Goal: Information Seeking & Learning: Check status

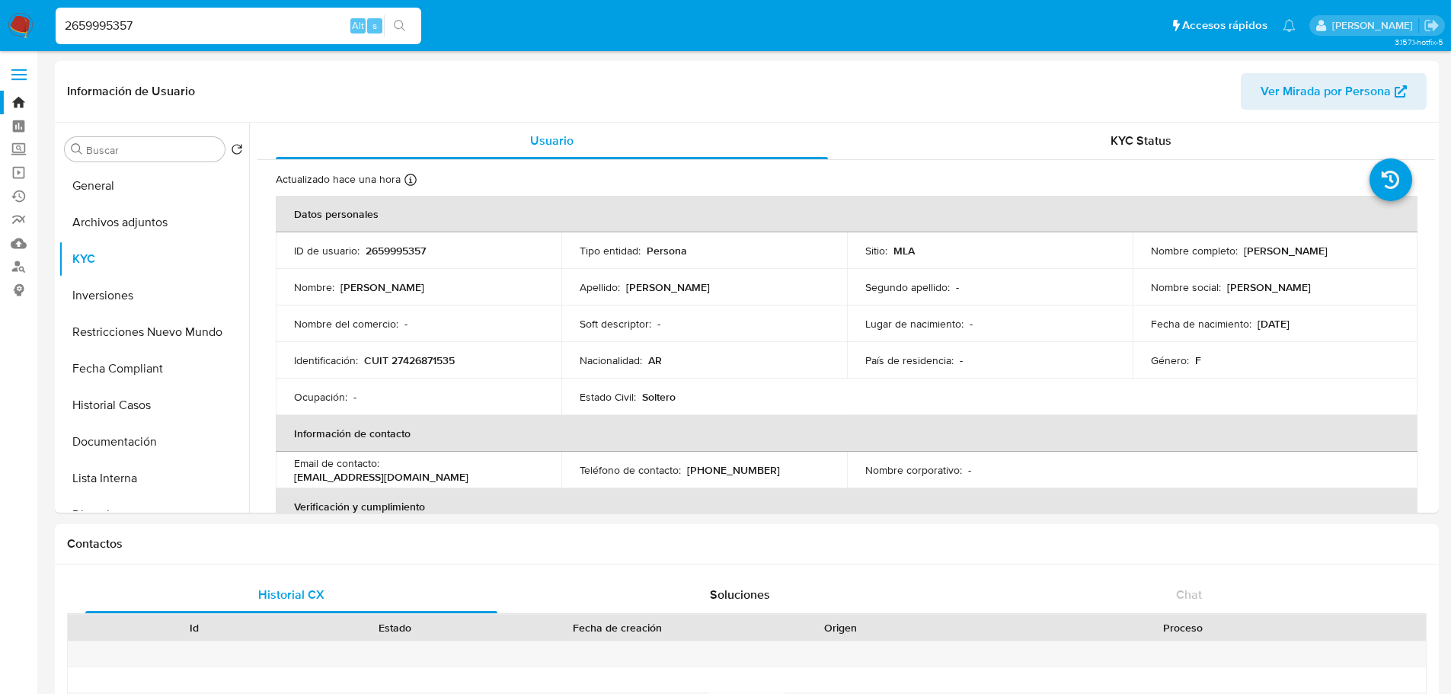
select select "10"
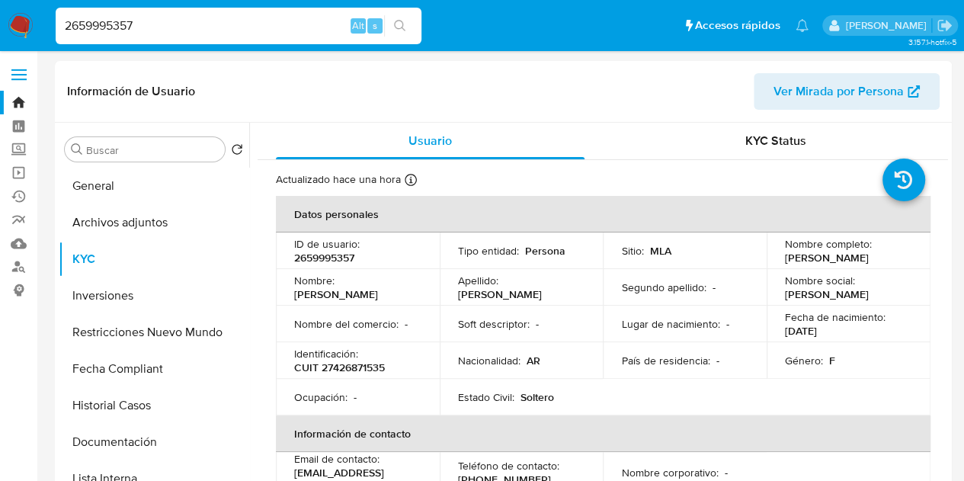
click at [20, 23] on img at bounding box center [21, 26] width 26 height 26
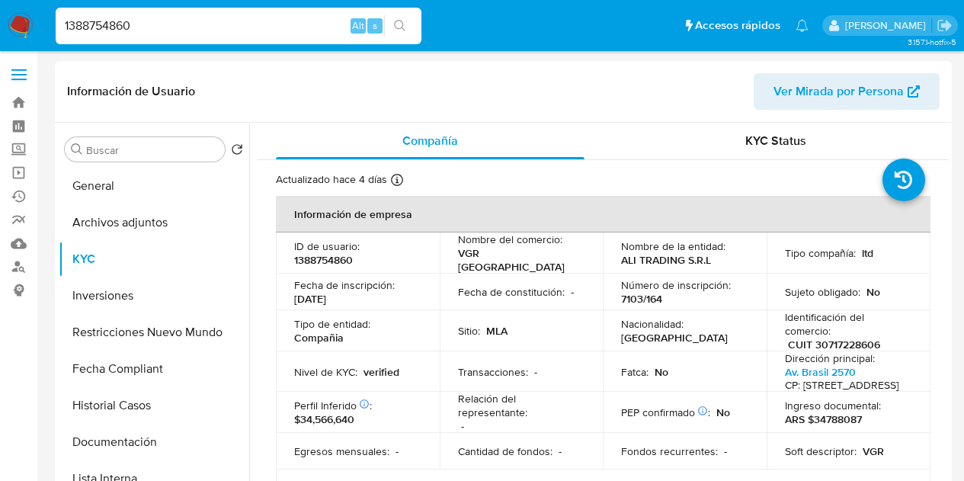
select select "10"
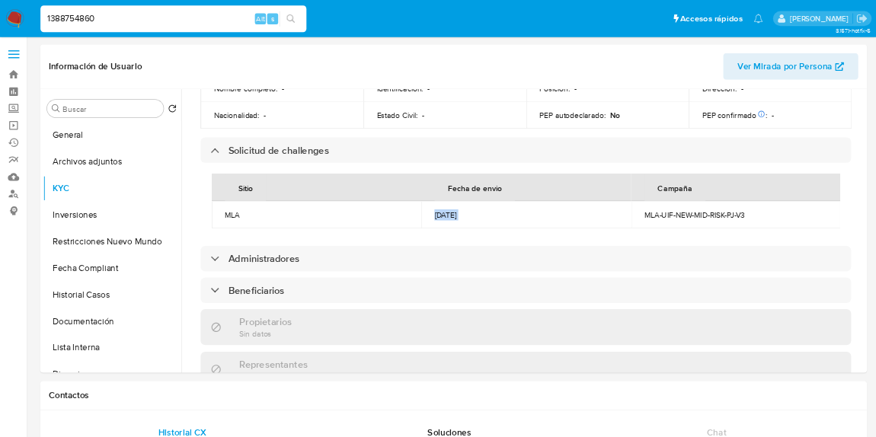
scroll to position [686, 0]
click at [152, 10] on div "1388754860 Alt s" at bounding box center [239, 26] width 366 height 37
click at [150, 24] on input "1388754860" at bounding box center [239, 26] width 366 height 20
click at [388, 24] on button "search-icon" at bounding box center [399, 25] width 31 height 21
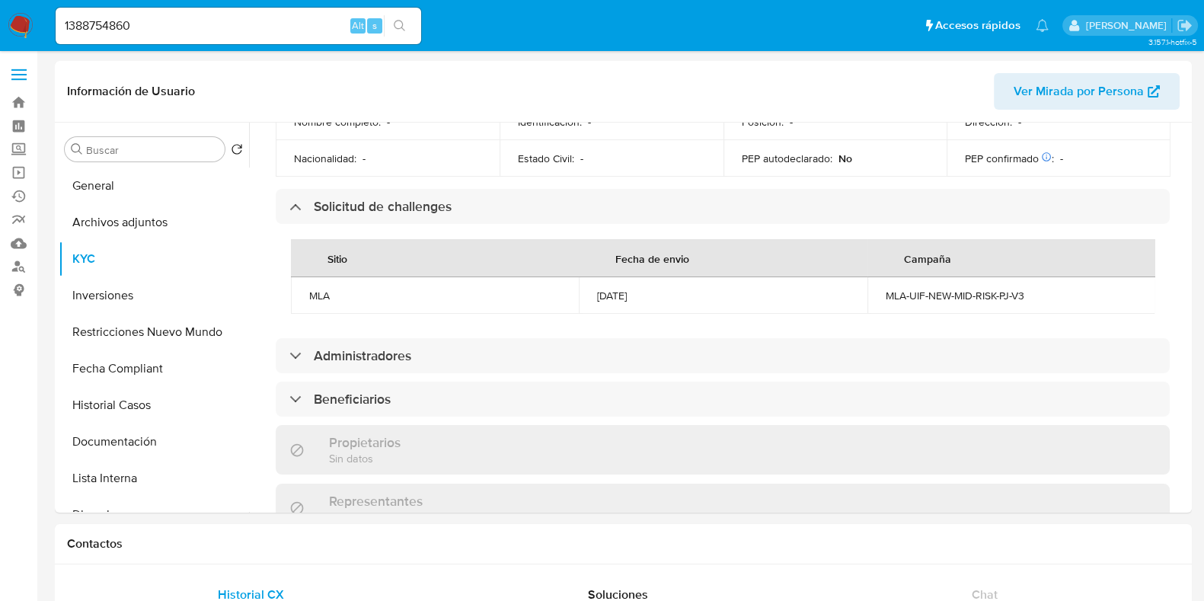
click at [414, 29] on button "search-icon" at bounding box center [399, 25] width 31 height 21
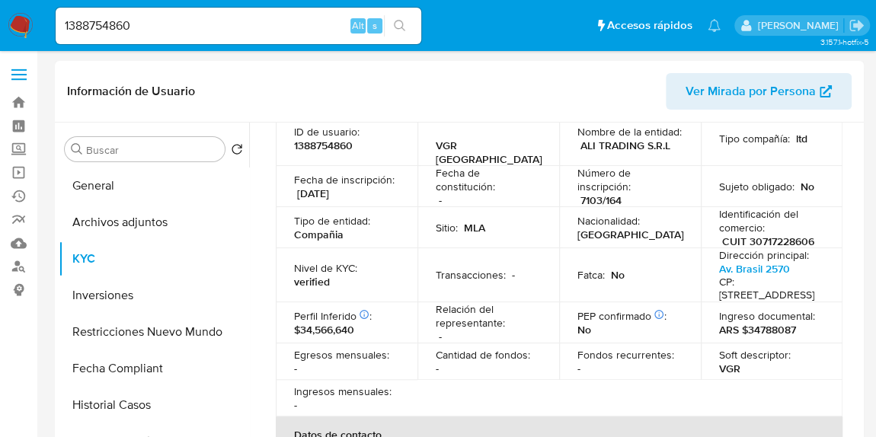
scroll to position [0, 0]
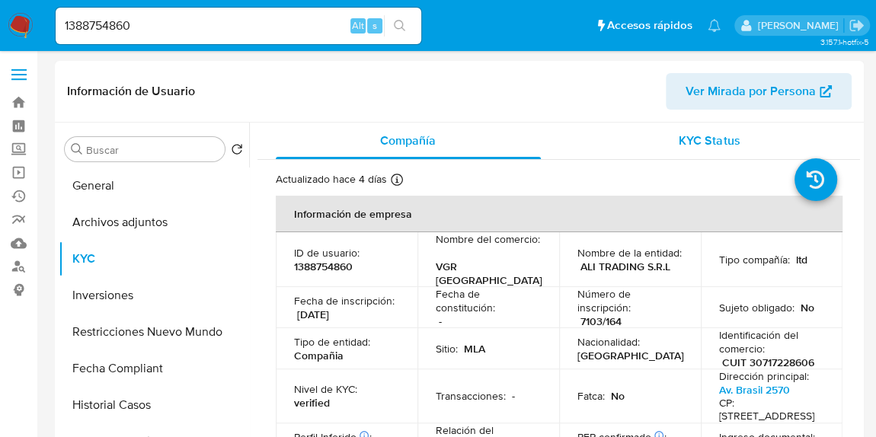
click at [728, 136] on span "KYC Status" at bounding box center [709, 141] width 61 height 18
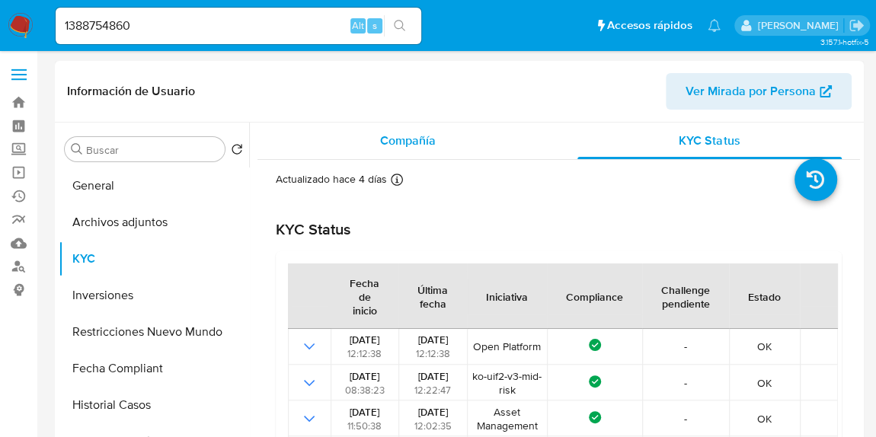
click at [439, 152] on div "Compañía" at bounding box center [408, 141] width 265 height 37
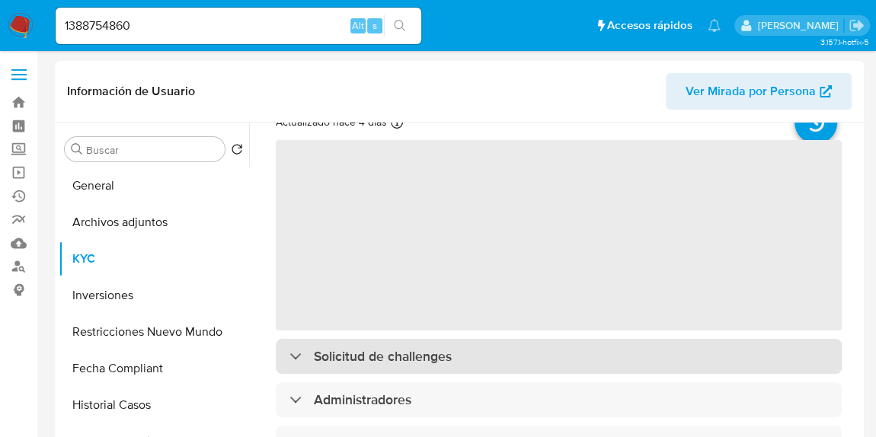
scroll to position [138, 0]
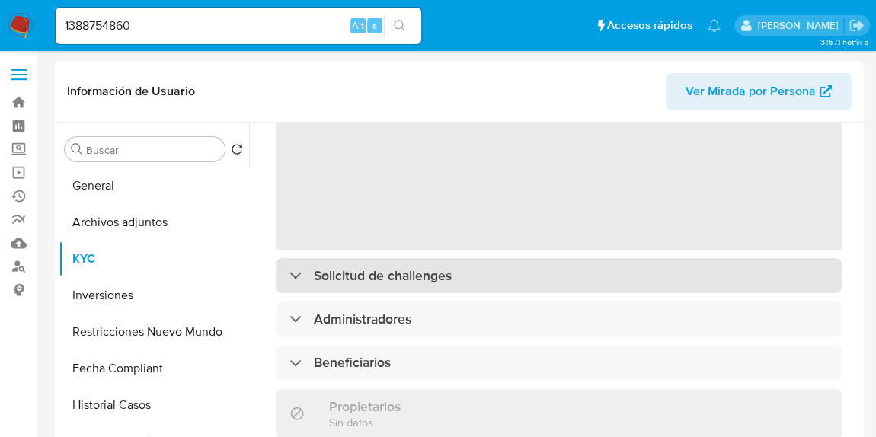
click at [429, 263] on div "Solicitud de challenges" at bounding box center [559, 275] width 566 height 35
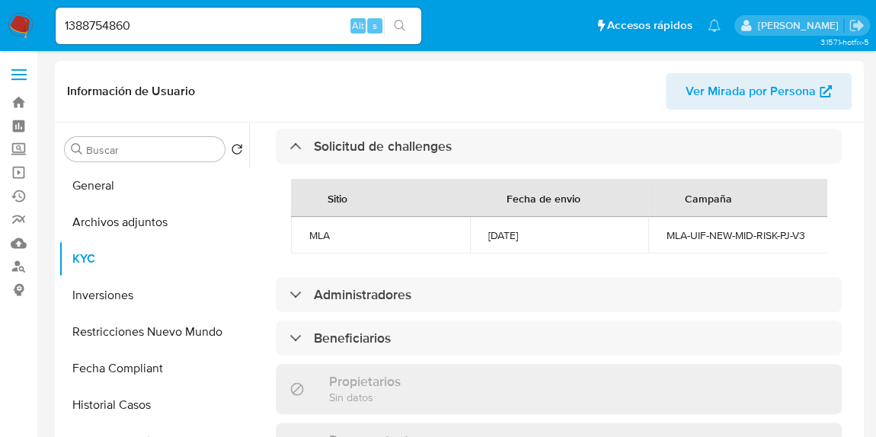
scroll to position [835, 0]
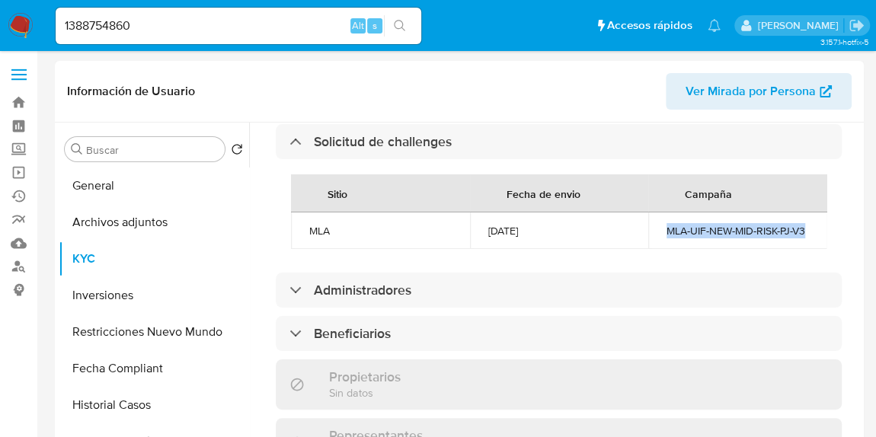
drag, startPoint x: 738, startPoint y: 248, endPoint x: 651, endPoint y: 239, distance: 88.1
click at [651, 239] on td "MLA-UIF-NEW-MID-RISK-PJ-V3" at bounding box center [737, 231] width 179 height 37
copy div "MLA-UIF-NEW-MID-RISK-PJ-V3"
click at [124, 34] on input "1388754860" at bounding box center [239, 26] width 366 height 20
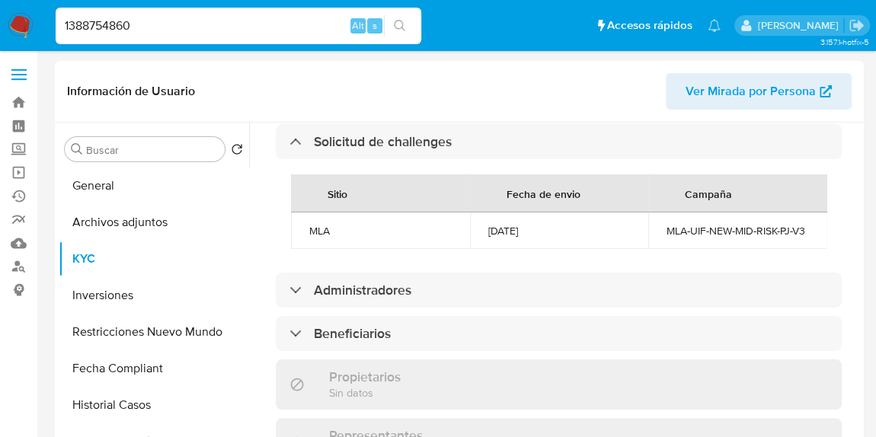
click at [124, 34] on input "1388754860" at bounding box center [239, 26] width 366 height 20
paste input "231070695"
click at [408, 22] on button "search-icon" at bounding box center [399, 25] width 31 height 21
click at [206, 11] on div "231070695. Alt s" at bounding box center [239, 26] width 366 height 37
click at [201, 21] on input "231070695." at bounding box center [239, 26] width 366 height 20
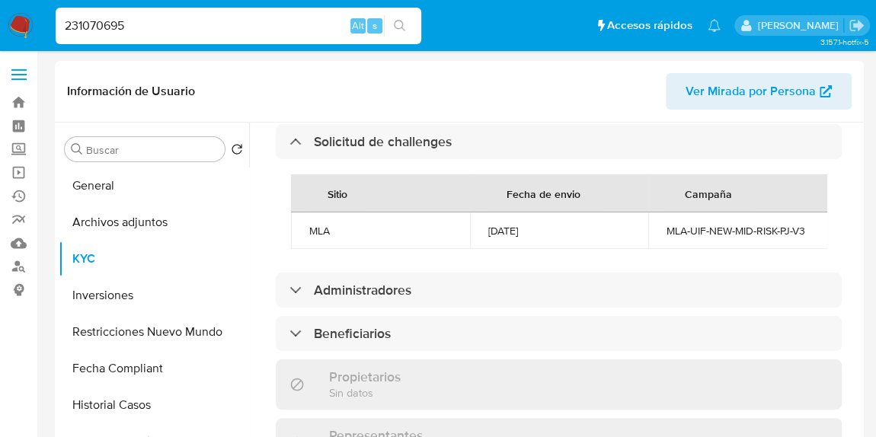
type input "231070695"
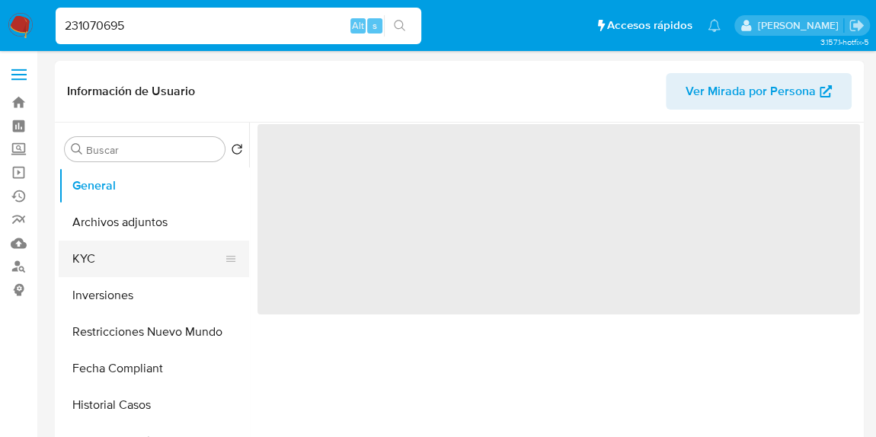
click at [125, 261] on button "KYC" at bounding box center [148, 259] width 178 height 37
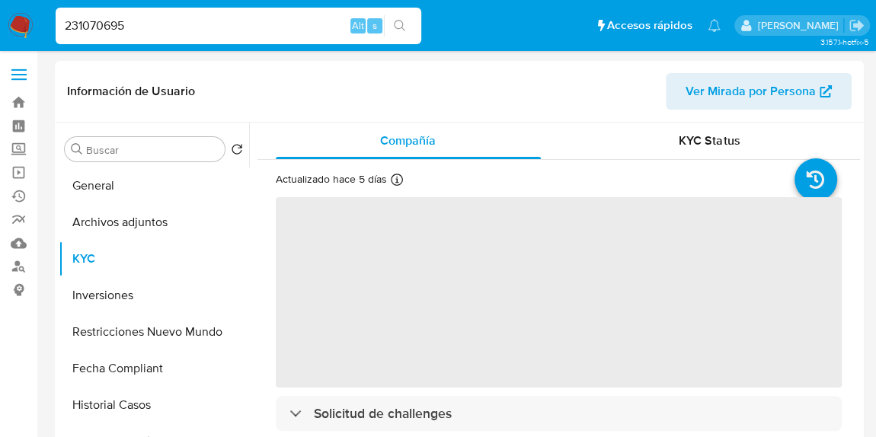
select select "10"
click at [724, 152] on div "KYC Status" at bounding box center [709, 141] width 265 height 37
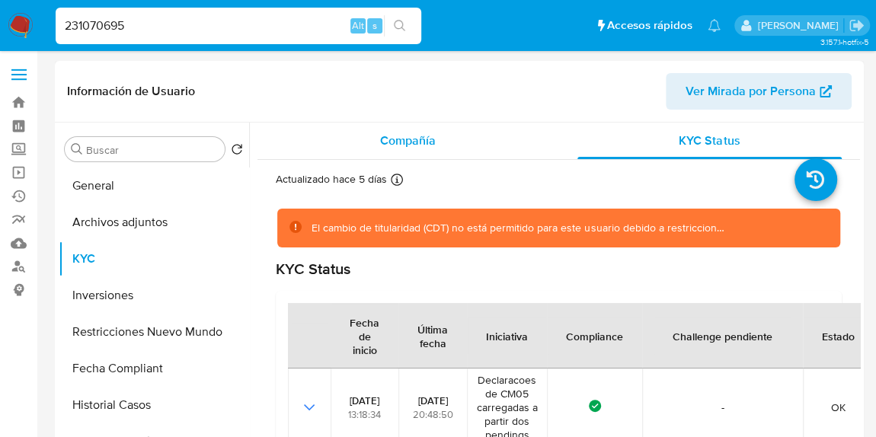
click at [437, 126] on div "Compañía" at bounding box center [408, 141] width 265 height 37
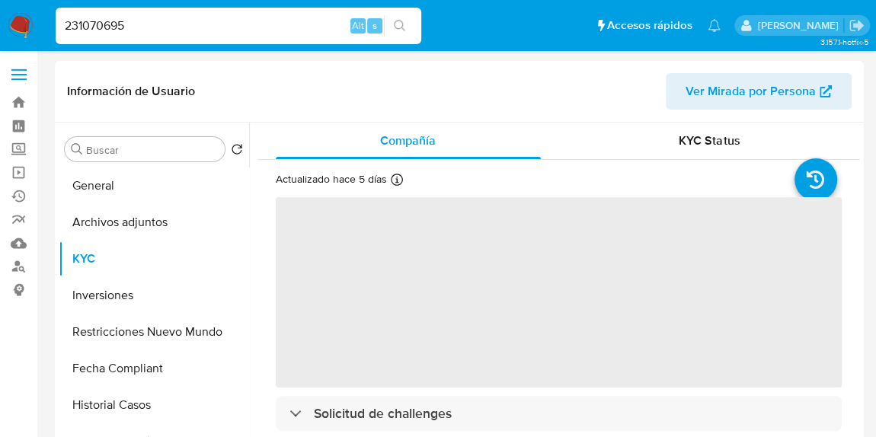
scroll to position [138, 0]
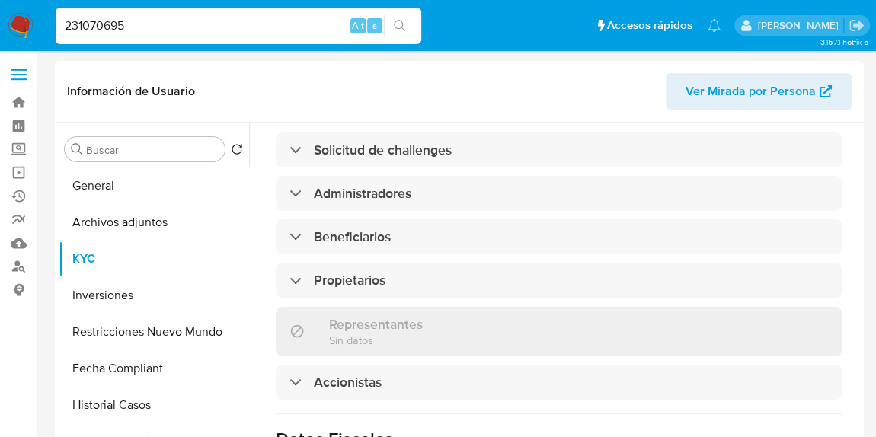
scroll to position [761, 0]
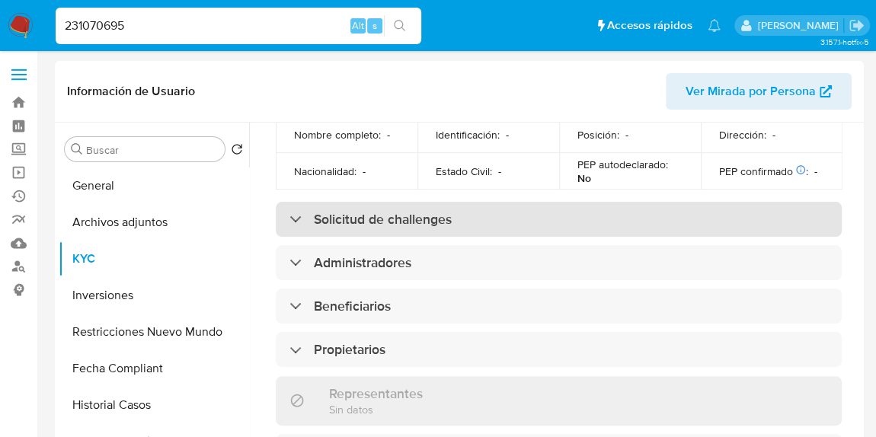
click at [440, 218] on h3 "Solicitud de challenges" at bounding box center [383, 219] width 138 height 17
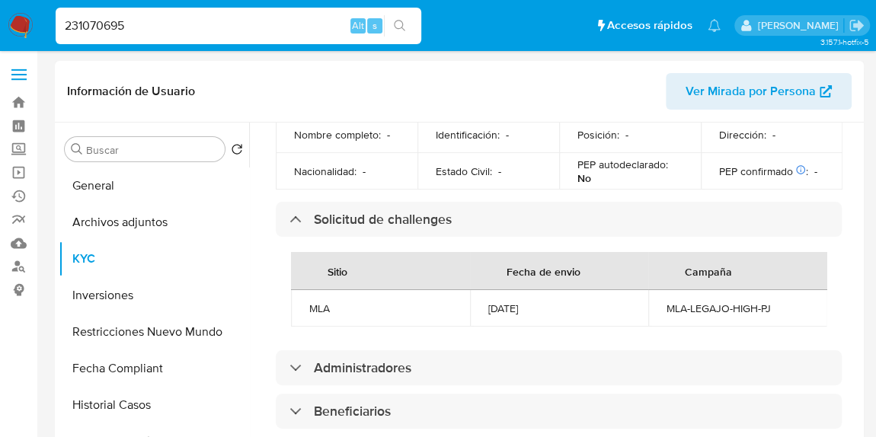
click at [736, 318] on td "MLA-LEGAJO-HIGH-PJ" at bounding box center [737, 308] width 179 height 37
copy div "MLA-LEGAJO-HIGH-PJ"
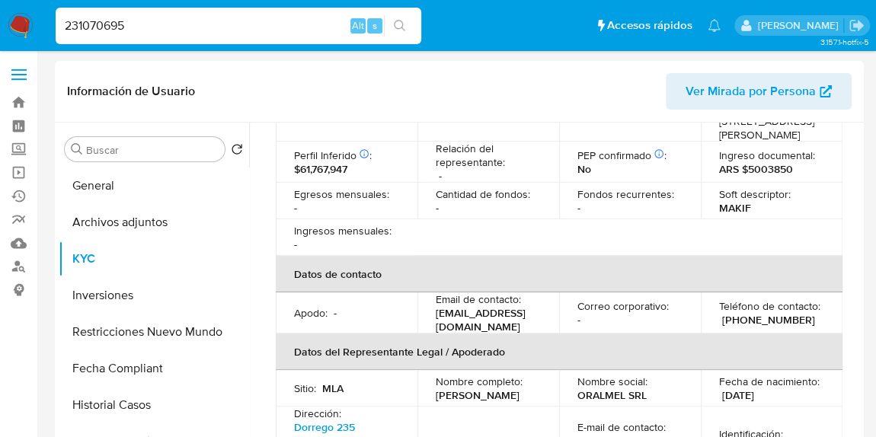
scroll to position [0, 0]
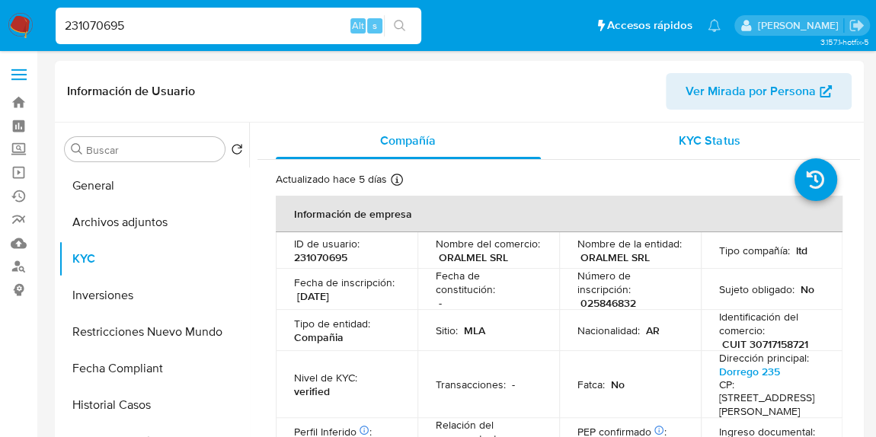
click at [725, 136] on span "KYC Status" at bounding box center [709, 141] width 61 height 18
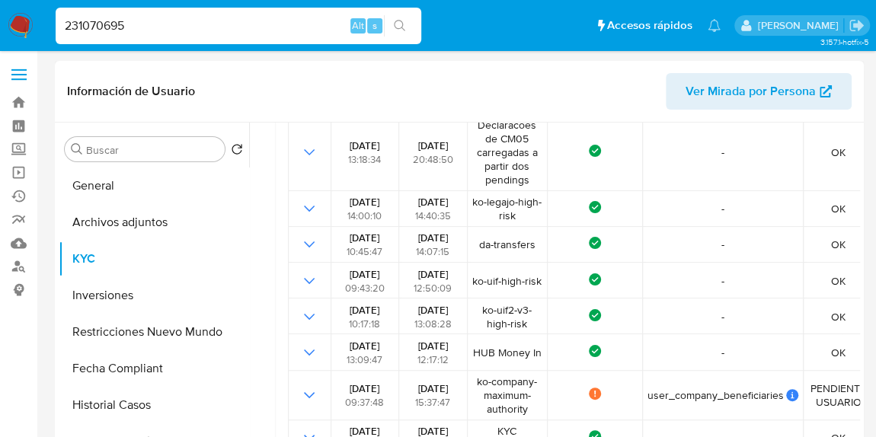
scroll to position [277, 0]
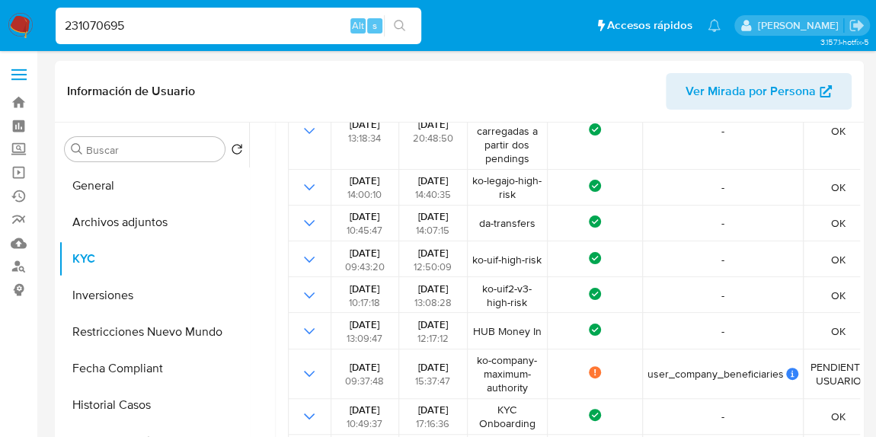
click at [171, 33] on input "231070695" at bounding box center [239, 26] width 366 height 20
paste input "1327965638"
type input "1327965638"
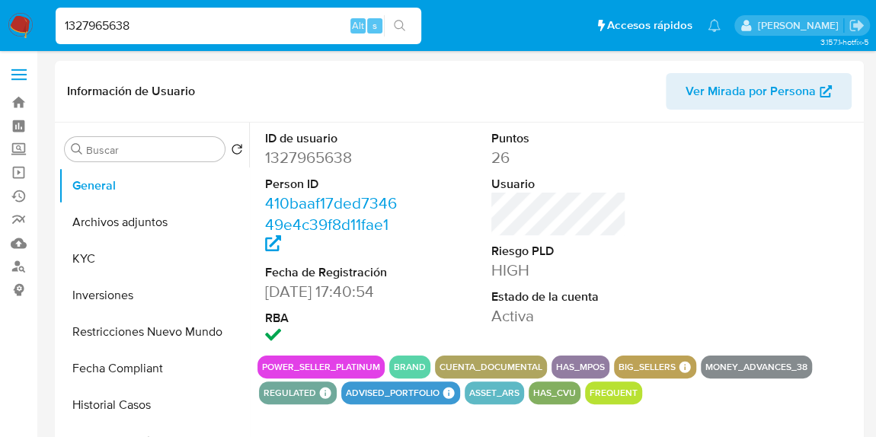
select select "10"
drag, startPoint x: 101, startPoint y: 254, endPoint x: 229, endPoint y: 247, distance: 128.9
click at [101, 254] on button "KYC" at bounding box center [148, 259] width 178 height 37
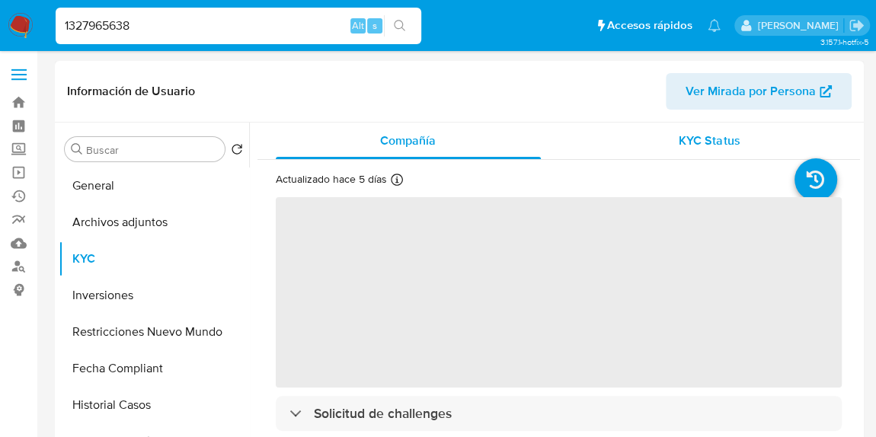
click at [739, 140] on div "KYC Status" at bounding box center [709, 141] width 265 height 37
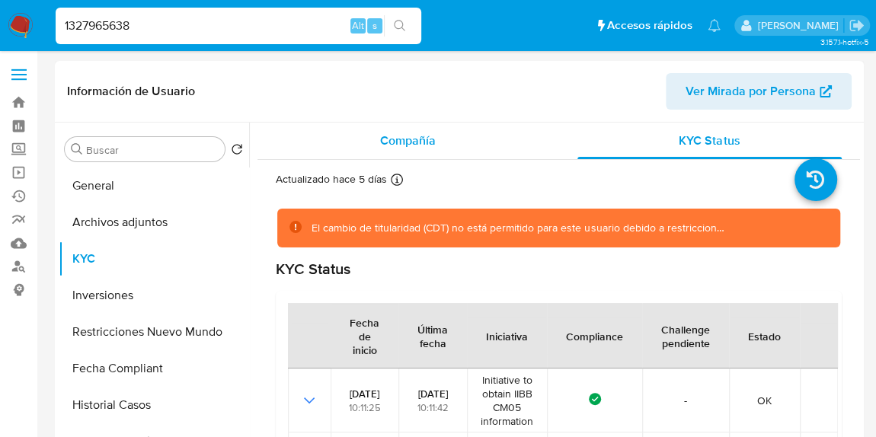
click at [414, 149] on div "Compañía" at bounding box center [408, 141] width 265 height 37
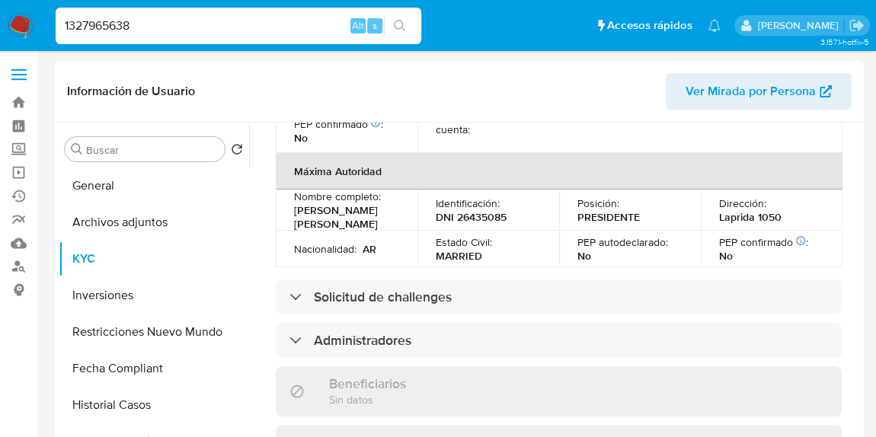
scroll to position [766, 0]
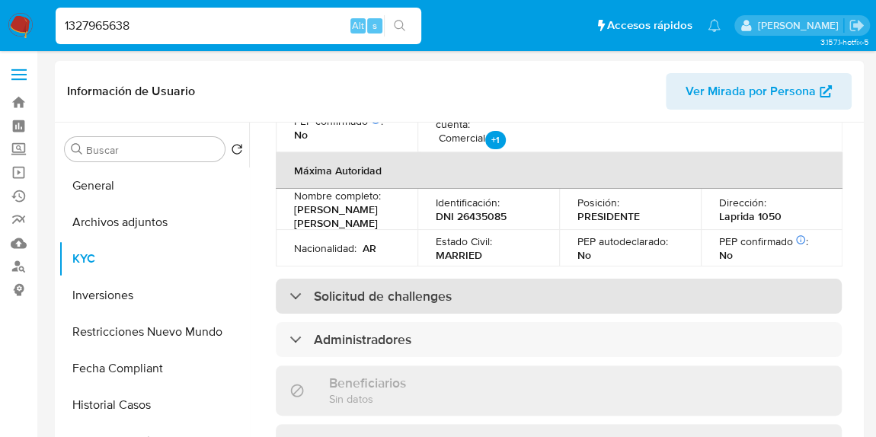
drag, startPoint x: 405, startPoint y: 229, endPoint x: 408, endPoint y: 241, distance: 12.4
click at [406, 231] on div "Información de empresa ID de usuario : 1327965638 Nombre del comercio : Bullpad…" at bounding box center [559, 182] width 566 height 1507
click at [408, 288] on h3 "Solicitud de challenges" at bounding box center [383, 296] width 138 height 17
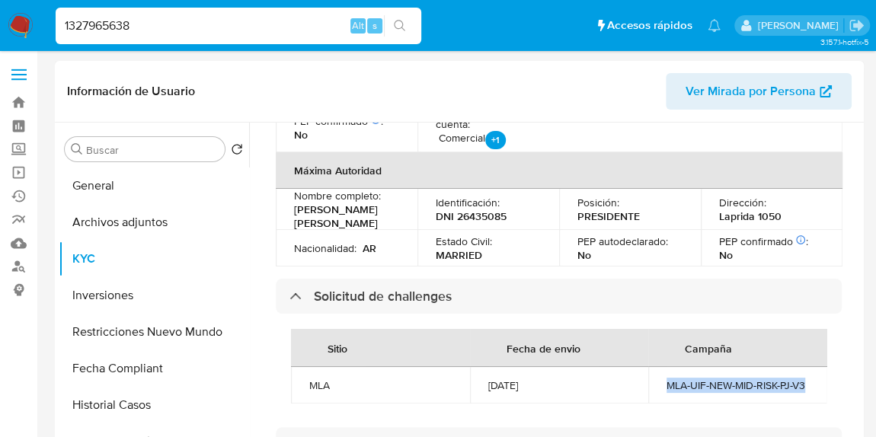
drag, startPoint x: 693, startPoint y: 354, endPoint x: 647, endPoint y: 335, distance: 50.2
click at [648, 367] on td "MLA-UIF-NEW-MID-RISK-PJ-V3" at bounding box center [737, 385] width 179 height 37
copy div "MLA-UIF-NEW-MID-RISK-PJ-V3"
click at [168, 33] on input "1327965638" at bounding box center [239, 26] width 366 height 20
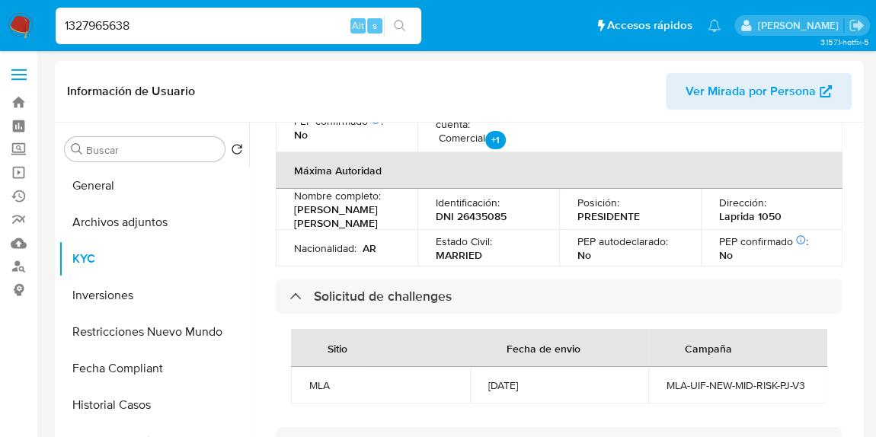
paste input "707346613"
type input "707346613"
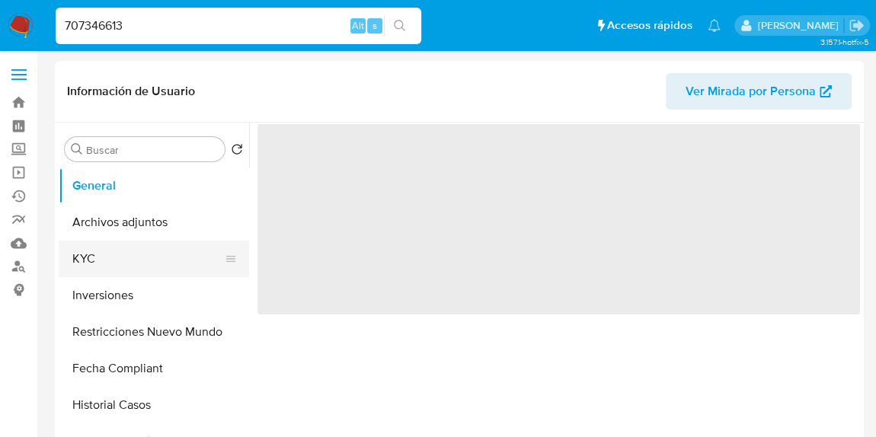
click at [116, 253] on button "KYC" at bounding box center [148, 259] width 178 height 37
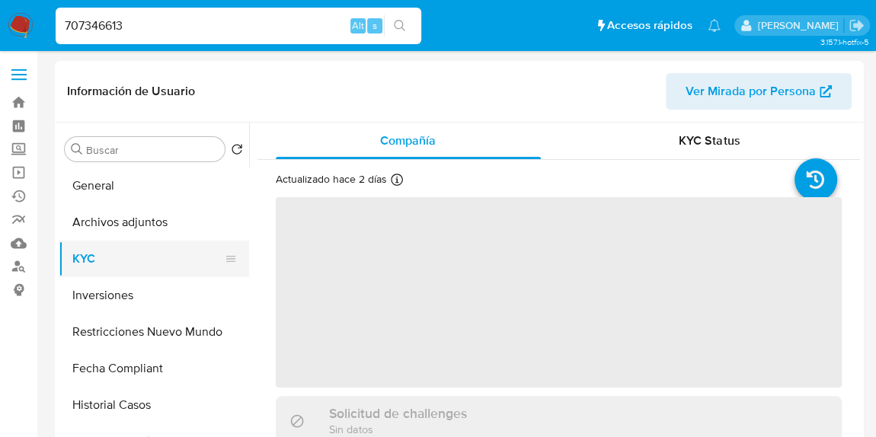
select select "10"
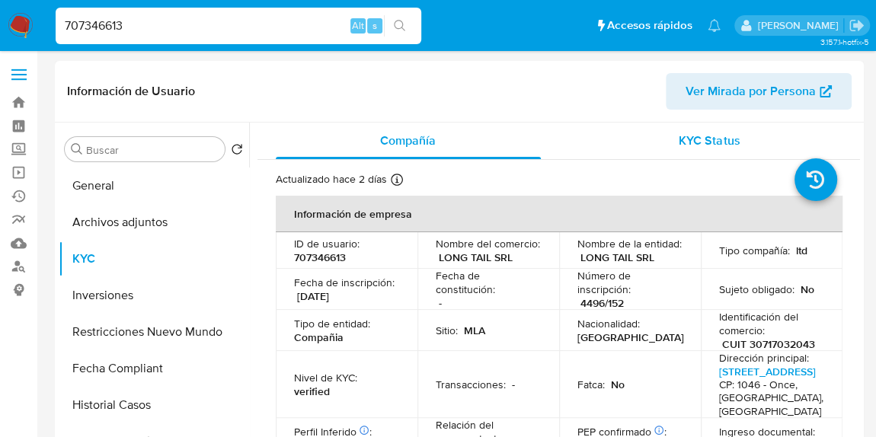
click at [709, 149] on div "KYC Status" at bounding box center [709, 141] width 265 height 37
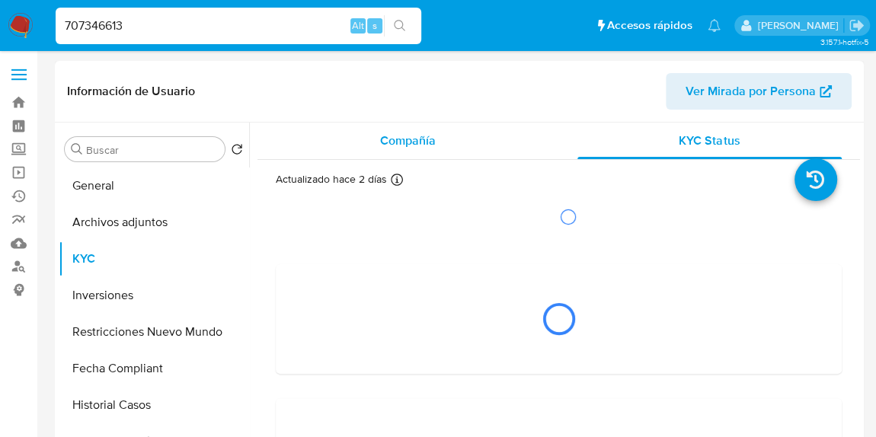
click at [419, 146] on span "Compañía" at bounding box center [408, 141] width 56 height 18
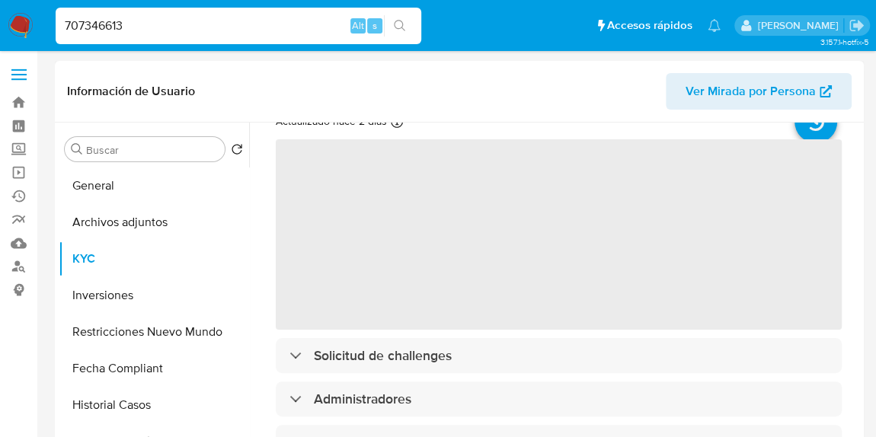
scroll to position [138, 0]
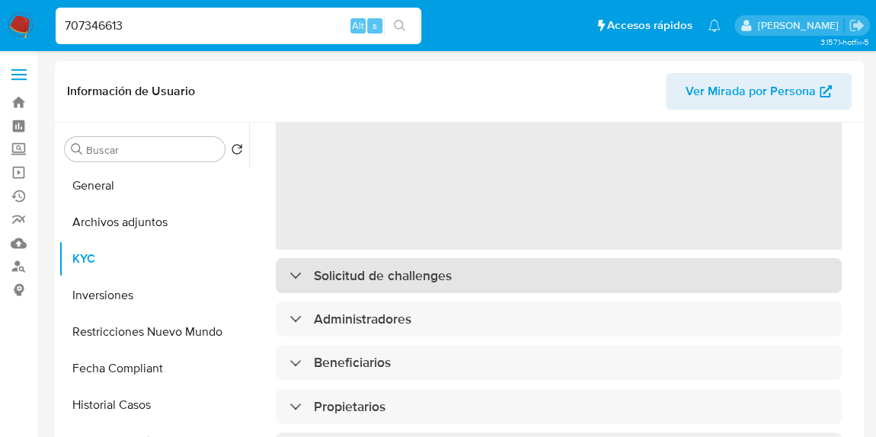
click at [397, 277] on h3 "Solicitud de challenges" at bounding box center [383, 275] width 138 height 17
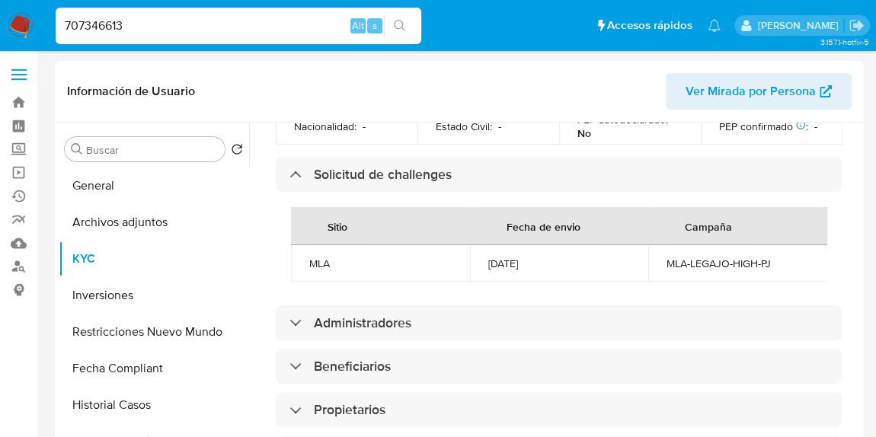
scroll to position [835, 0]
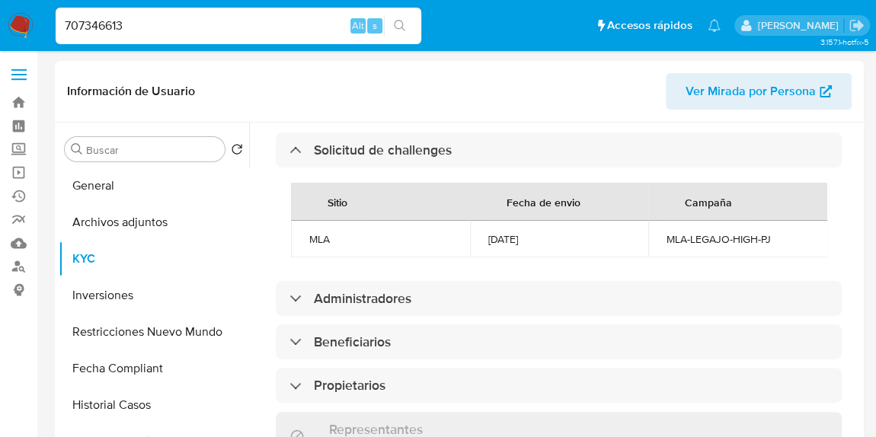
click at [727, 246] on div "MLA-LEGAJO-HIGH-PJ" at bounding box center [738, 239] width 142 height 14
copy div "MLA-LEGAJO-HIGH-PJ"
click at [133, 21] on input "707346613" at bounding box center [239, 26] width 366 height 20
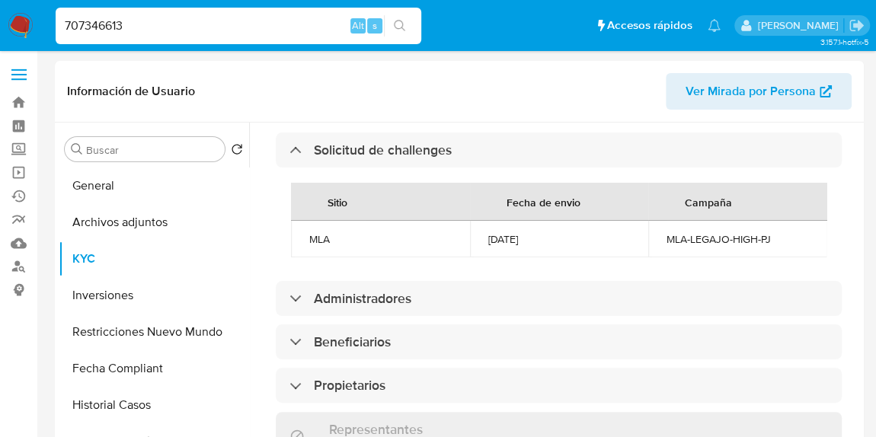
click at [133, 21] on input "707346613" at bounding box center [239, 26] width 366 height 20
paste input "53347156"
type input "53347156"
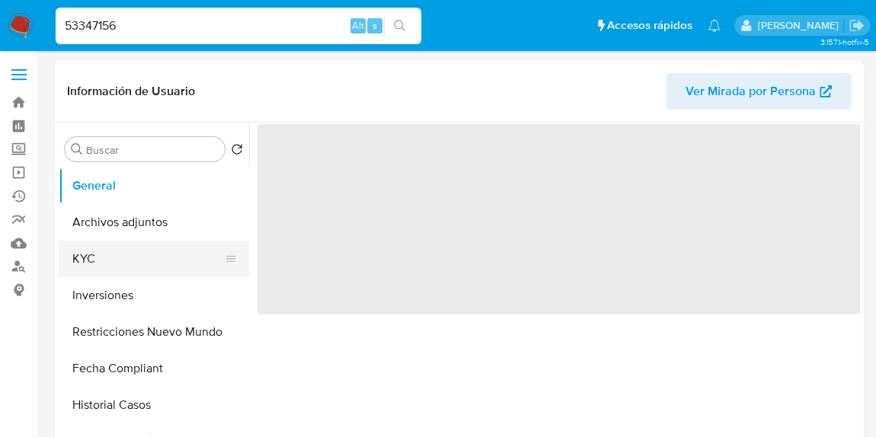
click at [136, 251] on button "KYC" at bounding box center [148, 259] width 178 height 37
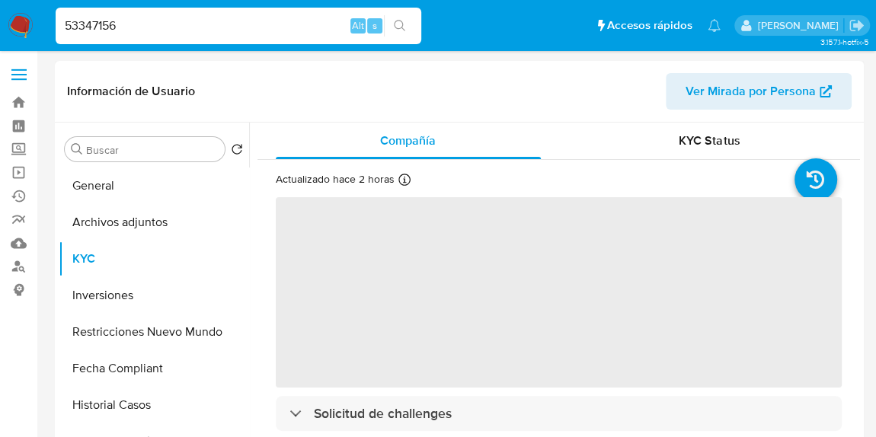
select select "10"
click at [760, 134] on div "KYC Status" at bounding box center [709, 141] width 265 height 37
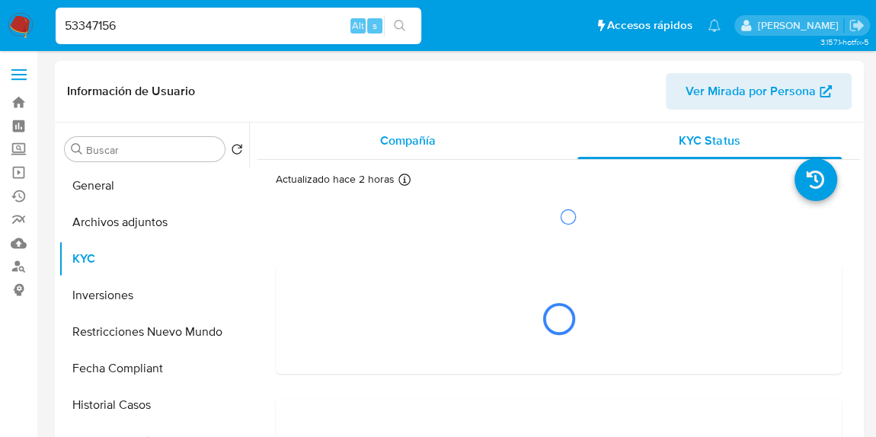
click at [430, 146] on span "Compañía" at bounding box center [408, 141] width 56 height 18
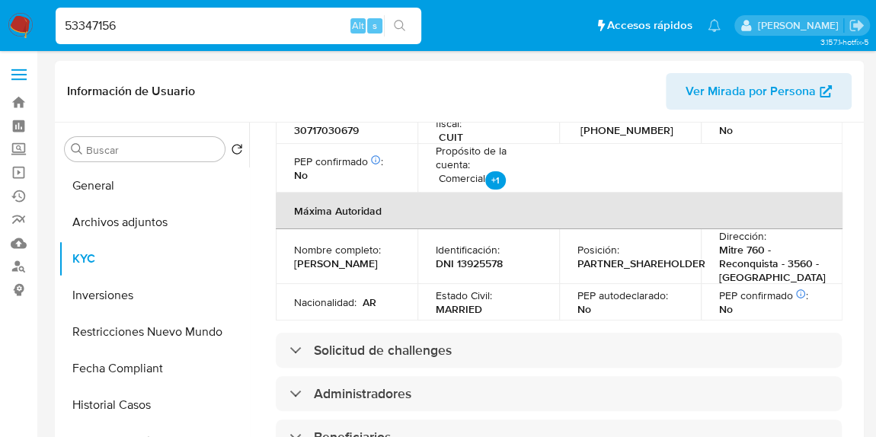
scroll to position [830, 0]
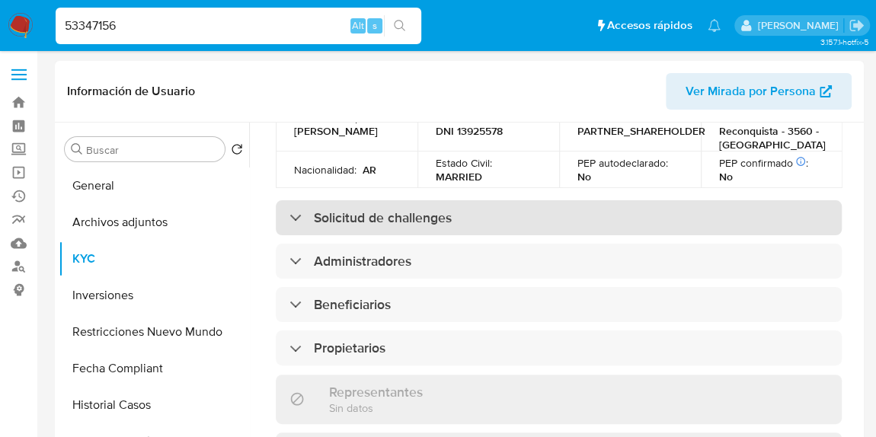
click at [405, 210] on h3 "Solicitud de challenges" at bounding box center [383, 218] width 138 height 17
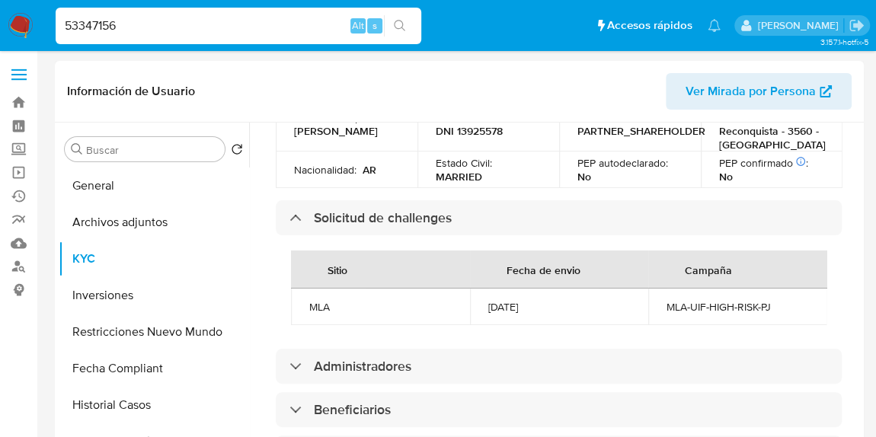
click at [738, 300] on div "MLA-UIF-HIGH-RISK-PJ" at bounding box center [738, 307] width 142 height 14
copy div "MLA-UIF-HIGH-RISK-PJ"
click at [133, 36] on div "53347156 Alt s" at bounding box center [239, 26] width 366 height 37
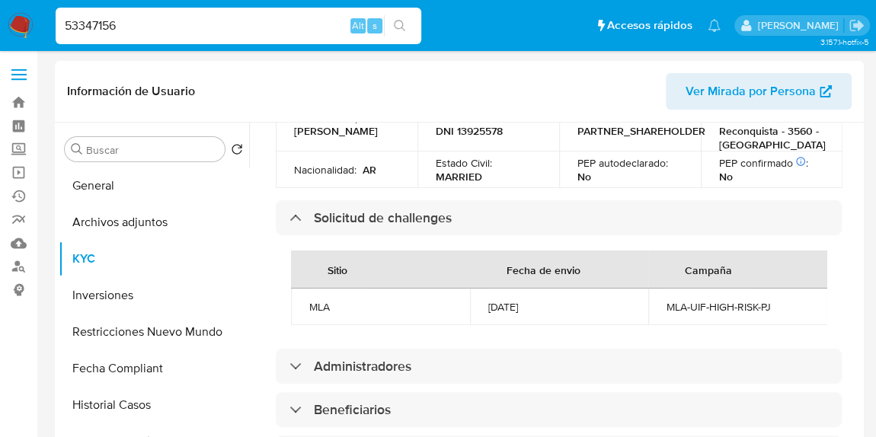
click at [142, 29] on input "53347156" at bounding box center [239, 26] width 366 height 20
paste input "82623425"
type input "82623425"
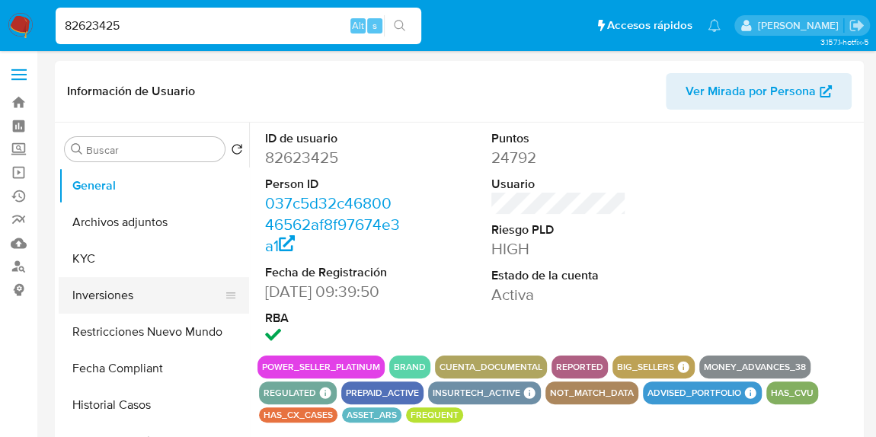
select select "10"
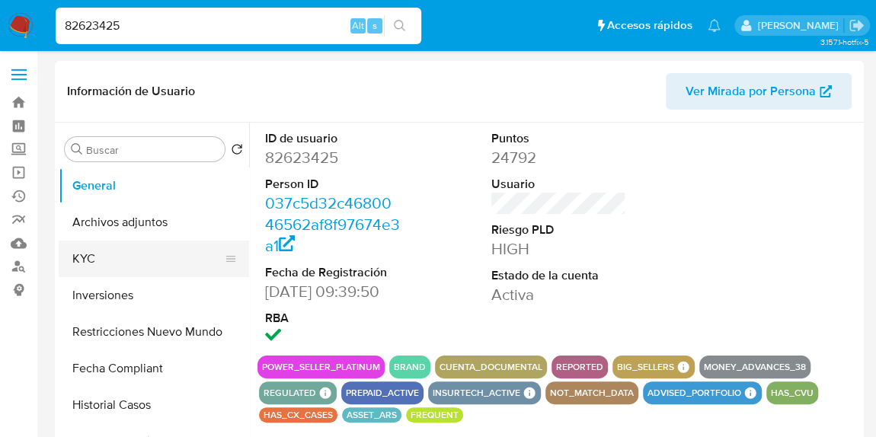
click at [104, 254] on button "KYC" at bounding box center [148, 259] width 178 height 37
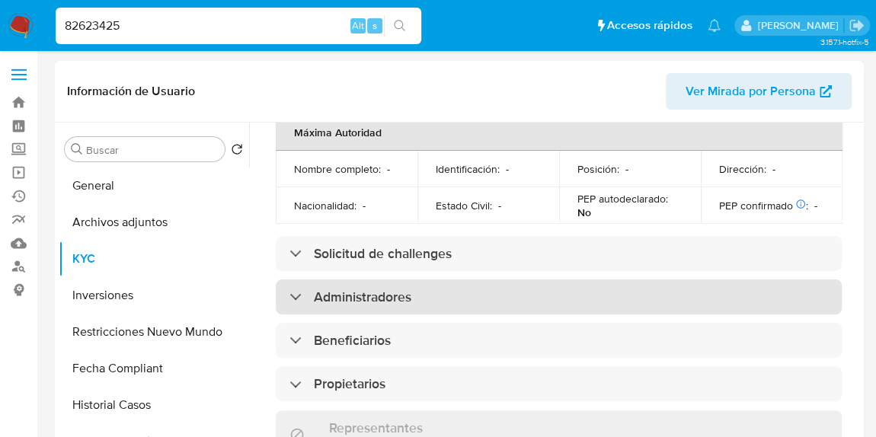
scroll to position [835, 0]
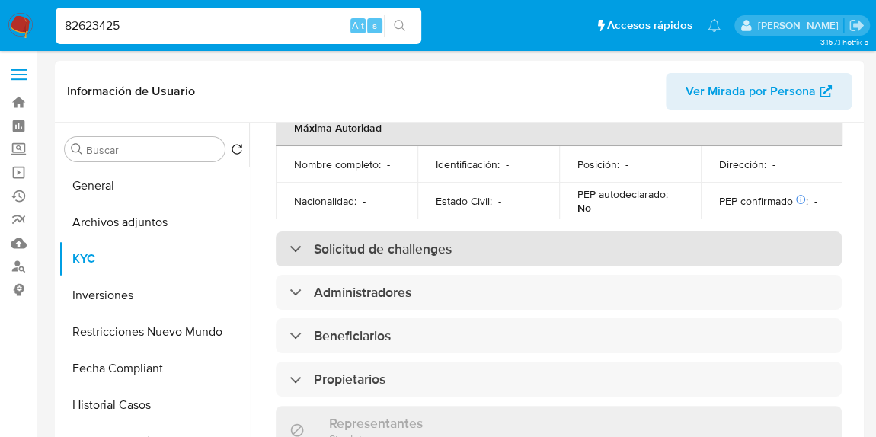
click at [405, 241] on h3 "Solicitud de challenges" at bounding box center [383, 249] width 138 height 17
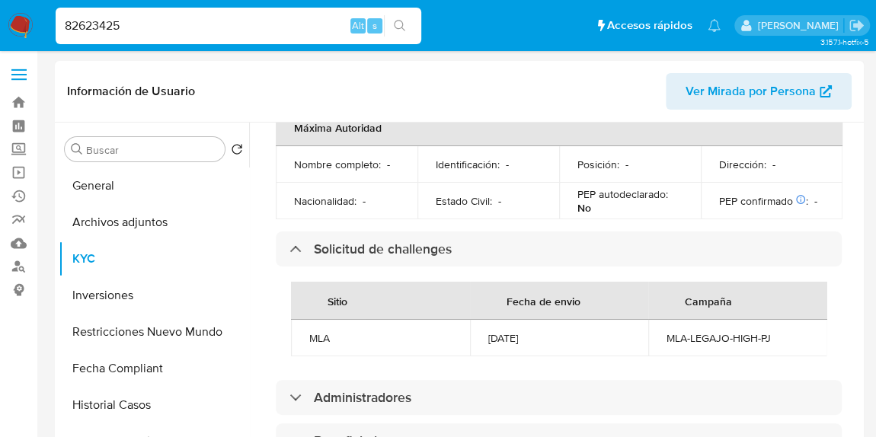
click at [729, 331] on div "MLA-LEGAJO-HIGH-PJ" at bounding box center [738, 338] width 142 height 14
copy div "MLA-LEGAJO-HIGH-PJ"
click at [496, 331] on div "24/07/2024" at bounding box center [559, 338] width 142 height 14
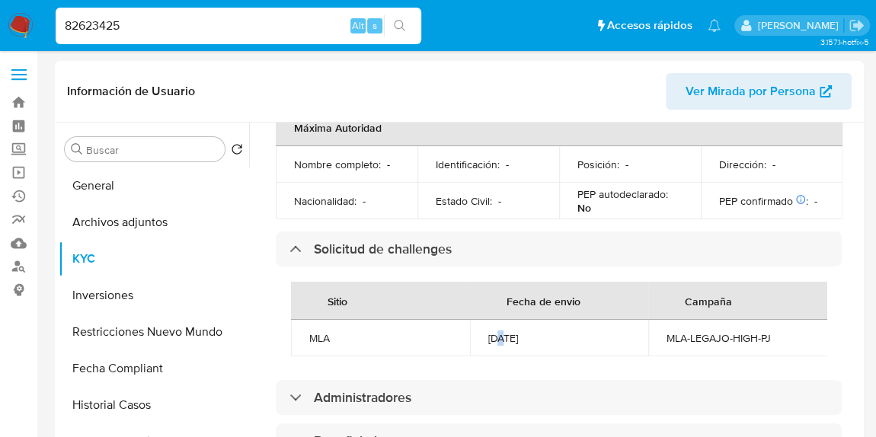
click at [496, 331] on div "24/07/2024" at bounding box center [559, 338] width 142 height 14
copy div "24/07/2024"
drag, startPoint x: 133, startPoint y: 28, endPoint x: 0, endPoint y: 37, distance: 132.8
click at [0, 37] on nav "Pausado Ver notificaciones 82623425 Alt s Accesos rápidos Presiona las siguient…" at bounding box center [438, 25] width 876 height 51
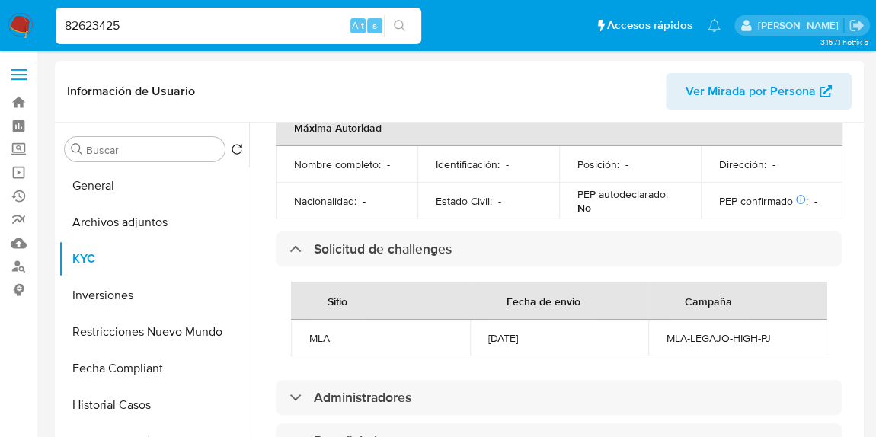
paste input "1255880244"
type input "1255880244"
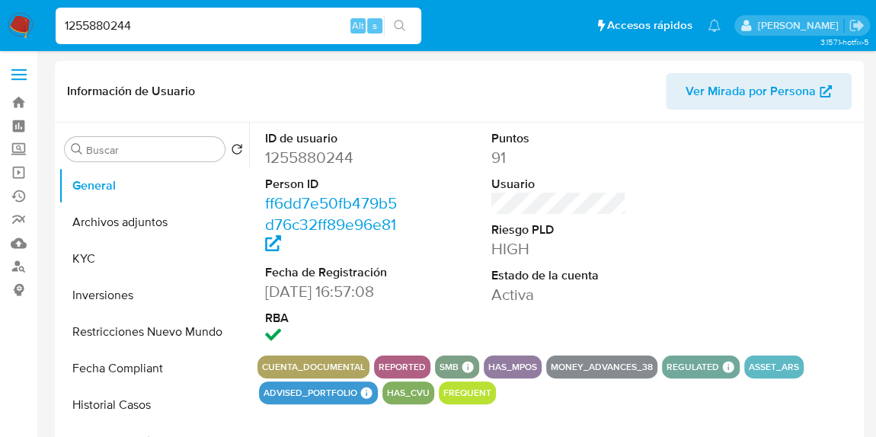
select select "10"
click at [109, 263] on button "KYC" at bounding box center [148, 259] width 178 height 37
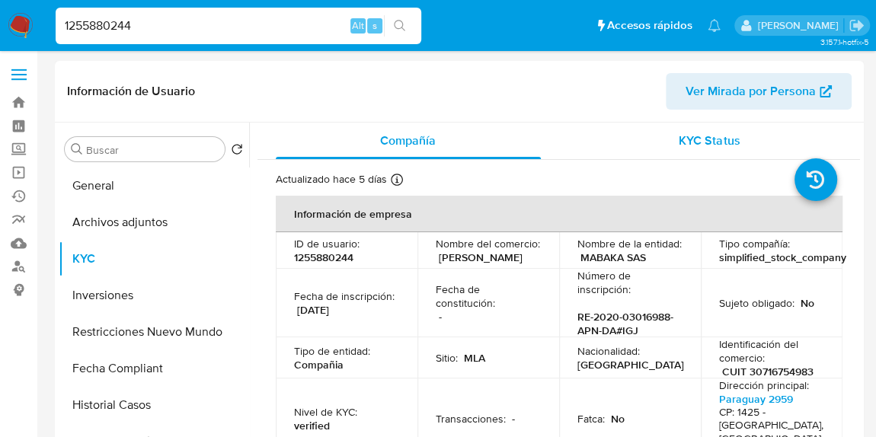
click at [706, 139] on span "KYC Status" at bounding box center [709, 141] width 61 height 18
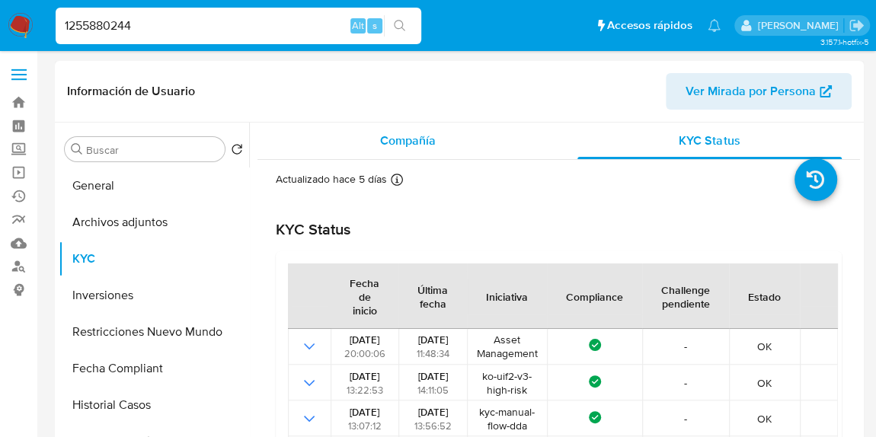
click at [437, 131] on div "Compañía" at bounding box center [408, 141] width 265 height 37
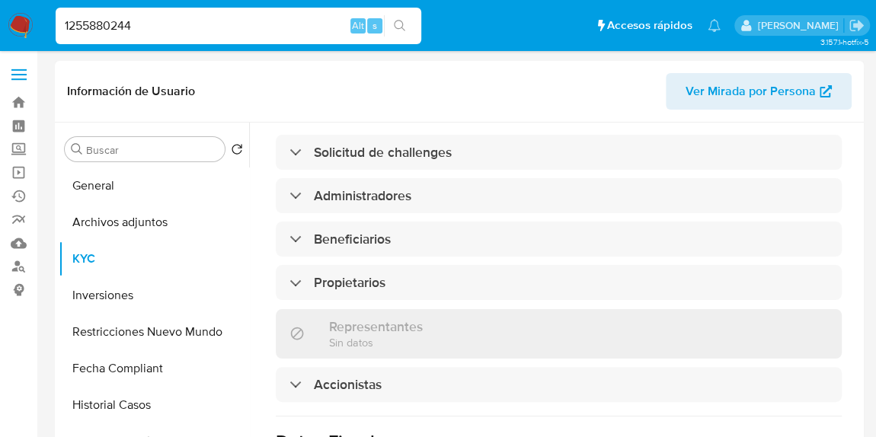
scroll to position [900, 0]
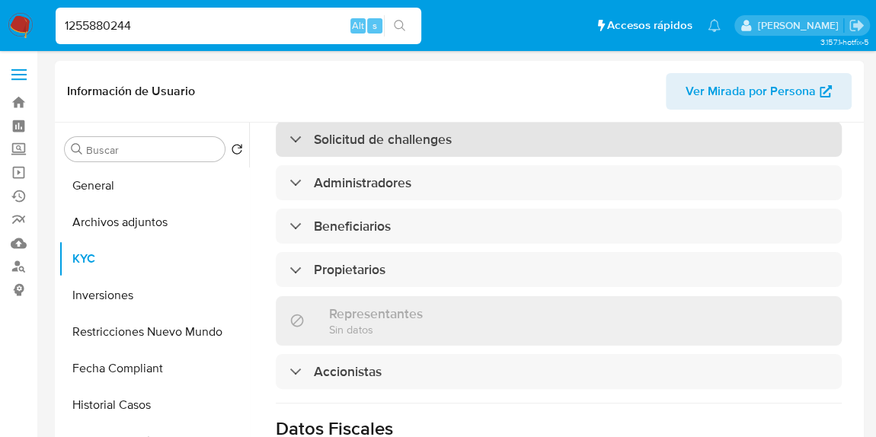
click at [386, 148] on h3 "Solicitud de challenges" at bounding box center [383, 139] width 138 height 17
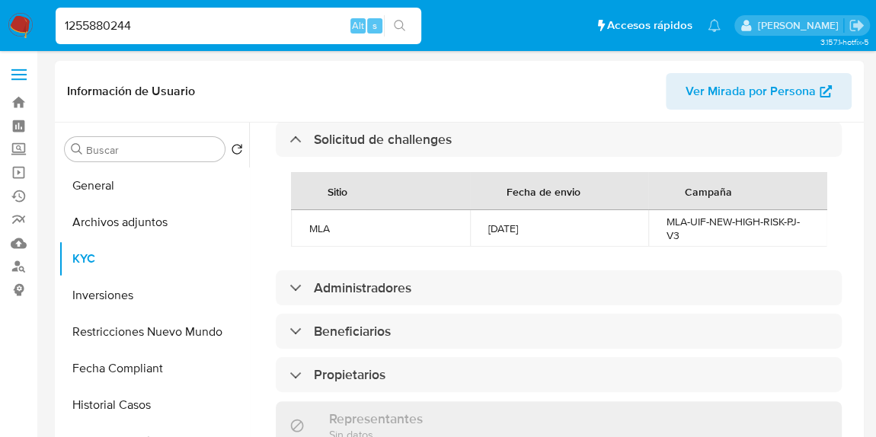
click at [702, 242] on div "MLA-UIF-NEW-HIGH-RISK-PJ-V3" at bounding box center [738, 228] width 142 height 27
copy div "MLA-UIF-NEW-HIGH-RISK-PJ-V3"
click at [514, 235] on div "16/05/2023" at bounding box center [559, 229] width 142 height 14
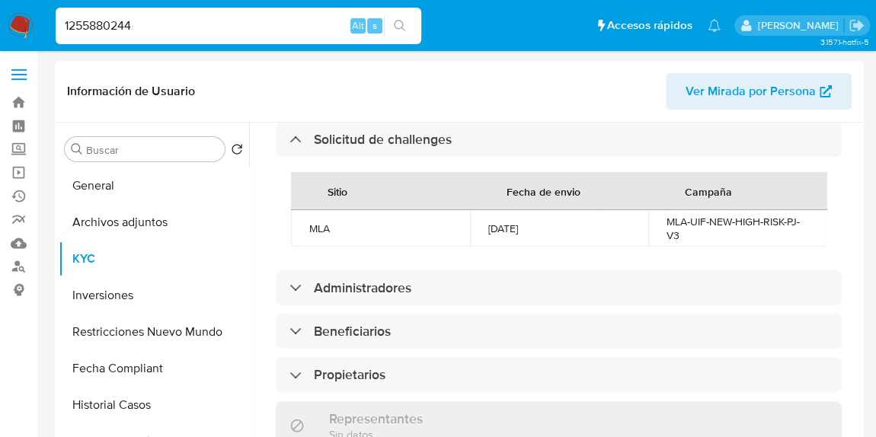
click at [514, 235] on div "16/05/2023" at bounding box center [559, 229] width 142 height 14
copy div "16/05/2023"
click at [277, 30] on input "1255880244" at bounding box center [239, 26] width 366 height 20
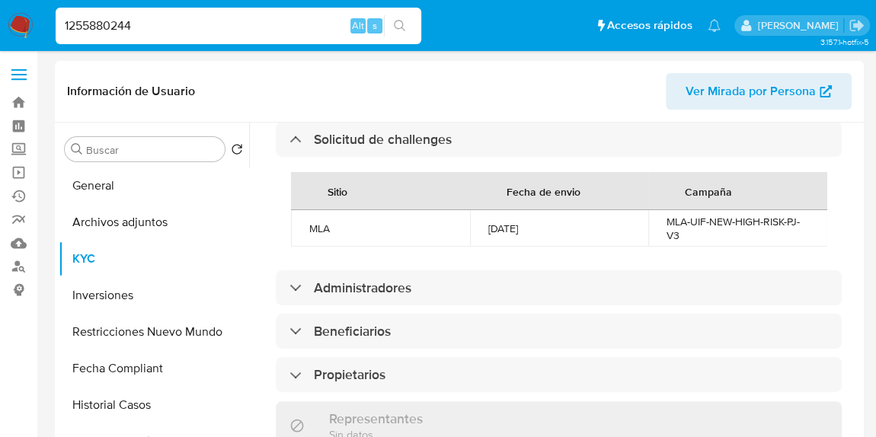
paste input "679055037"
type input "679055037"
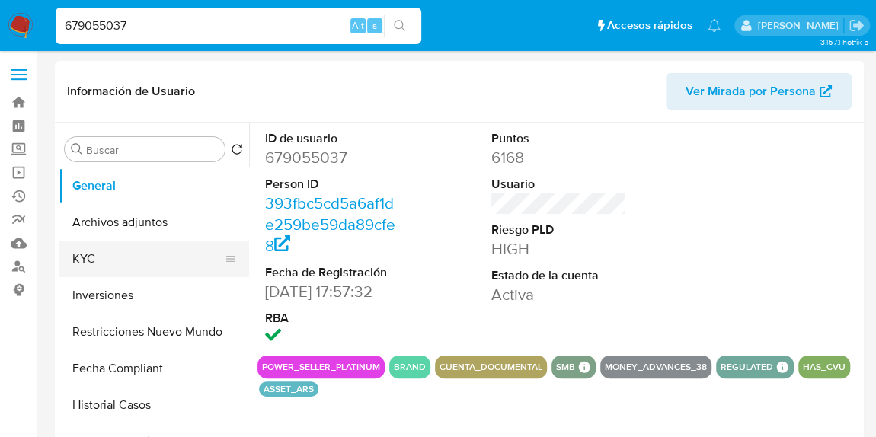
click at [120, 266] on button "KYC" at bounding box center [148, 259] width 178 height 37
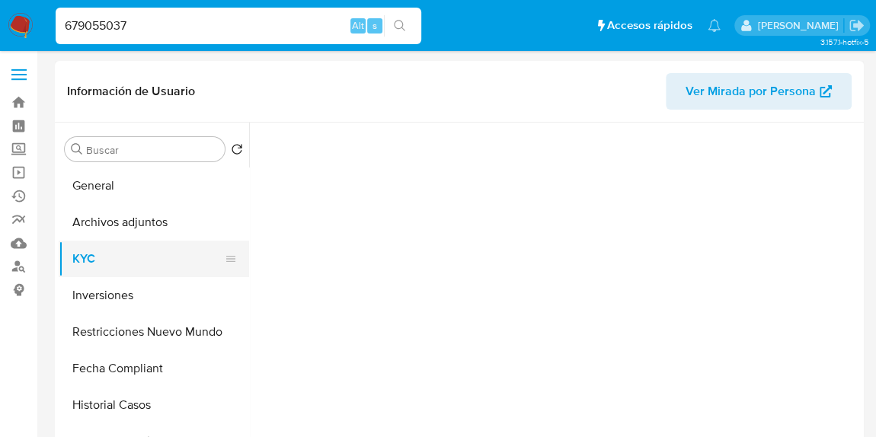
select select "10"
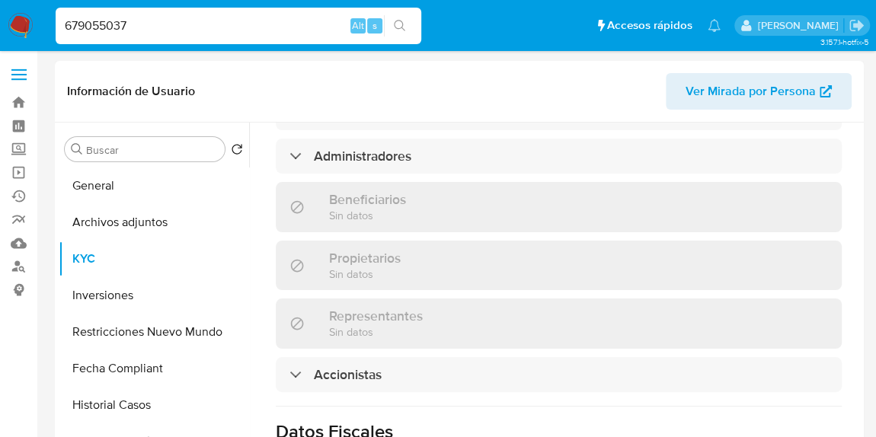
scroll to position [900, 0]
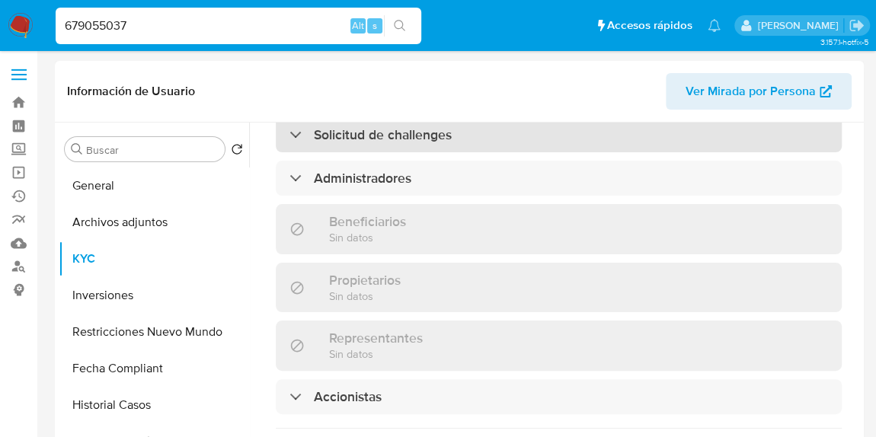
click at [440, 143] on h3 "Solicitud de challenges" at bounding box center [383, 134] width 138 height 17
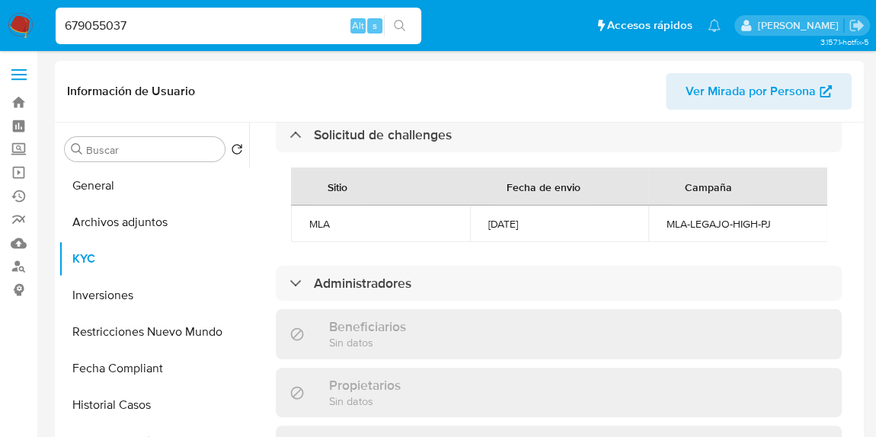
click at [719, 231] on div "MLA-LEGAJO-HIGH-PJ" at bounding box center [738, 224] width 142 height 14
copy div "MLA-LEGAJO-HIGH-PJ"
click at [523, 242] on td "16/07/2024" at bounding box center [559, 224] width 179 height 37
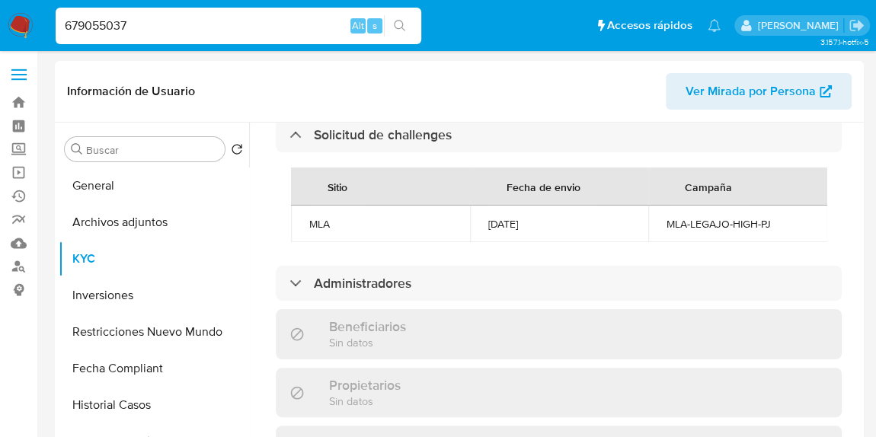
click at [523, 242] on td "16/07/2024" at bounding box center [559, 224] width 179 height 37
click at [136, 27] on input "679055037" at bounding box center [239, 26] width 366 height 20
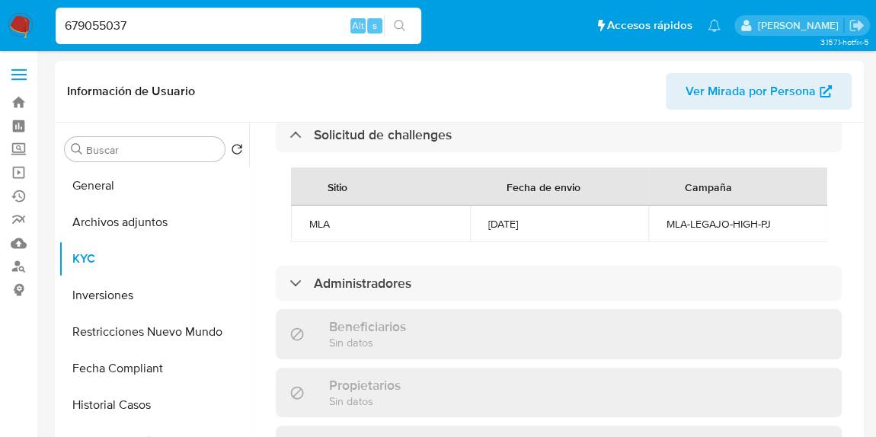
click at [135, 27] on input "679055037" at bounding box center [239, 26] width 366 height 20
paste input "135668396"
type input "135668396"
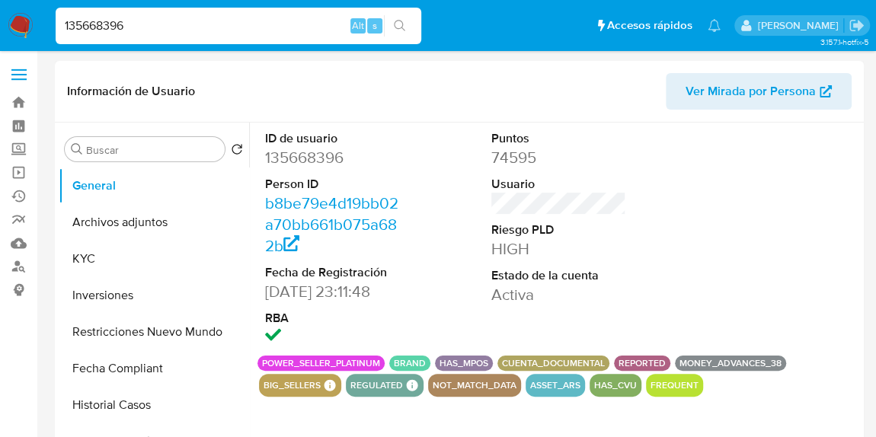
select select "10"
click at [131, 34] on input "135668396" at bounding box center [239, 26] width 366 height 20
click at [120, 271] on button "KYC" at bounding box center [148, 259] width 178 height 37
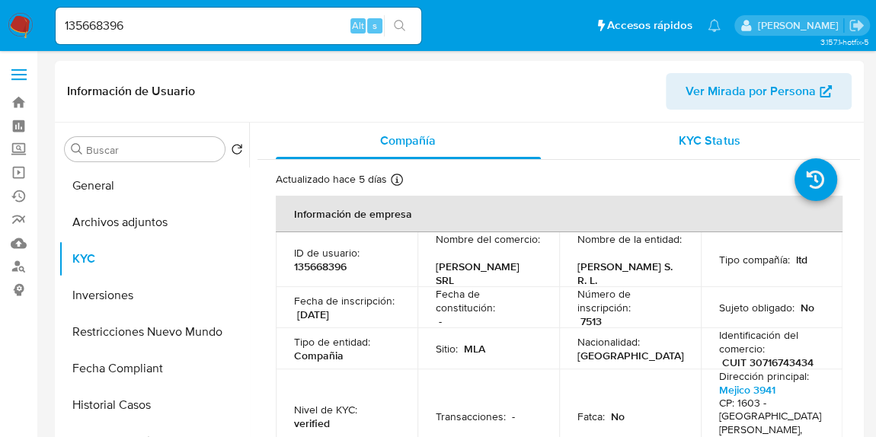
click at [693, 158] on div "KYC Status" at bounding box center [709, 141] width 265 height 37
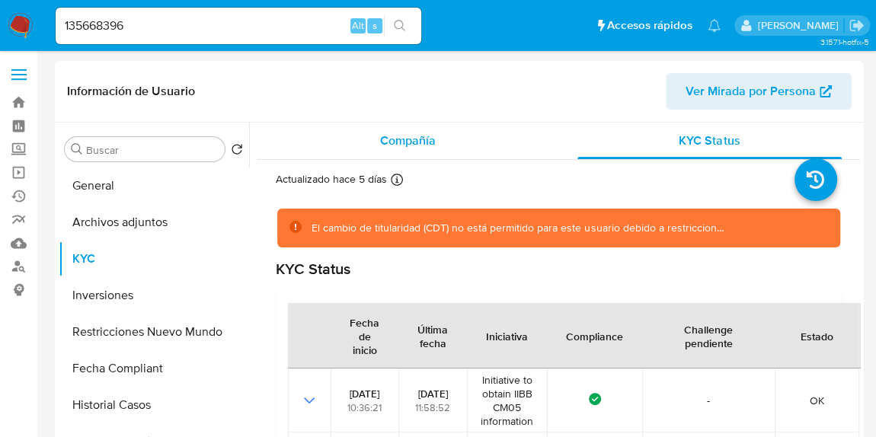
click at [429, 137] on span "Compañía" at bounding box center [408, 141] width 56 height 18
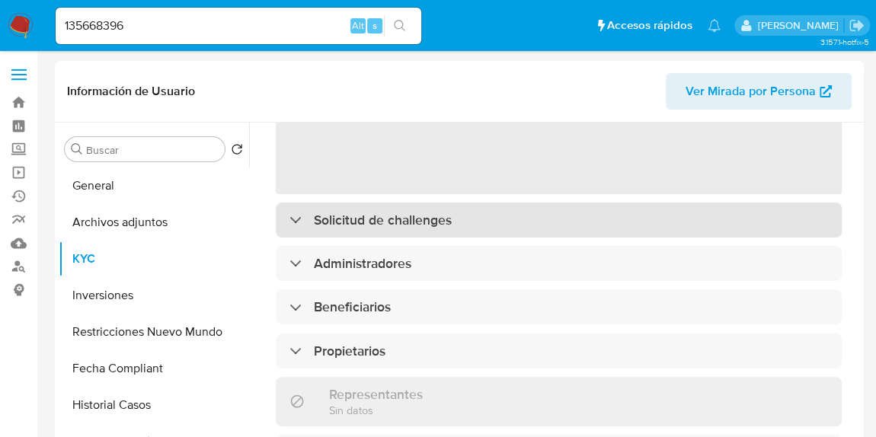
scroll to position [207, 0]
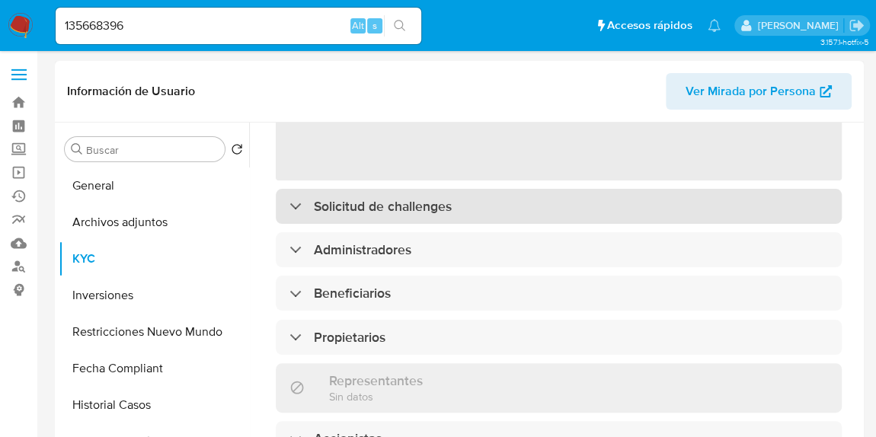
click at [395, 205] on div "‌ Solicitud de challenges Administradores Beneficiarios Propietarios Representa…" at bounding box center [559, 403] width 566 height 828
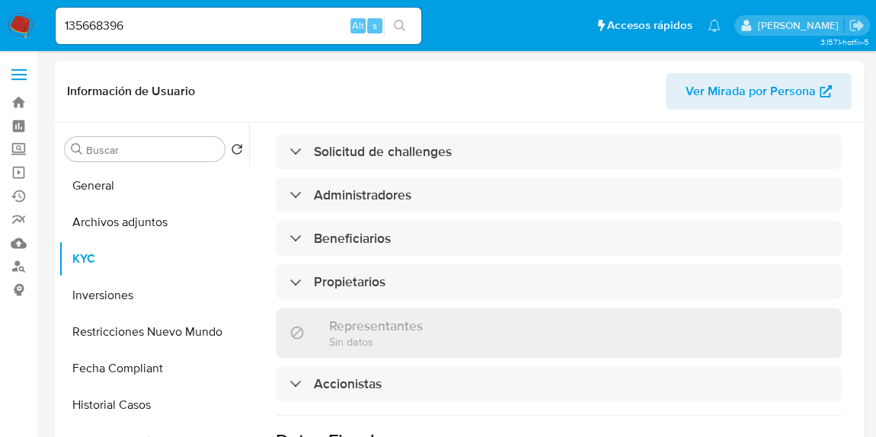
scroll to position [766, 0]
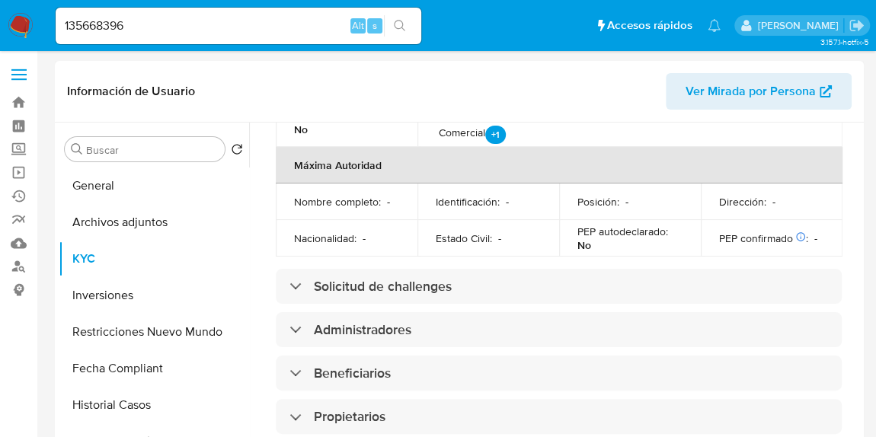
click at [414, 251] on div "Información de empresa ID de usuario : 135668396 Nombre del comercio : CANDY HO…" at bounding box center [559, 163] width 566 height 1467
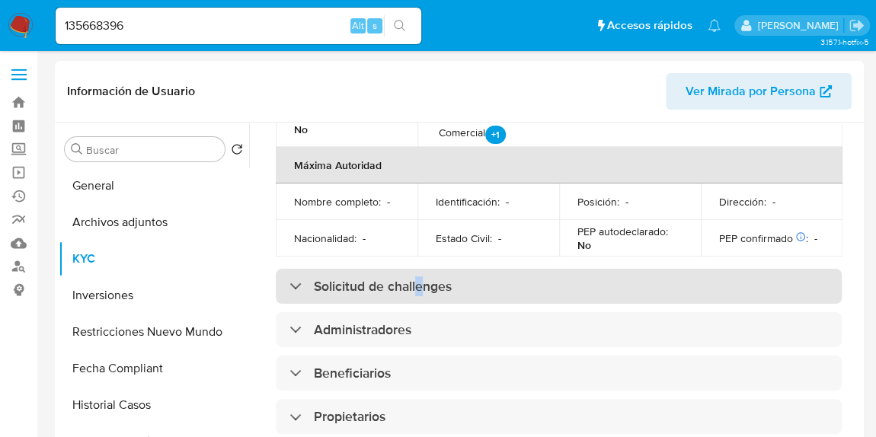
click at [419, 278] on h3 "Solicitud de challenges" at bounding box center [383, 286] width 138 height 17
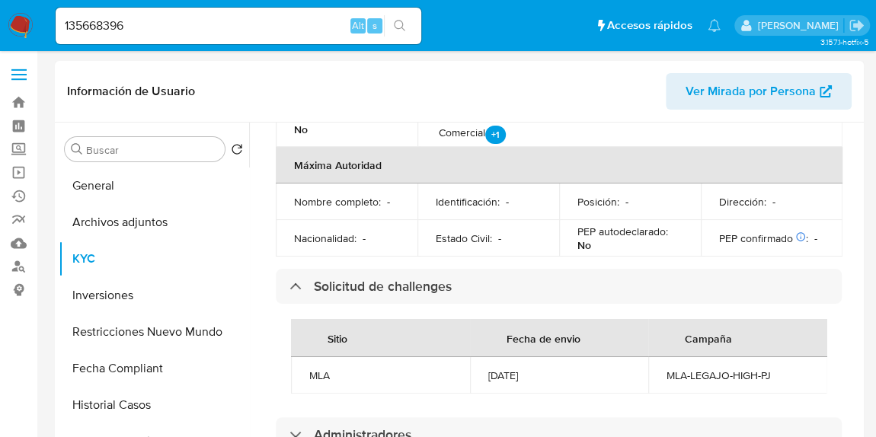
click at [689, 369] on div "MLA-LEGAJO-HIGH-PJ" at bounding box center [738, 376] width 142 height 14
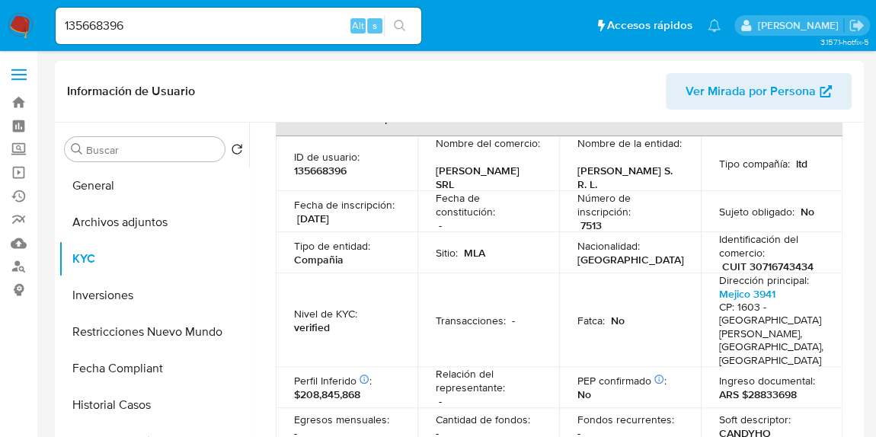
scroll to position [0, 0]
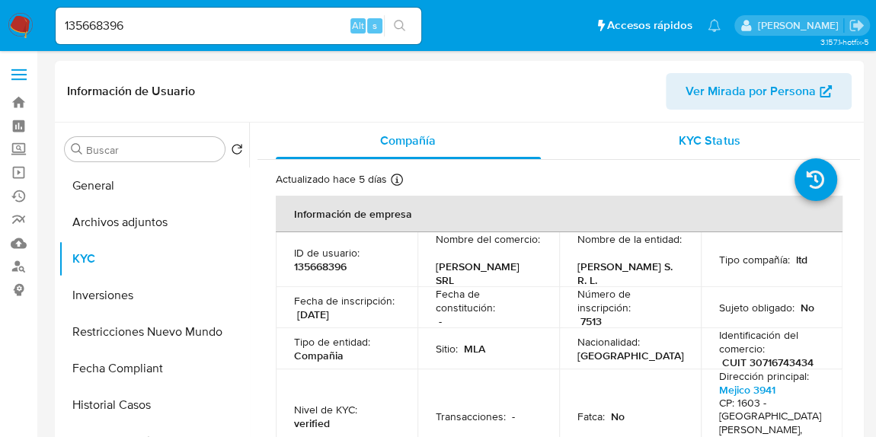
click at [728, 136] on span "KYC Status" at bounding box center [709, 141] width 61 height 18
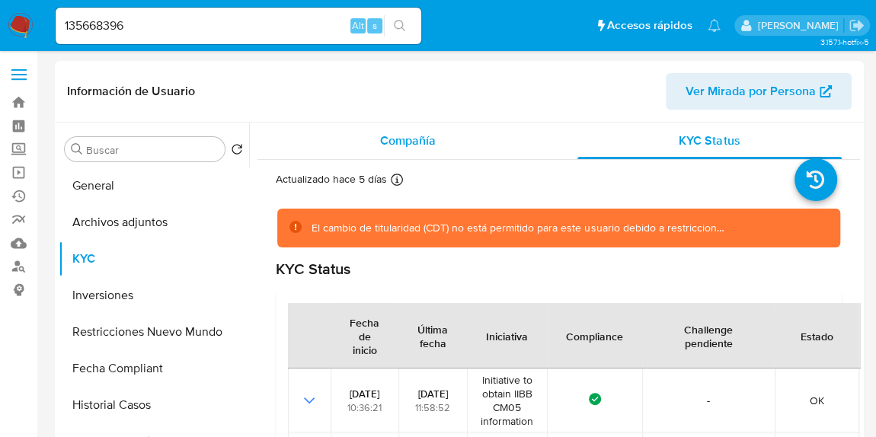
click at [383, 140] on span "Compañía" at bounding box center [408, 141] width 56 height 18
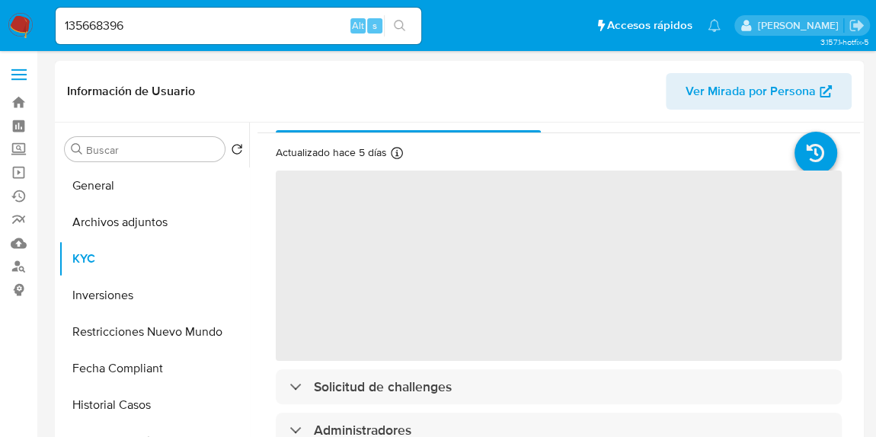
scroll to position [69, 0]
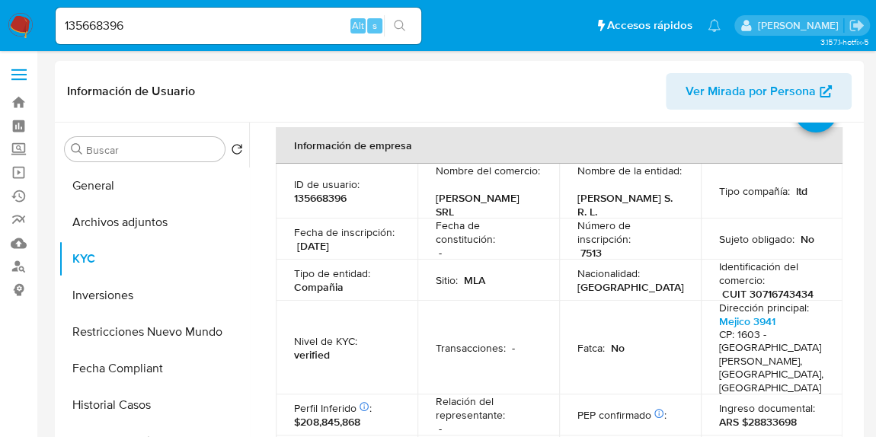
click at [370, 342] on td "Nivel de KYC : verified" at bounding box center [347, 348] width 142 height 94
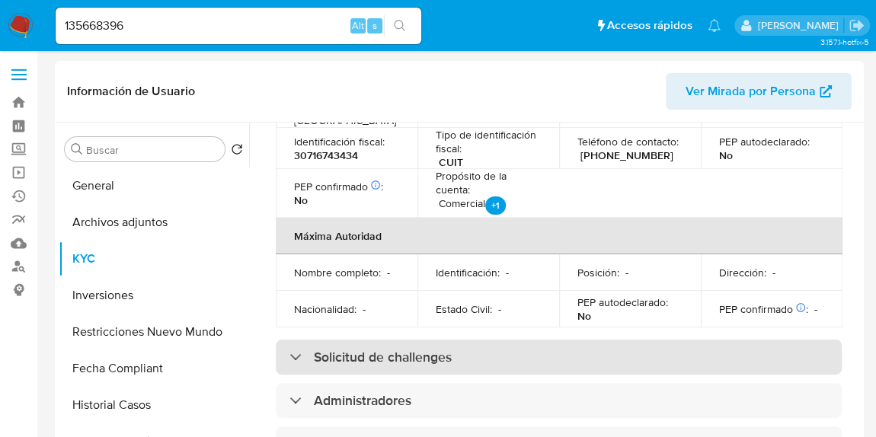
click at [392, 349] on h3 "Solicitud de challenges" at bounding box center [383, 357] width 138 height 17
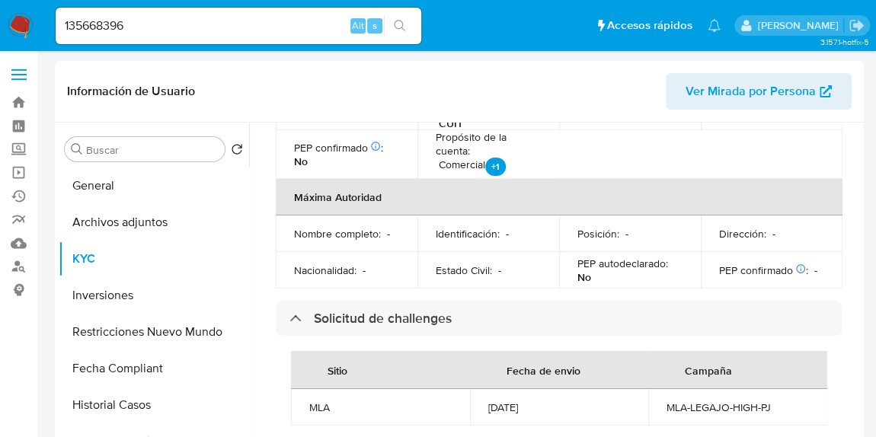
scroll to position [764, 0]
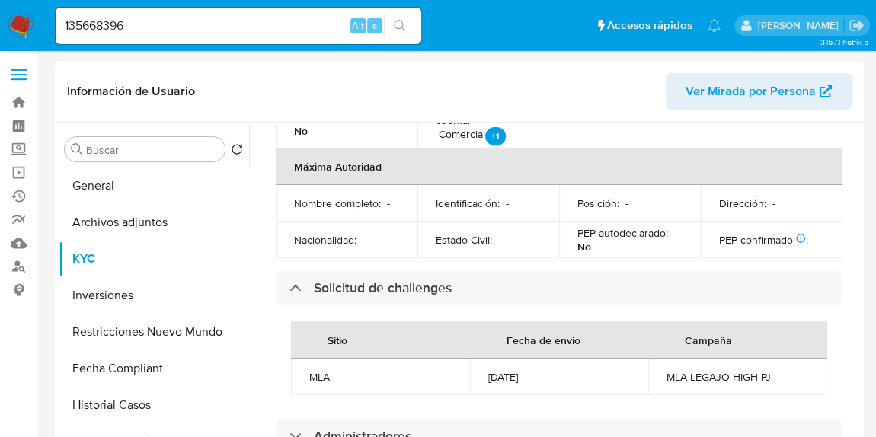
click at [498, 370] on div "18/07/2024" at bounding box center [559, 377] width 142 height 14
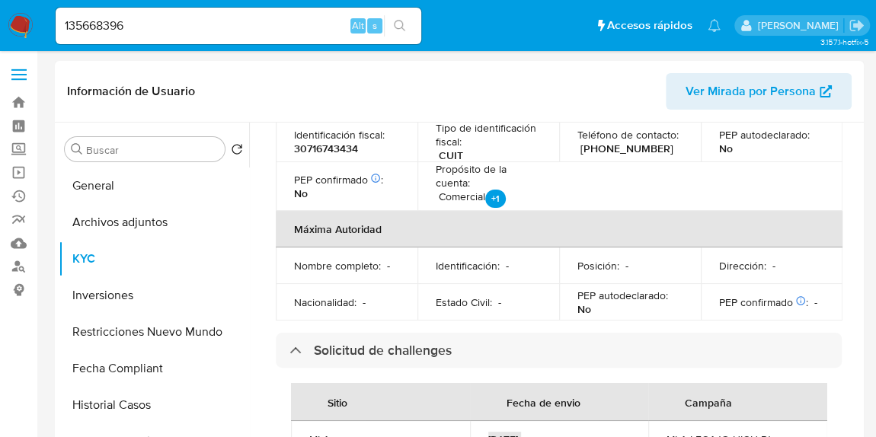
scroll to position [625, 0]
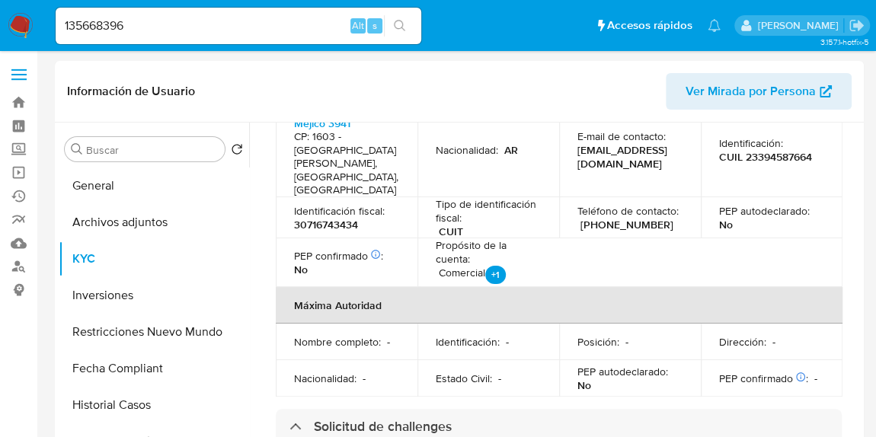
click at [170, 45] on nav "Pausado Ver notificaciones 135668396 Alt s Accesos rápidos Presiona las siguien…" at bounding box center [438, 25] width 876 height 51
click at [176, 37] on div "135668396 Alt s" at bounding box center [239, 26] width 366 height 37
click at [184, 26] on input "135668396" at bounding box center [239, 26] width 366 height 20
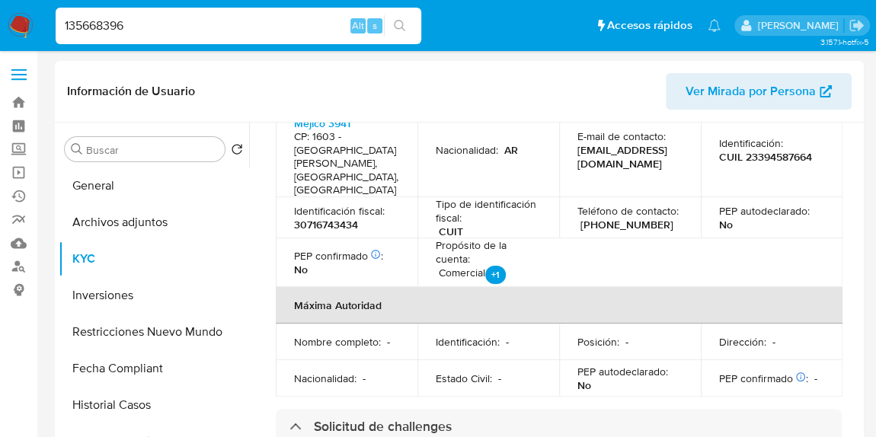
click at [184, 26] on input "135668396" at bounding box center [239, 26] width 366 height 20
paste input "661242311"
type input "661242311"
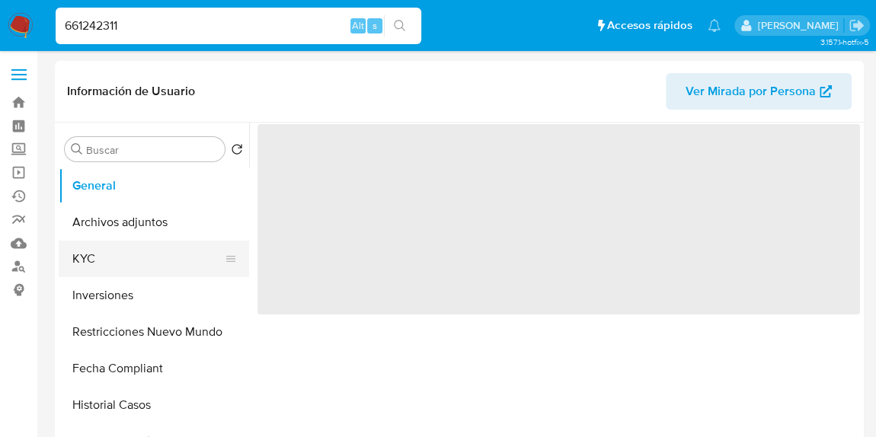
click at [125, 260] on button "KYC" at bounding box center [148, 259] width 178 height 37
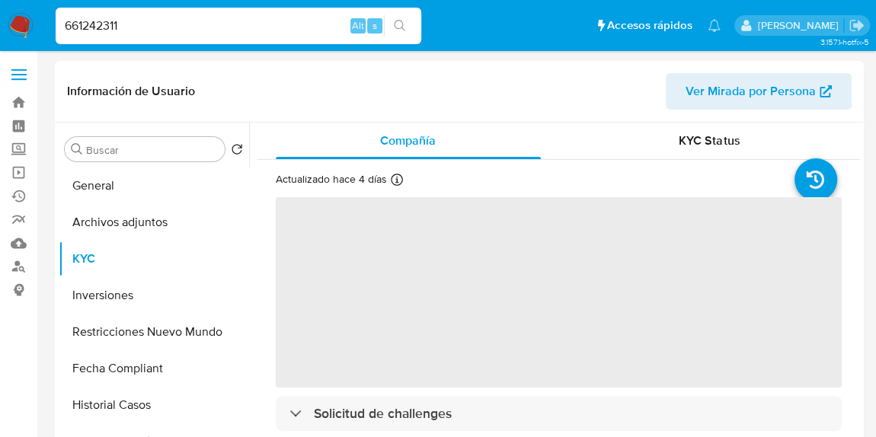
select select "10"
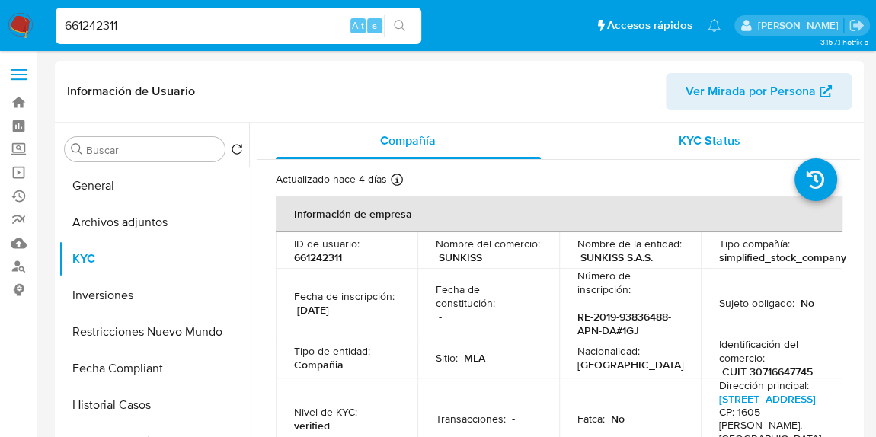
click at [665, 148] on div "KYC Status" at bounding box center [709, 141] width 265 height 37
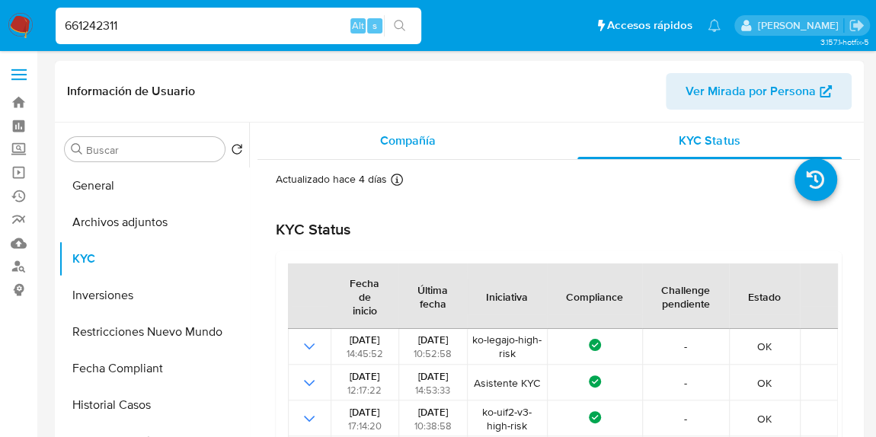
click at [449, 139] on div "Compañía" at bounding box center [408, 141] width 265 height 37
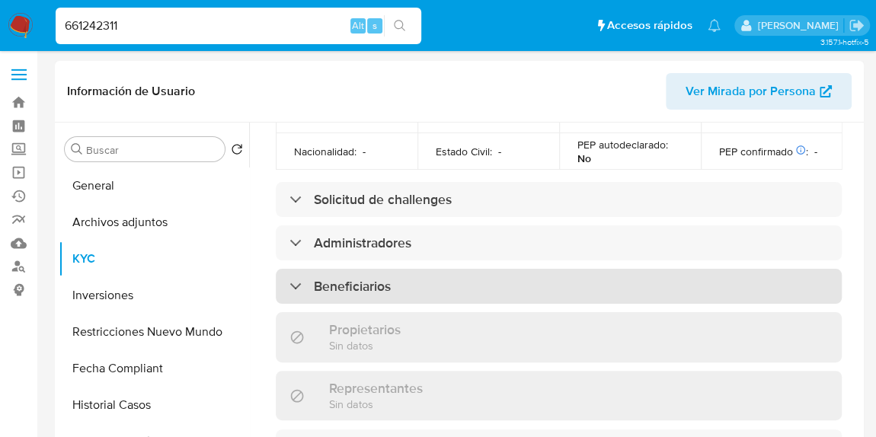
scroll to position [835, 0]
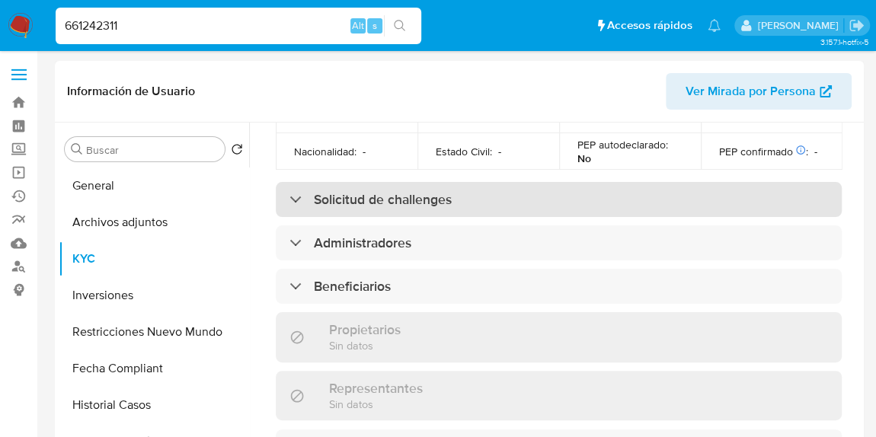
click at [378, 214] on div "Solicitud de challenges" at bounding box center [559, 199] width 566 height 35
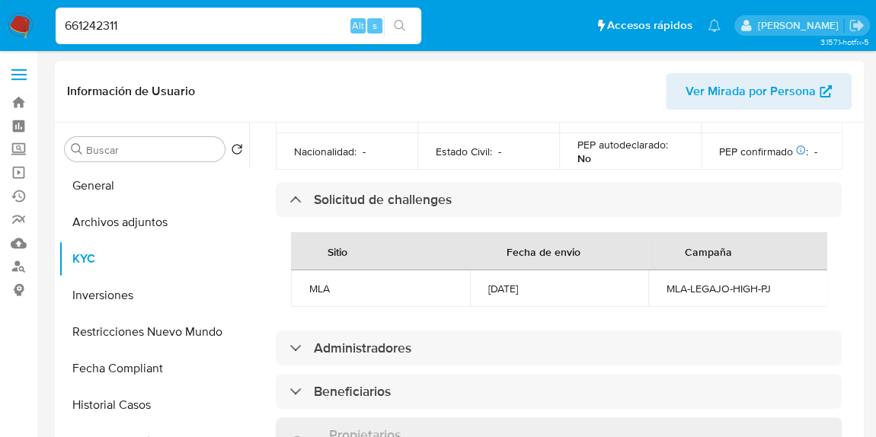
click at [744, 293] on div "MLA-LEGAJO-HIGH-PJ" at bounding box center [738, 289] width 142 height 14
click at [512, 296] on div "10/07/2024" at bounding box center [559, 289] width 142 height 14
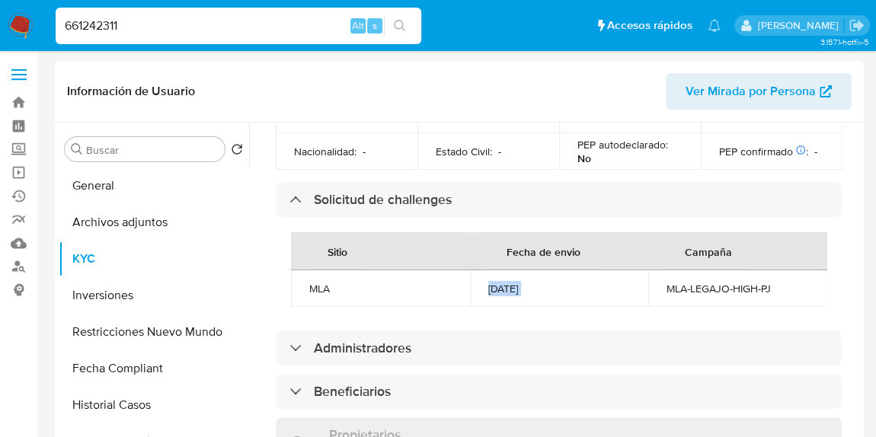
click at [512, 296] on div "10/07/2024" at bounding box center [559, 289] width 142 height 14
click at [120, 35] on div "661242311 Alt s" at bounding box center [239, 26] width 366 height 37
click at [123, 33] on input "661242311" at bounding box center [239, 26] width 366 height 20
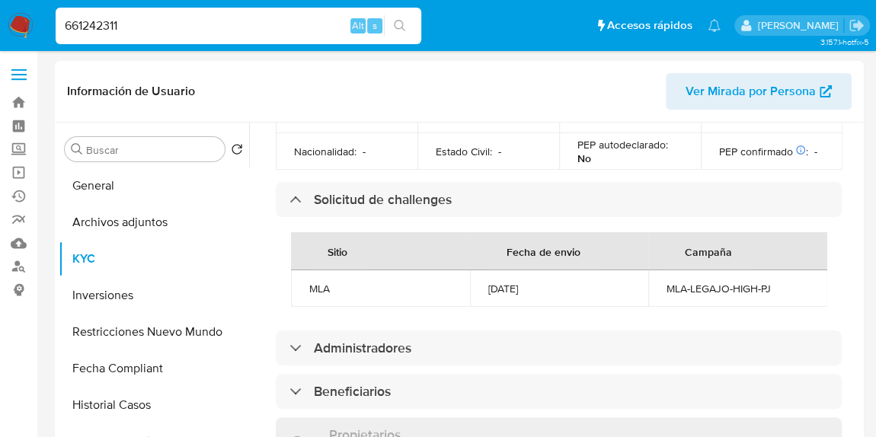
paste input "489190809"
type input "489190809"
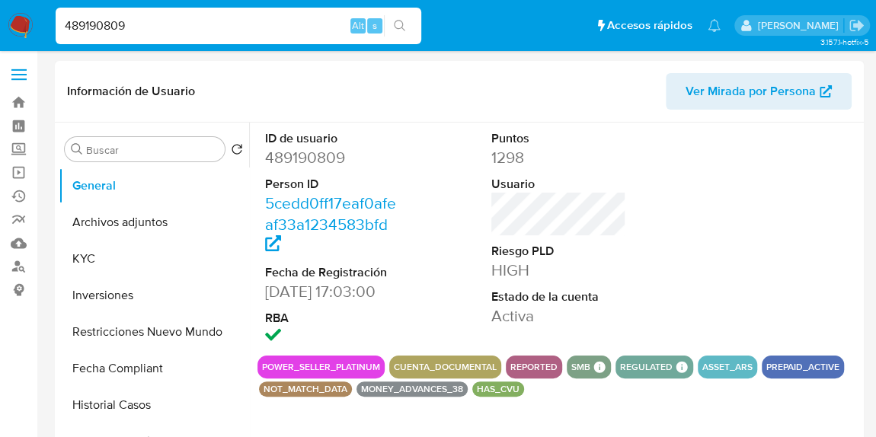
select select "10"
click at [125, 264] on button "KYC" at bounding box center [148, 259] width 178 height 37
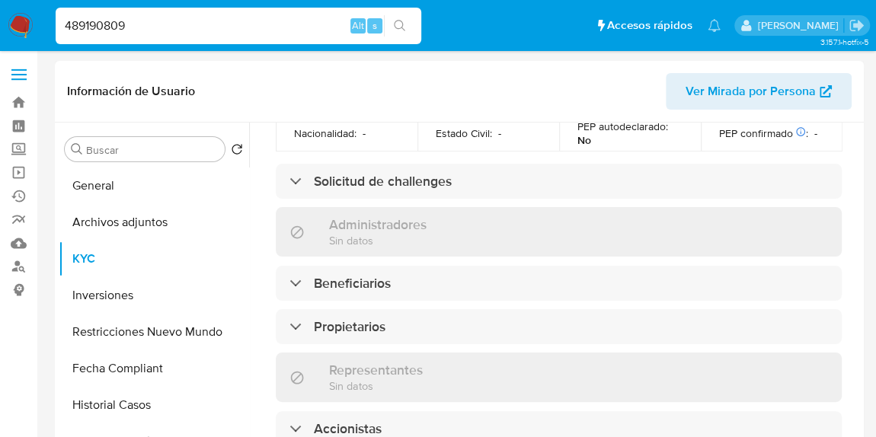
scroll to position [830, 0]
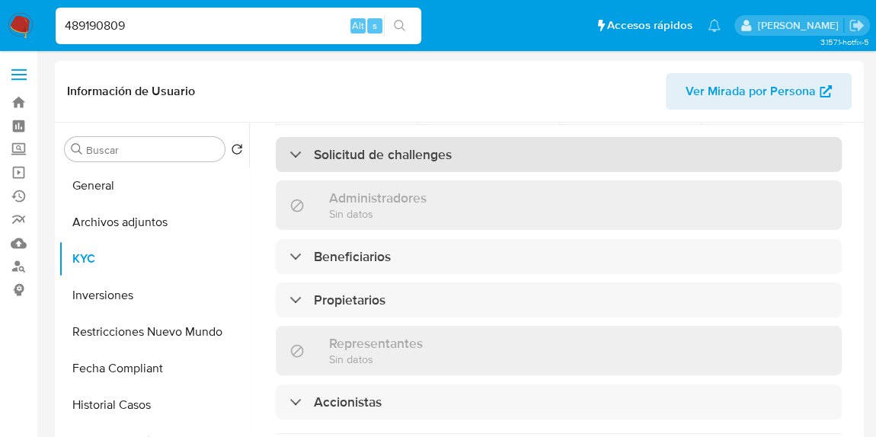
click at [453, 154] on div "Solicitud de challenges" at bounding box center [559, 154] width 566 height 35
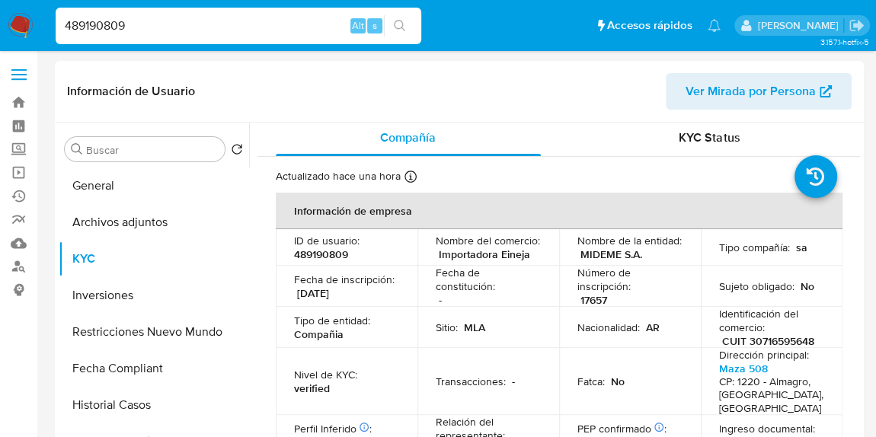
scroll to position [0, 0]
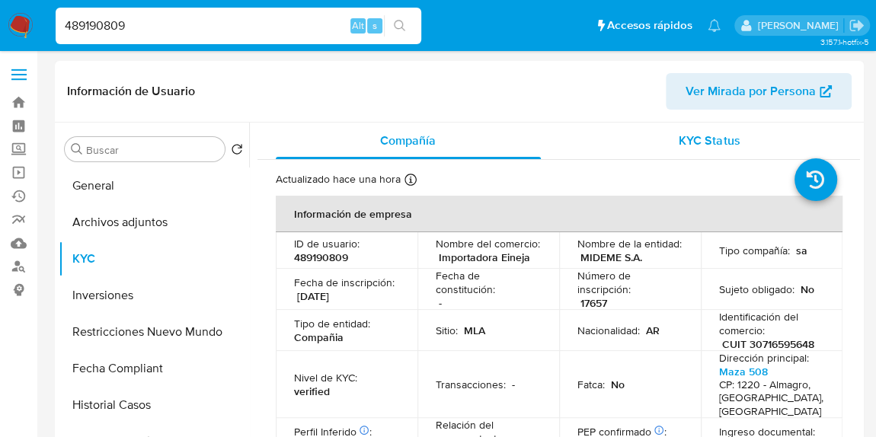
click at [713, 130] on div "KYC Status" at bounding box center [709, 141] width 265 height 37
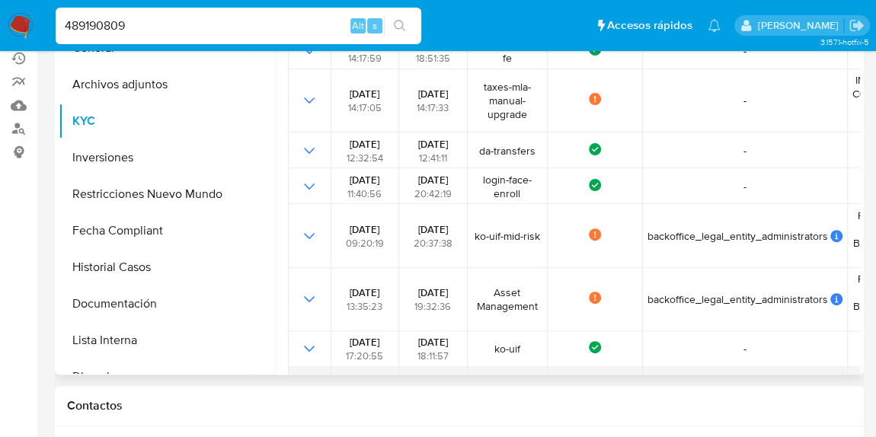
scroll to position [325, 0]
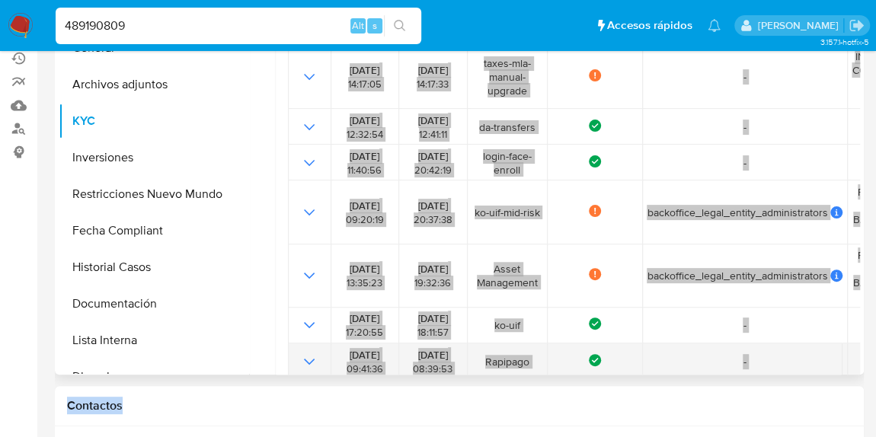
drag, startPoint x: 534, startPoint y: 376, endPoint x: 664, endPoint y: 360, distance: 131.3
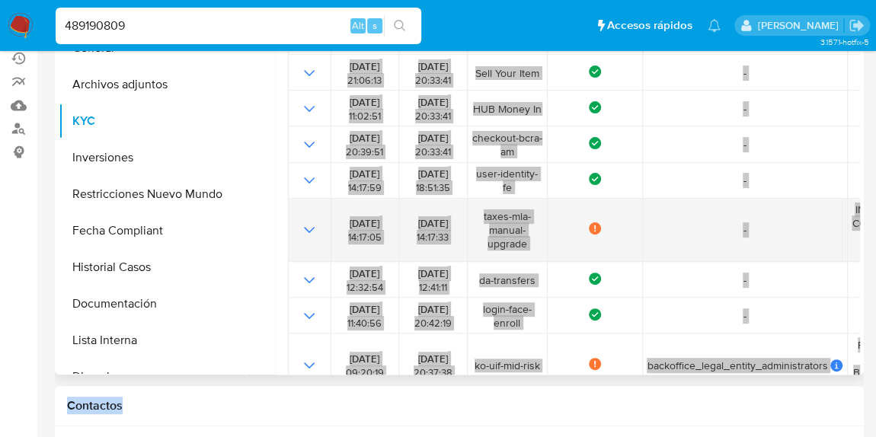
scroll to position [49, 0]
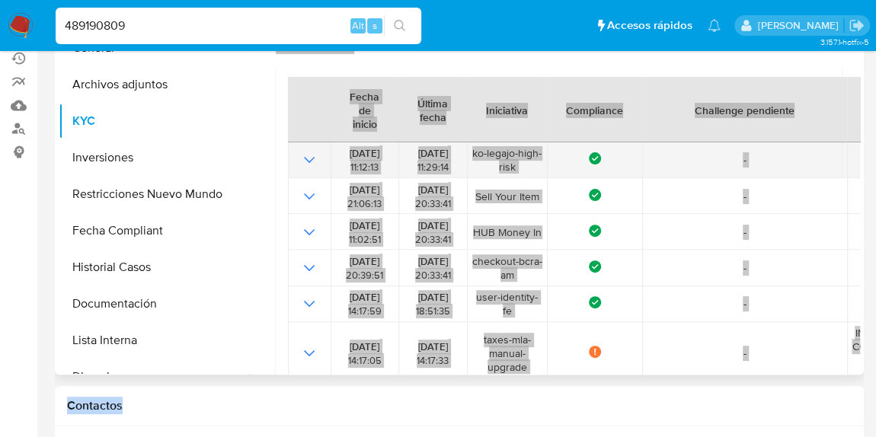
click at [311, 158] on icon "Mostrar operación" at bounding box center [309, 160] width 18 height 18
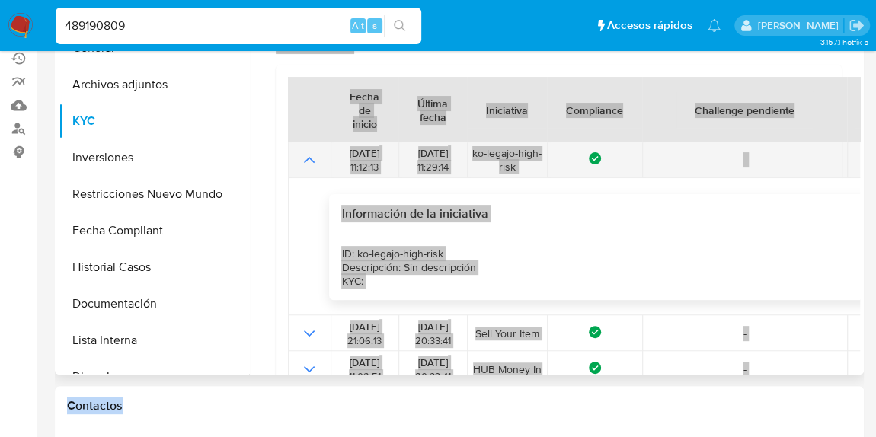
click at [311, 158] on icon "Mostrar operación" at bounding box center [309, 160] width 18 height 18
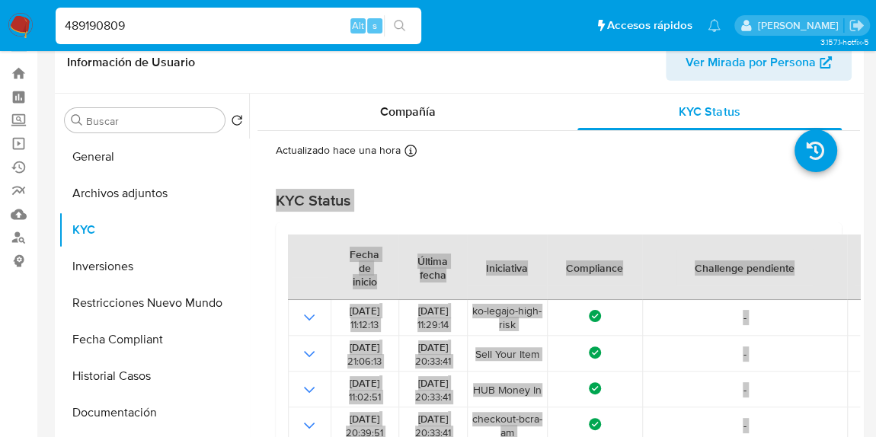
scroll to position [0, 0]
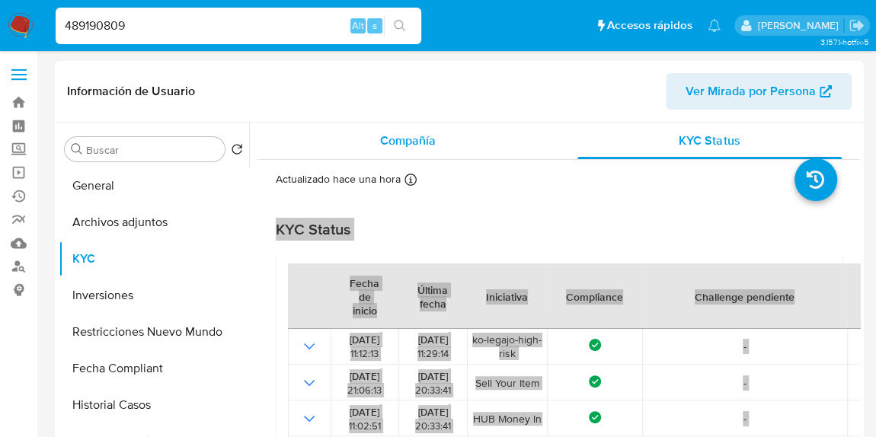
click at [389, 152] on div "Compañía" at bounding box center [408, 141] width 265 height 37
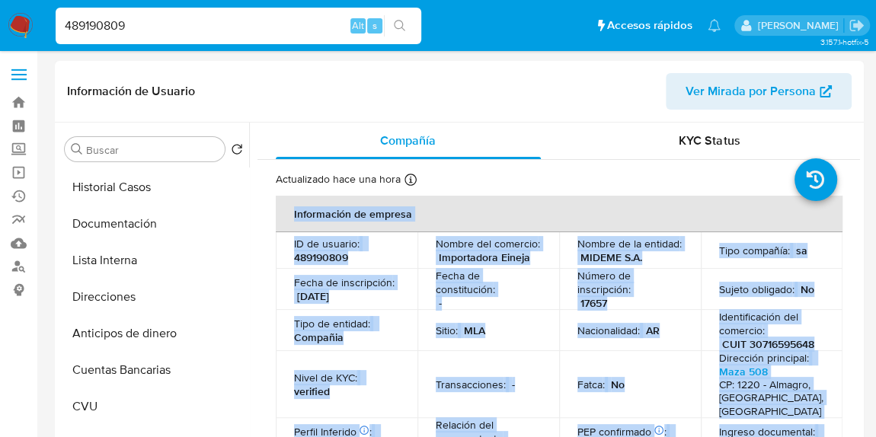
scroll to position [162, 0]
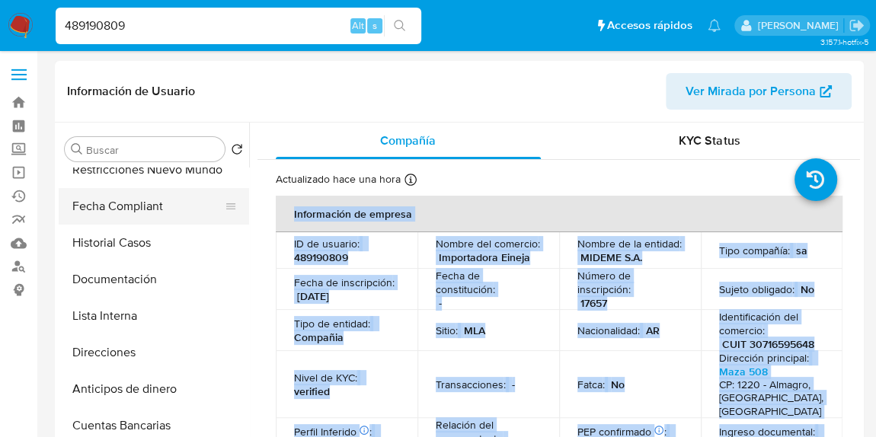
click at [140, 208] on button "Fecha Compliant" at bounding box center [148, 206] width 178 height 37
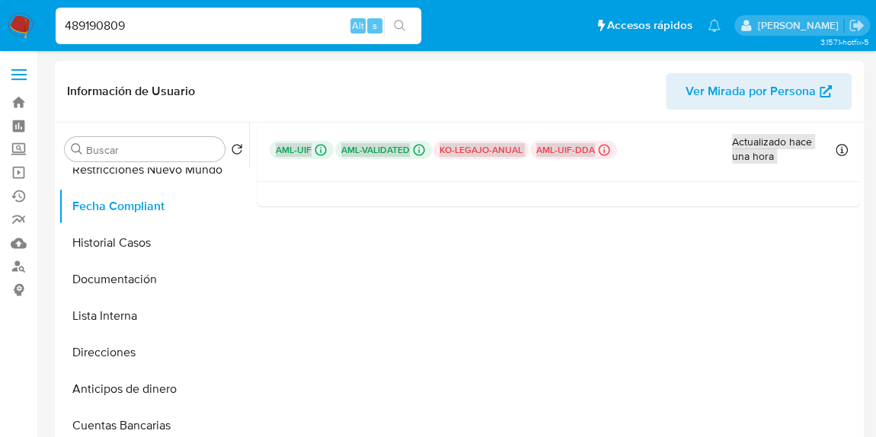
click at [433, 181] on div "aml-uif Challenges Pendientes MLA_UIF L1 aml-validated Challenges Pendientes ko…" at bounding box center [559, 152] width 603 height 59
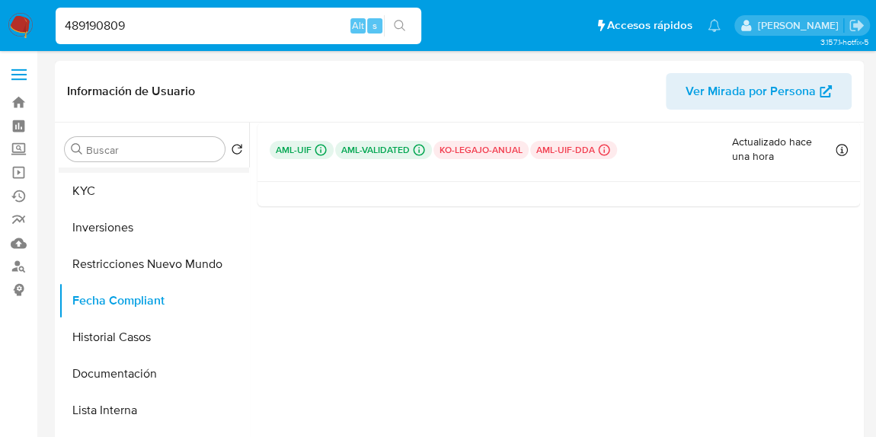
scroll to position [0, 0]
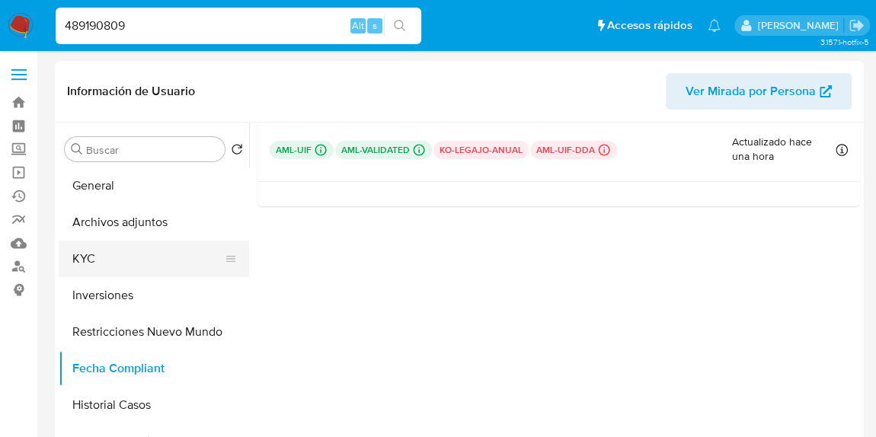
click at [92, 254] on button "KYC" at bounding box center [148, 259] width 178 height 37
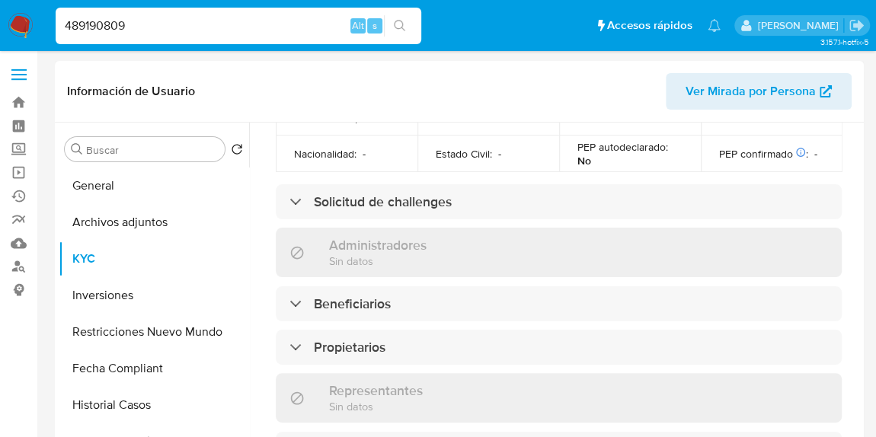
scroll to position [761, 0]
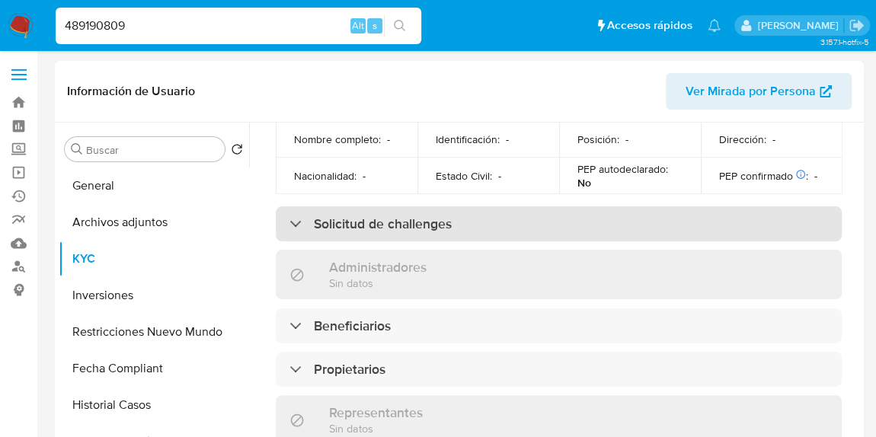
click at [448, 232] on h3 "Solicitud de challenges" at bounding box center [383, 224] width 138 height 17
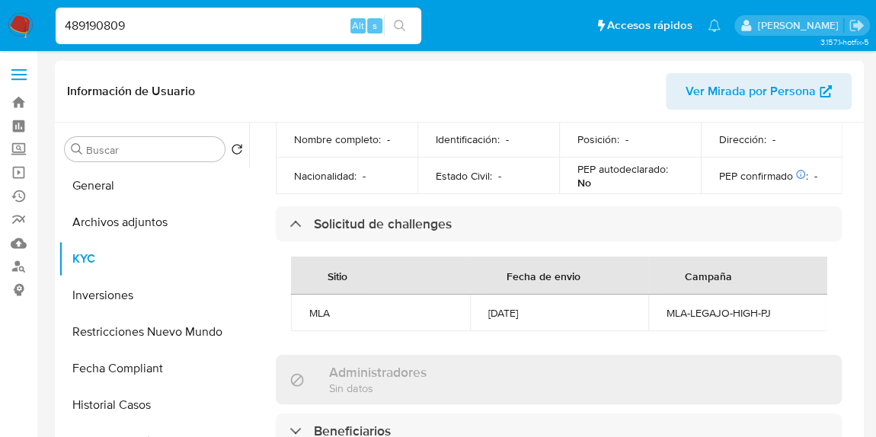
click at [728, 309] on div "MLA-LEGAJO-HIGH-PJ" at bounding box center [738, 313] width 142 height 14
click at [511, 317] on div "10/07/2024" at bounding box center [559, 313] width 142 height 14
click at [512, 317] on div "10/07/2024" at bounding box center [559, 313] width 142 height 14
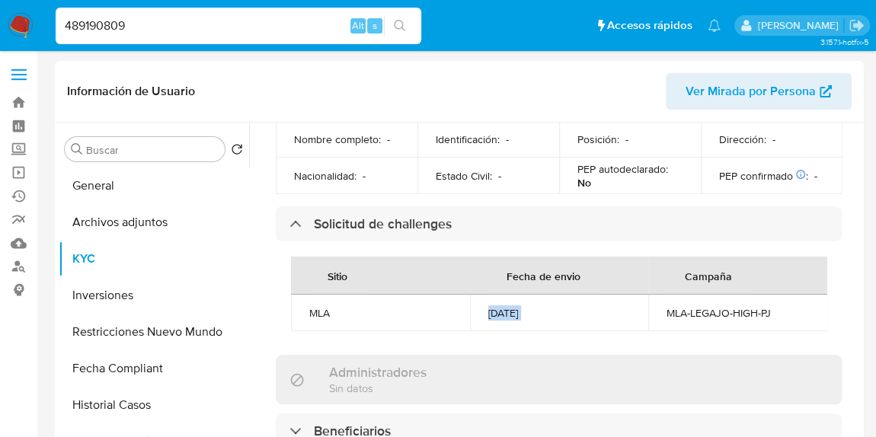
click at [512, 317] on div "10/07/2024" at bounding box center [559, 313] width 142 height 14
click at [219, 24] on input "489190809" at bounding box center [239, 26] width 366 height 20
paste input "1690059543"
type input "1690059543"
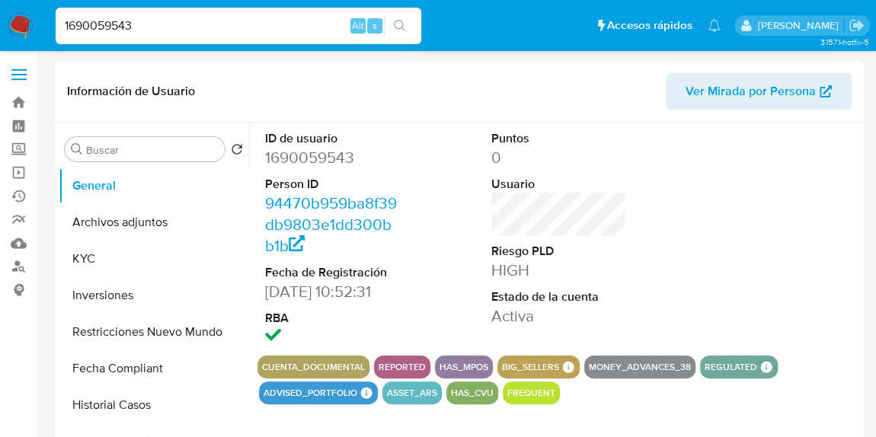
select select "10"
click at [146, 35] on input "1690059543" at bounding box center [239, 26] width 366 height 20
paste input "21630185"
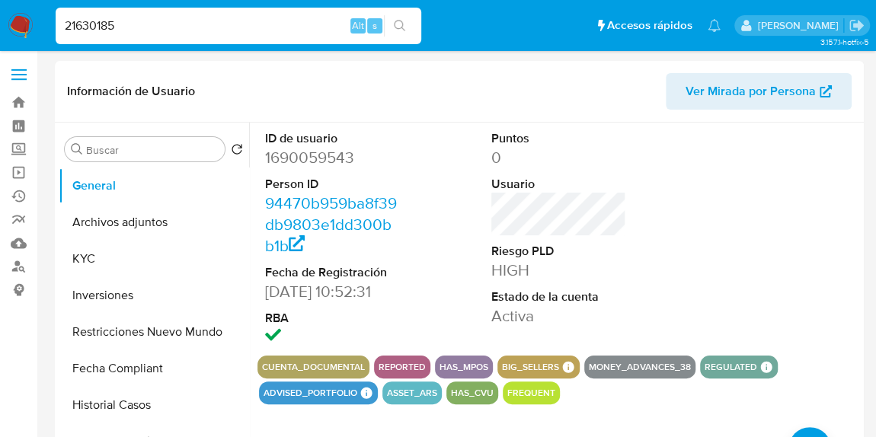
type input "21630185"
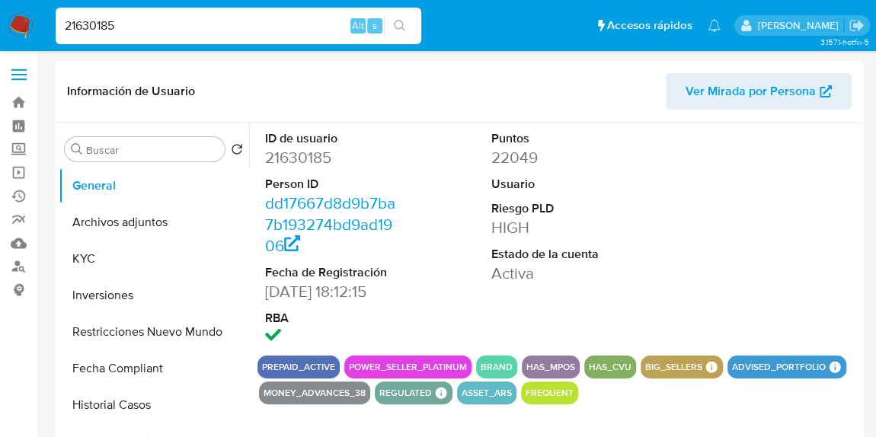
select select "10"
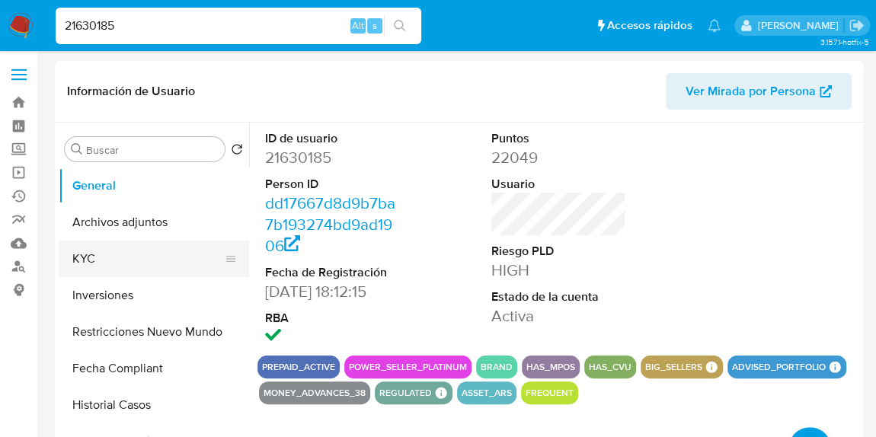
drag, startPoint x: 104, startPoint y: 264, endPoint x: 116, endPoint y: 265, distance: 11.5
click at [104, 264] on button "KYC" at bounding box center [148, 259] width 178 height 37
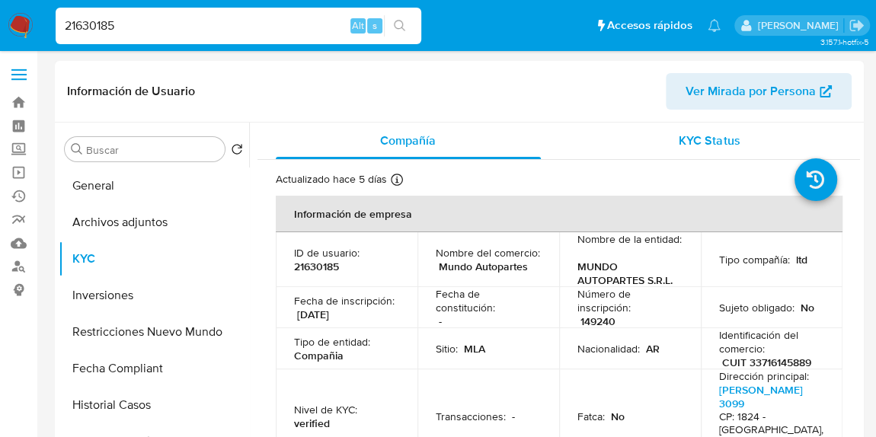
click at [713, 147] on span "KYC Status" at bounding box center [709, 141] width 61 height 18
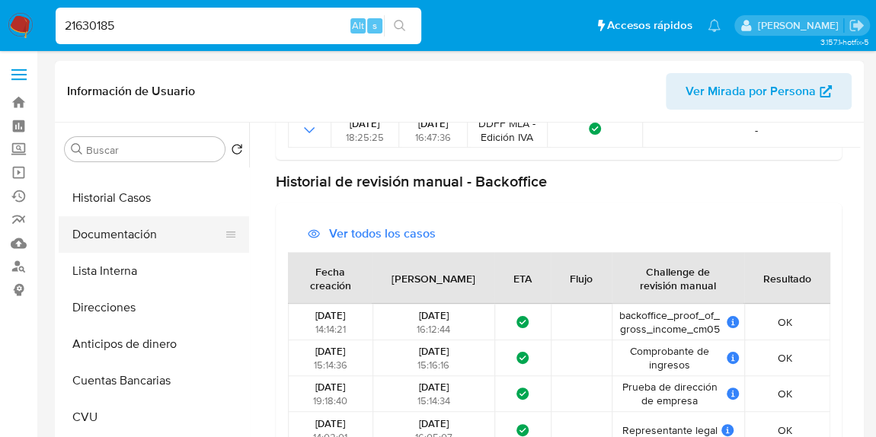
scroll to position [138, 0]
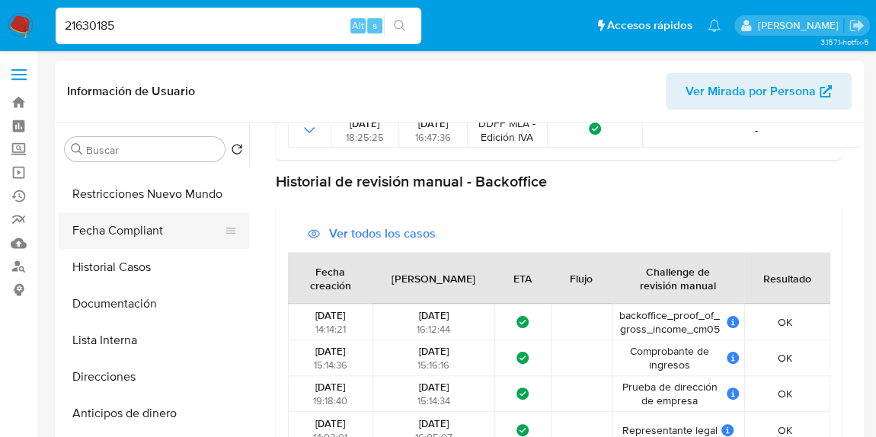
click at [136, 232] on button "Fecha Compliant" at bounding box center [148, 231] width 178 height 37
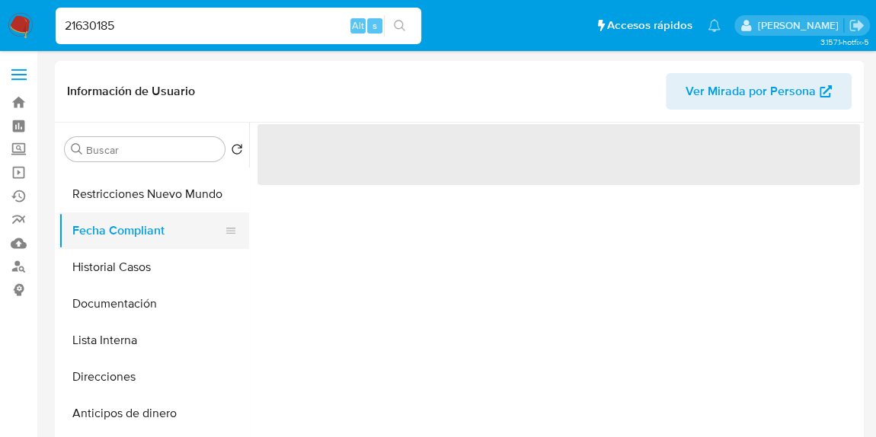
scroll to position [0, 0]
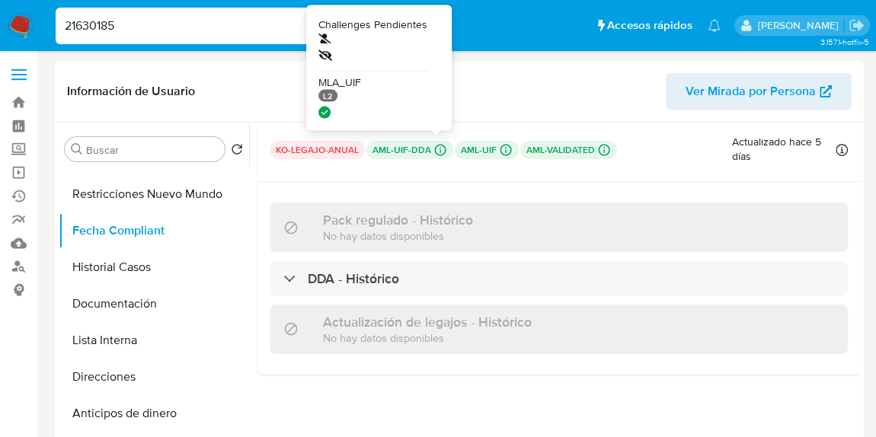
click at [437, 147] on icon at bounding box center [440, 149] width 11 height 11
click at [438, 152] on icon at bounding box center [440, 150] width 14 height 14
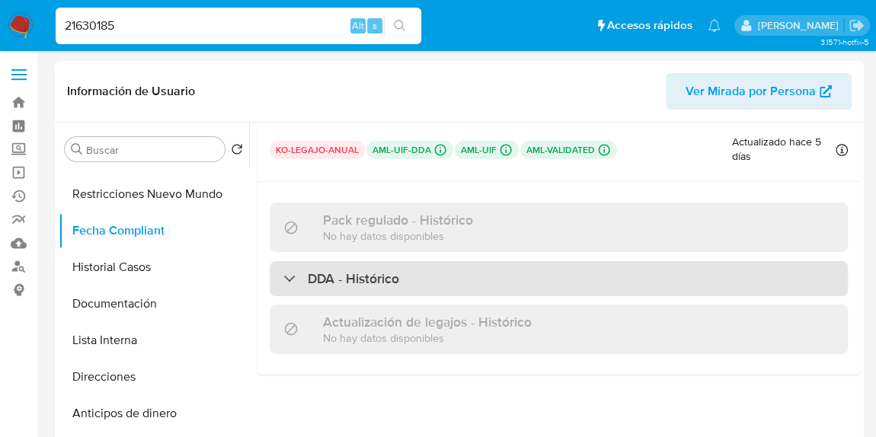
click at [383, 280] on h3 "DDA - Histórico" at bounding box center [353, 278] width 91 height 17
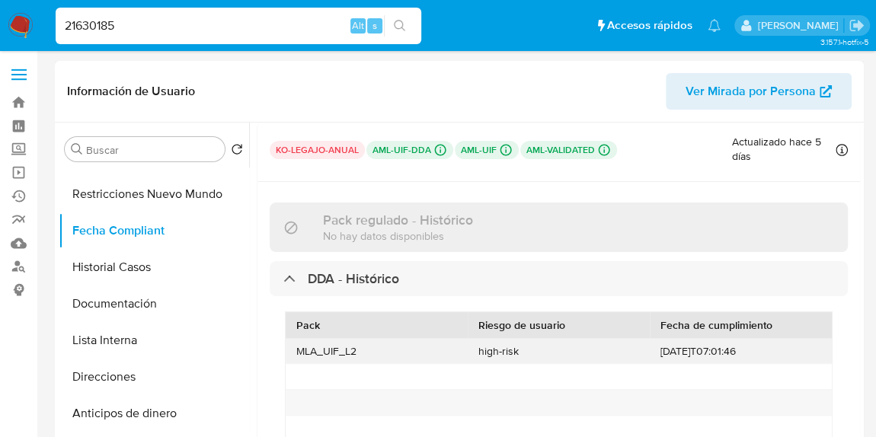
click at [380, 350] on div "MLA_UIF_L2" at bounding box center [377, 351] width 182 height 25
drag, startPoint x: 771, startPoint y: 347, endPoint x: 591, endPoint y: 350, distance: 179.8
click at [593, 350] on div "MLA_UIF_L2 high-risk 2021-10-13T07:01:46" at bounding box center [559, 351] width 546 height 25
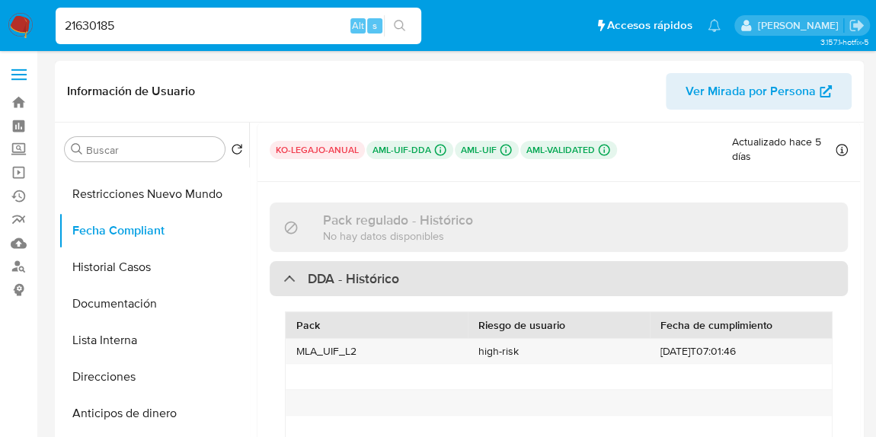
click at [380, 283] on h3 "DDA - Histórico" at bounding box center [353, 278] width 91 height 17
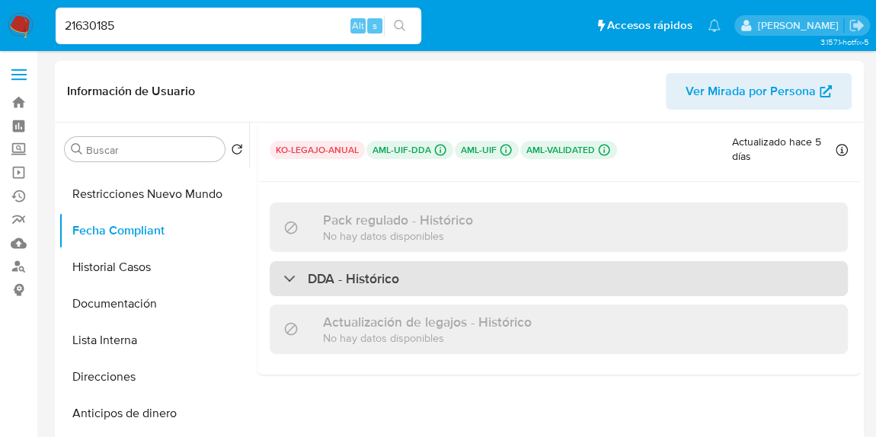
click at [390, 286] on h3 "DDA - Histórico" at bounding box center [353, 278] width 91 height 17
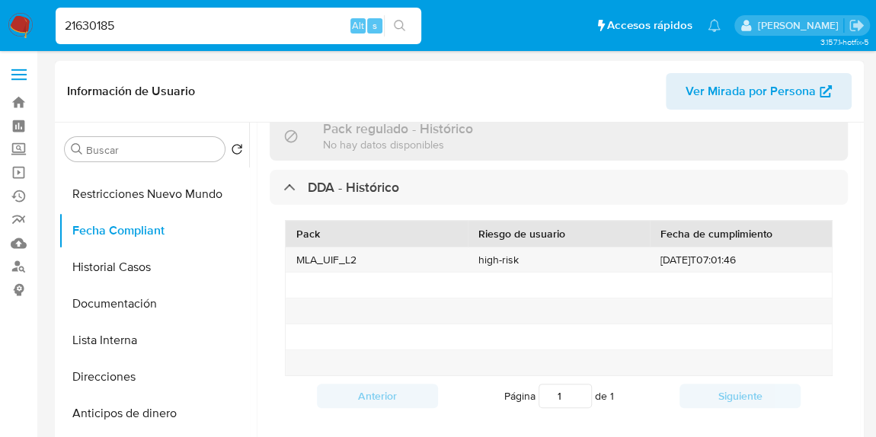
scroll to position [94, 0]
click at [536, 261] on div "high-risk" at bounding box center [559, 257] width 182 height 25
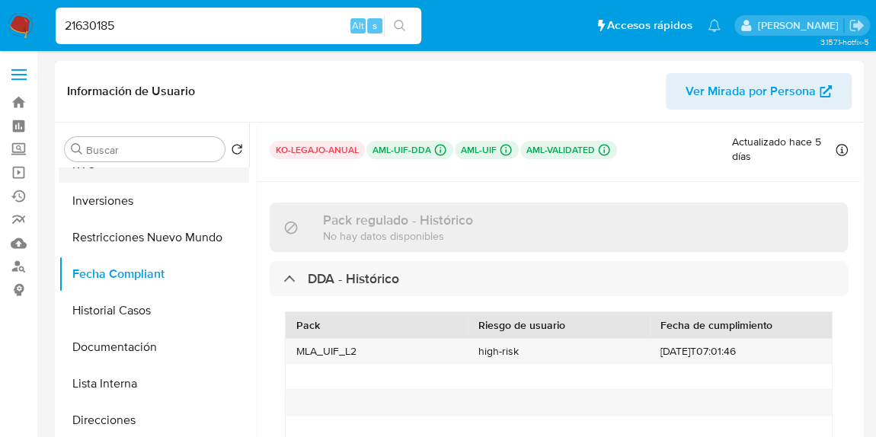
scroll to position [0, 0]
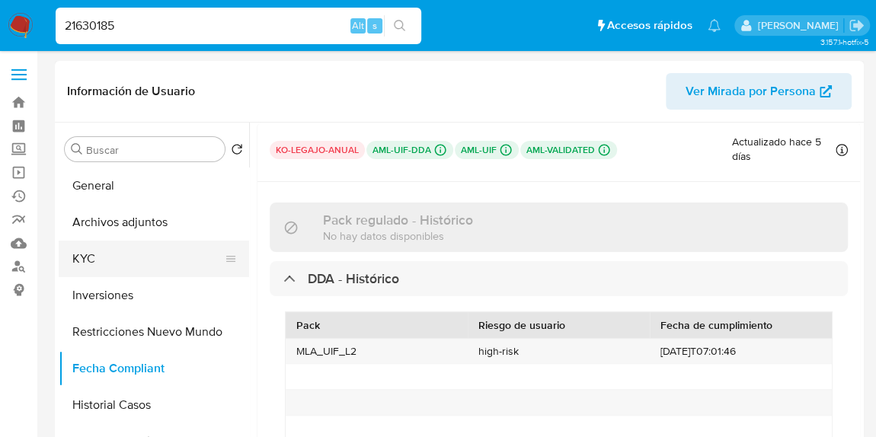
click at [142, 250] on button "KYC" at bounding box center [148, 259] width 178 height 37
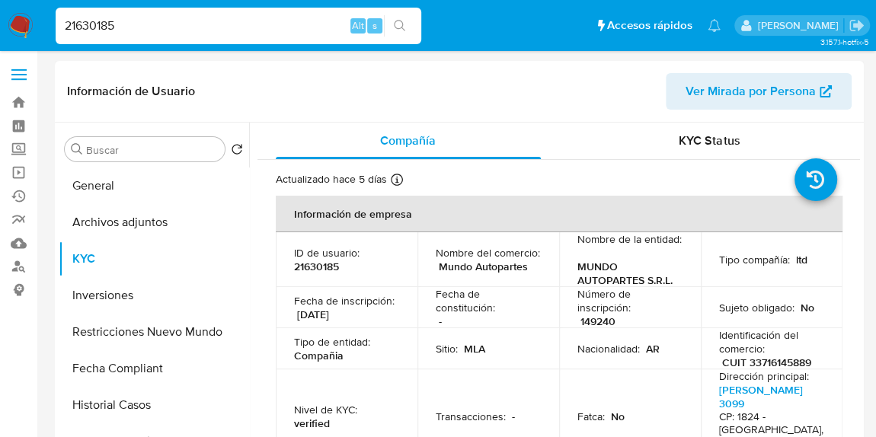
click at [769, 369] on p "CUIT 33716145889" at bounding box center [766, 363] width 89 height 14
click at [771, 369] on p "CUIT 33716145889" at bounding box center [766, 363] width 89 height 14
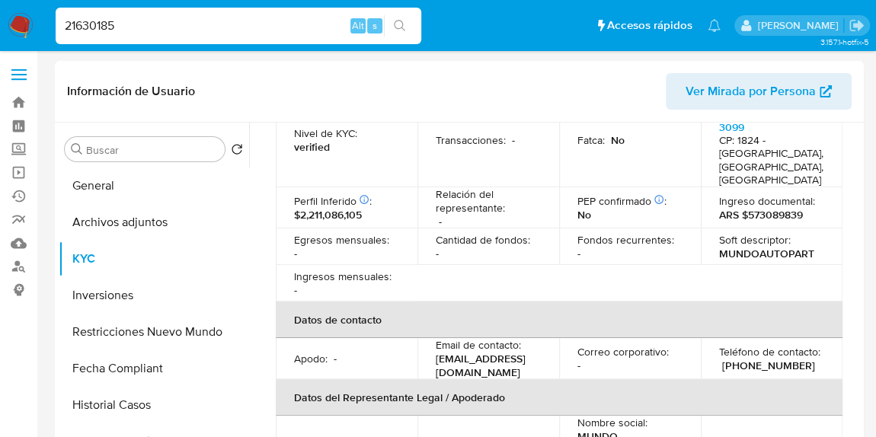
click at [772, 379] on th "Datos del Representante Legal / Apoderado" at bounding box center [559, 397] width 567 height 37
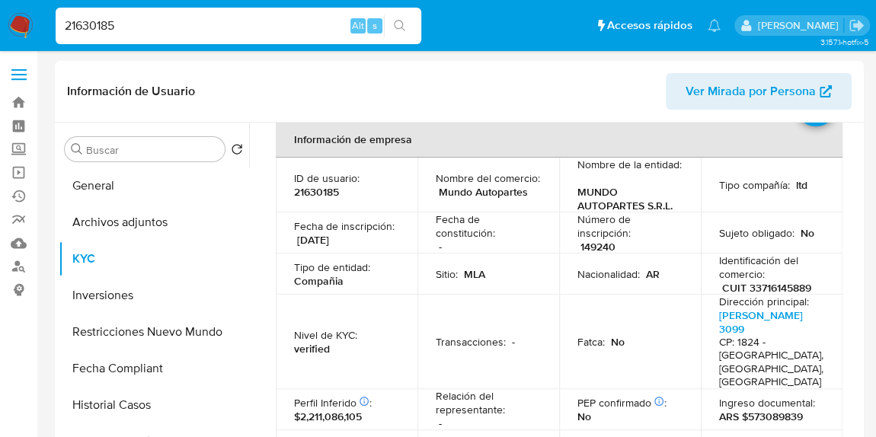
scroll to position [0, 0]
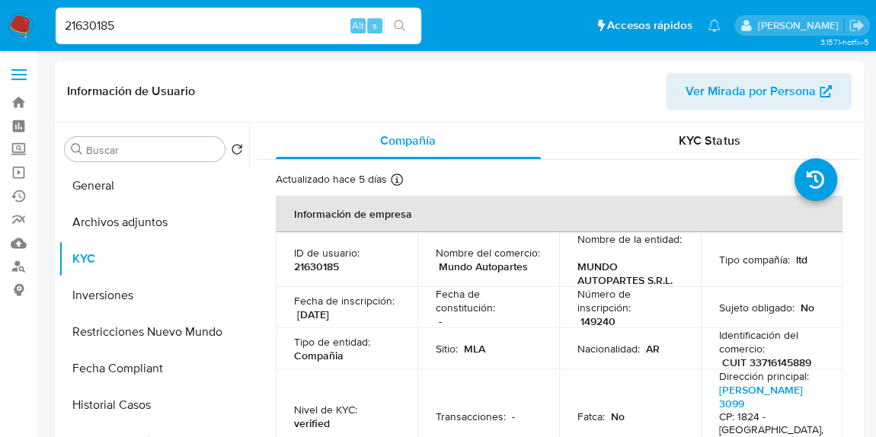
click at [775, 383] on p "Dirección principal :" at bounding box center [764, 376] width 90 height 14
click at [776, 383] on p "Dirección principal :" at bounding box center [764, 376] width 90 height 14
click at [779, 369] on p "CUIT 33716145889" at bounding box center [766, 363] width 89 height 14
click at [780, 369] on p "CUIT 33716145889" at bounding box center [766, 363] width 89 height 14
drag, startPoint x: 812, startPoint y: 374, endPoint x: 744, endPoint y: 378, distance: 68.7
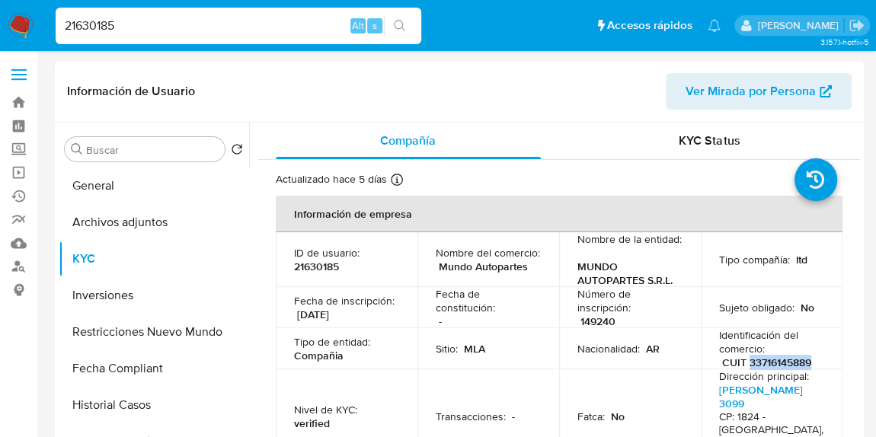
click at [744, 369] on div "Identificación del comercio : CUIT 33716145889" at bounding box center [771, 348] width 105 height 41
click at [140, 27] on input "21630185" at bounding box center [239, 26] width 366 height 20
paste input "96498527"
type input "296498527"
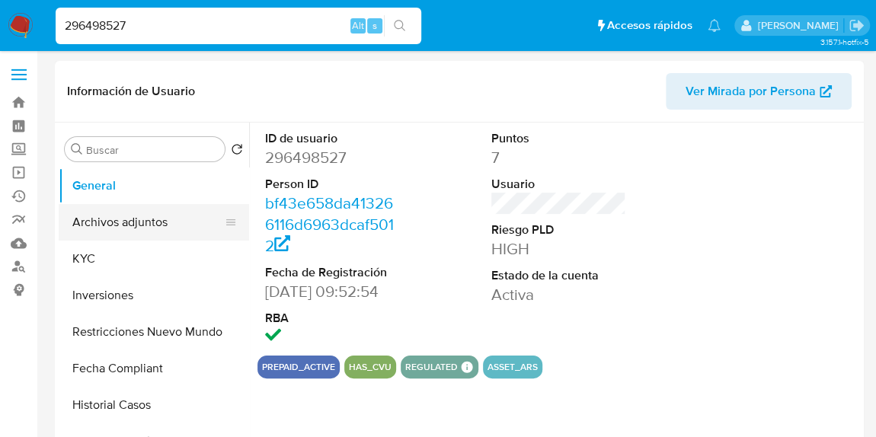
select select "10"
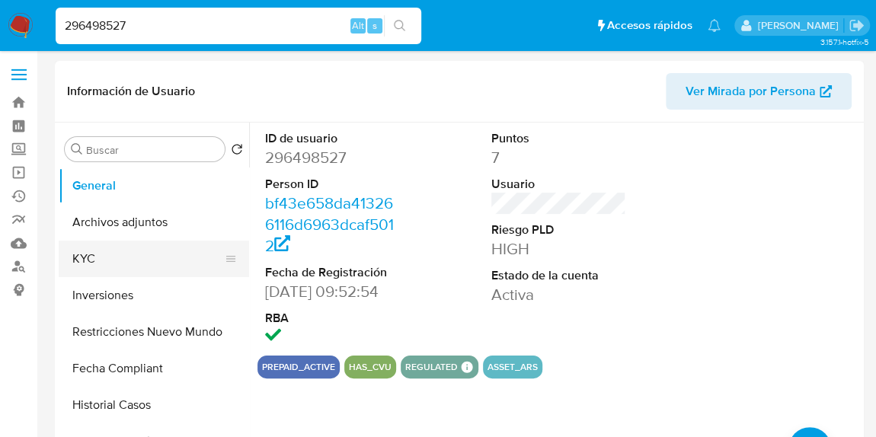
click at [135, 264] on button "KYC" at bounding box center [148, 259] width 178 height 37
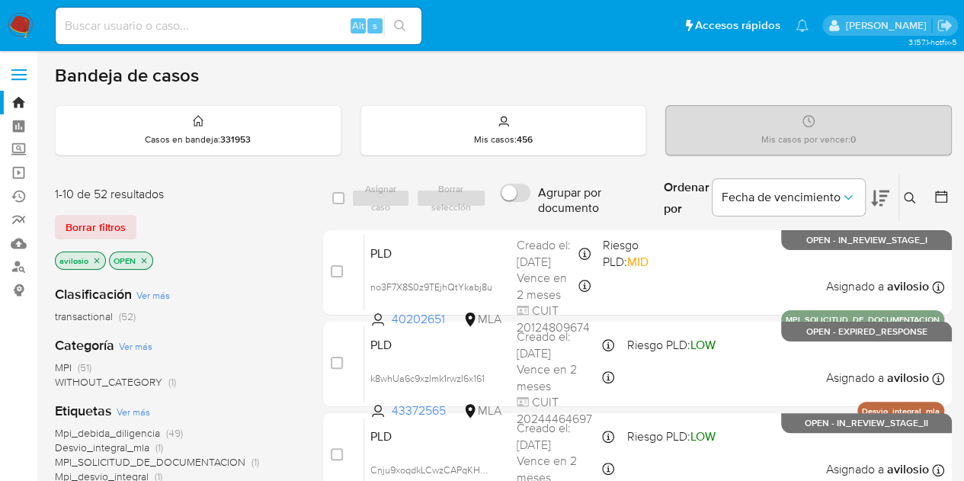
click at [463, 67] on div "Bandeja de casos" at bounding box center [503, 75] width 897 height 23
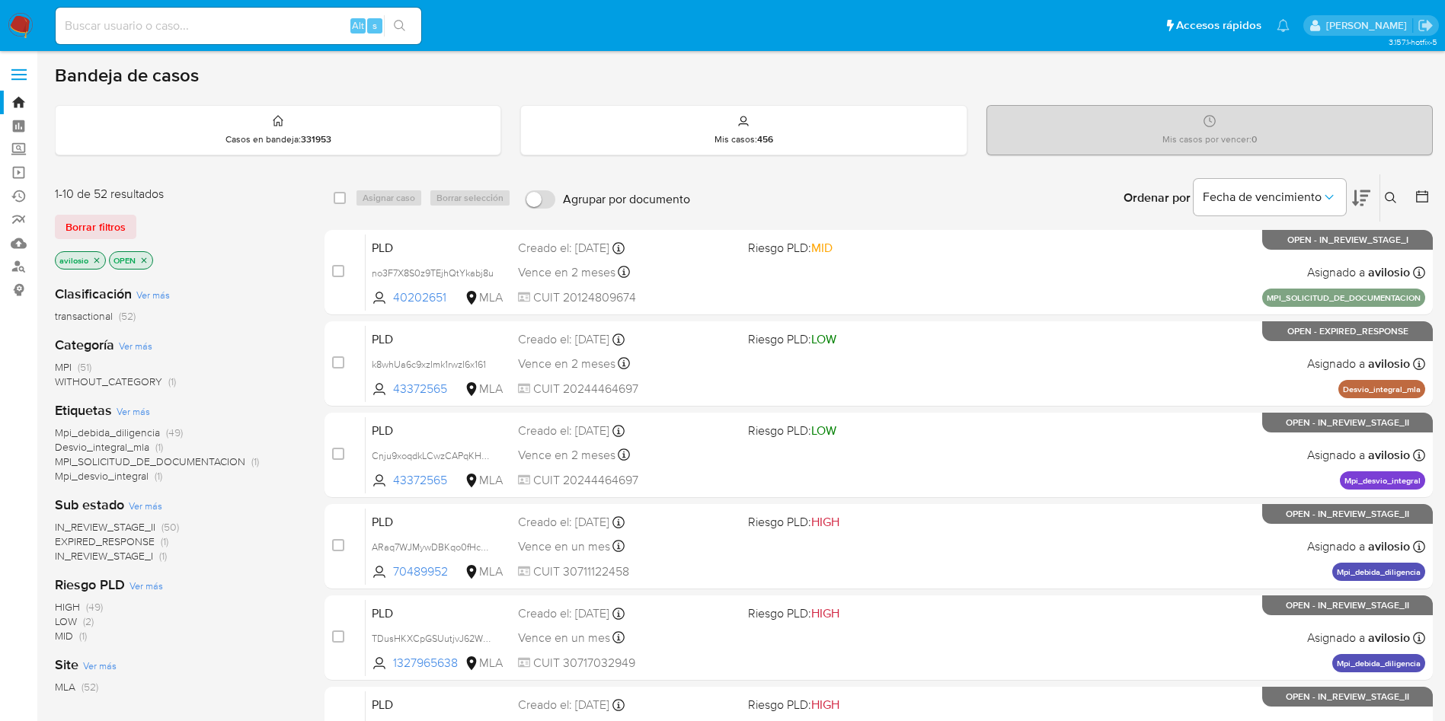
click at [974, 61] on div "3.157.1-hotfix-5" at bounding box center [744, 627] width 1378 height 1132
click at [14, 37] on img at bounding box center [21, 26] width 26 height 26
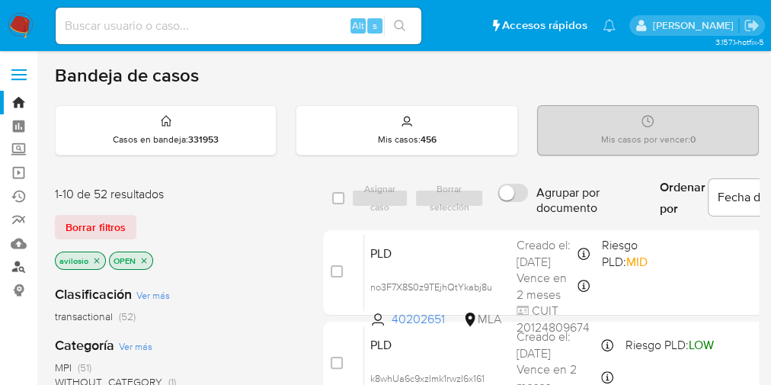
click at [18, 270] on link "Buscador de personas" at bounding box center [90, 267] width 181 height 24
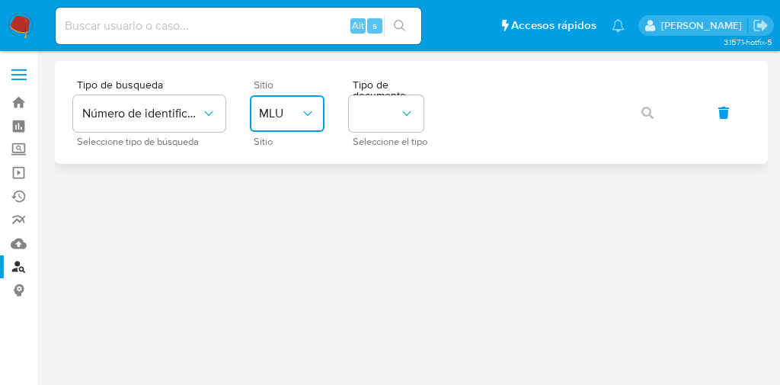
click at [300, 121] on span "MLU" at bounding box center [279, 113] width 41 height 15
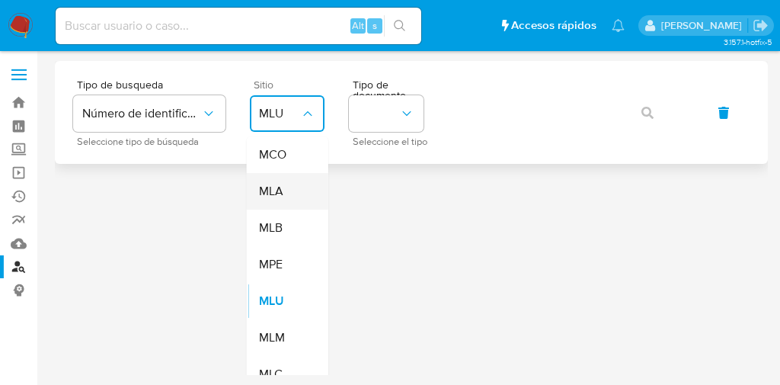
click at [278, 199] on span "MLA" at bounding box center [271, 191] width 24 height 15
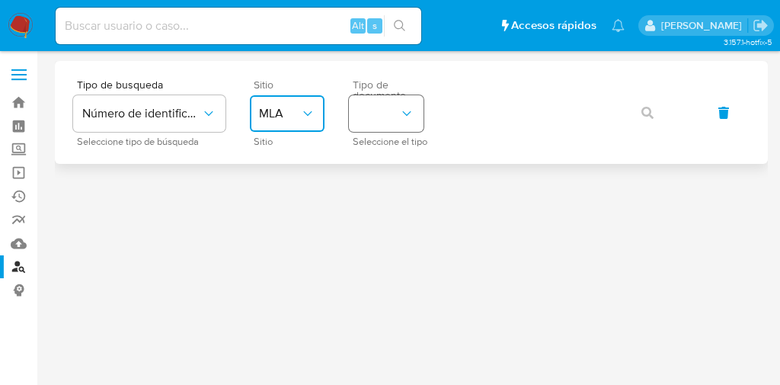
click at [388, 123] on button "identificationType" at bounding box center [386, 113] width 75 height 37
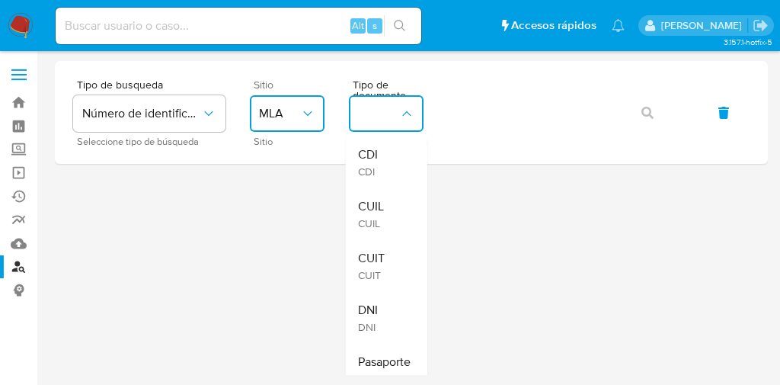
drag, startPoint x: 393, startPoint y: 267, endPoint x: 404, endPoint y: 222, distance: 45.5
click at [396, 264] on div "CUIT CUIT" at bounding box center [382, 266] width 48 height 52
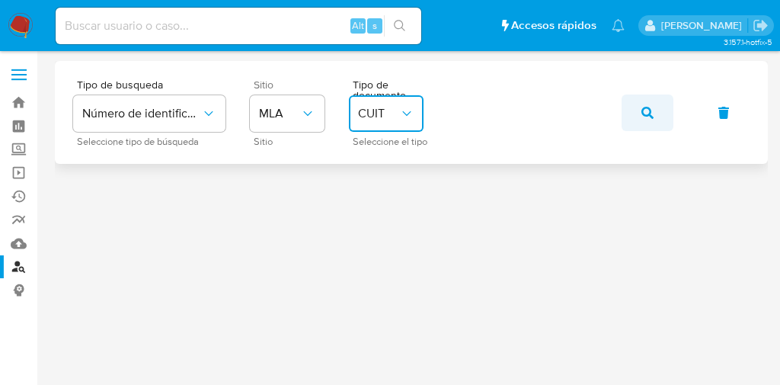
click at [655, 117] on button "button" at bounding box center [648, 112] width 52 height 37
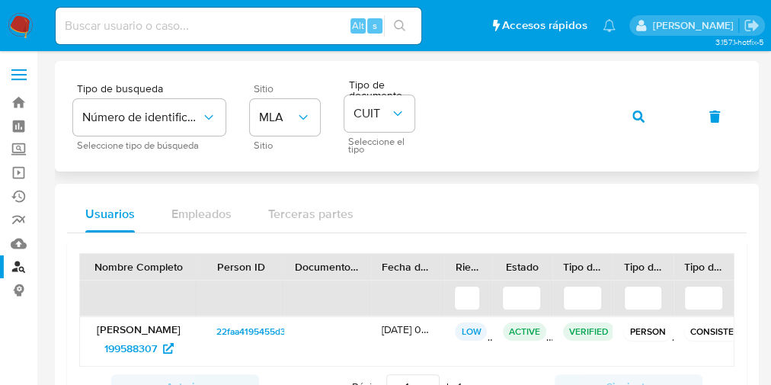
click at [425, 120] on div "Tipo de busqueda Número de identificación Seleccione tipo de búsqueda Sitio MLA…" at bounding box center [406, 116] width 667 height 74
click at [641, 119] on icon "button" at bounding box center [638, 116] width 12 height 12
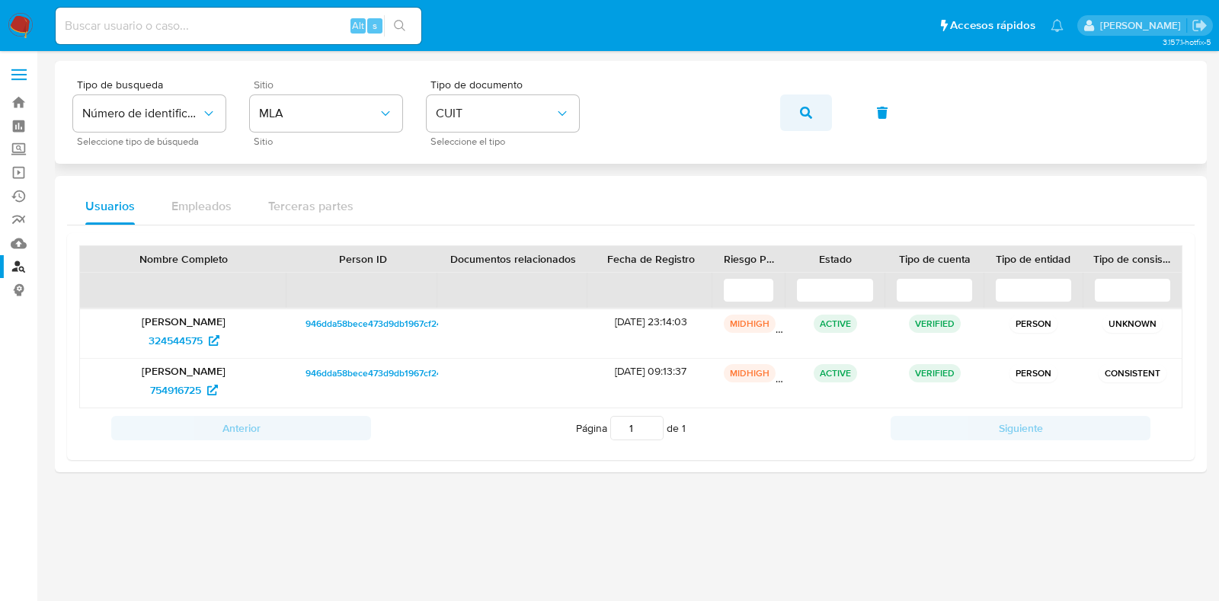
click at [779, 124] on button "button" at bounding box center [806, 112] width 52 height 37
click at [779, 114] on button "button" at bounding box center [806, 112] width 52 height 37
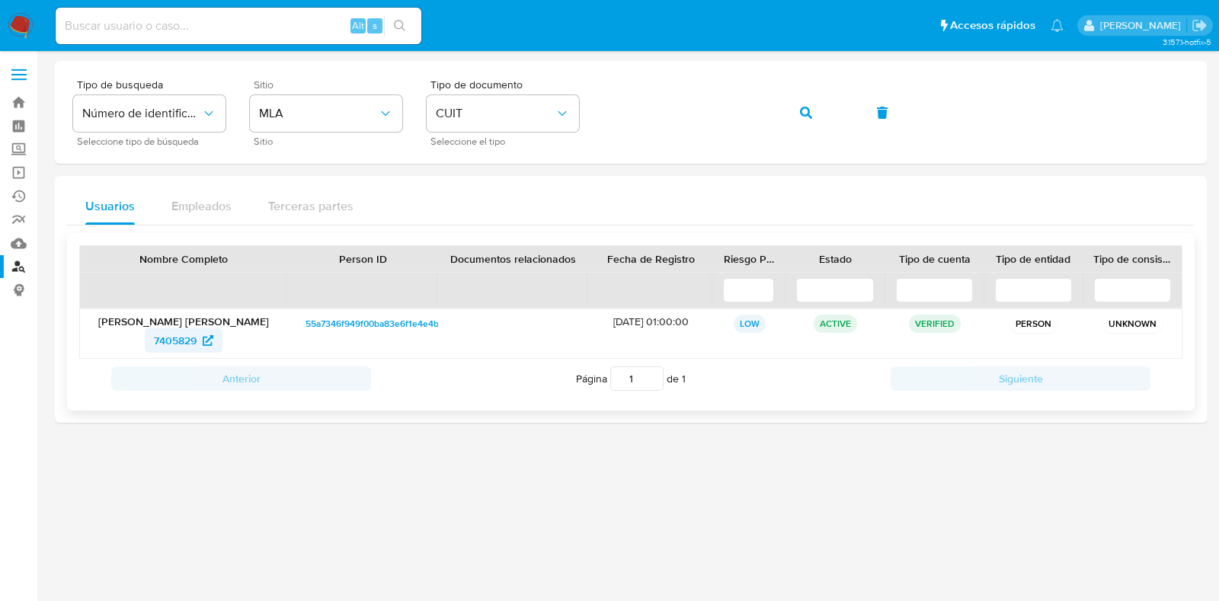
click at [168, 345] on span "7405829" at bounding box center [175, 340] width 43 height 24
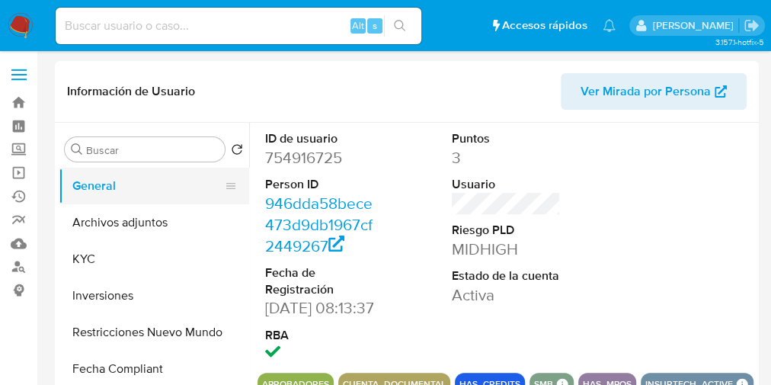
select select "10"
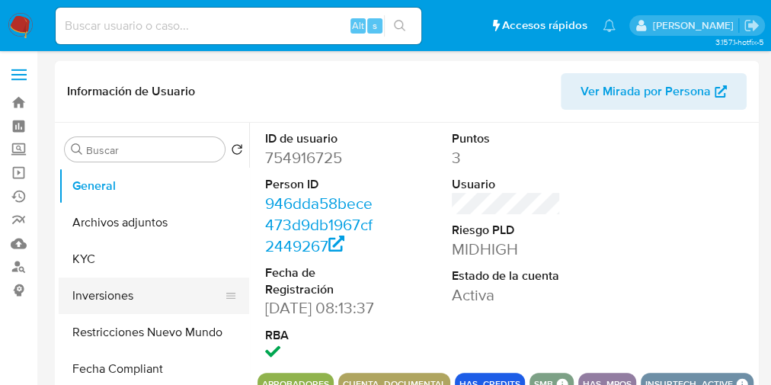
click at [106, 295] on button "Inversiones" at bounding box center [148, 295] width 178 height 37
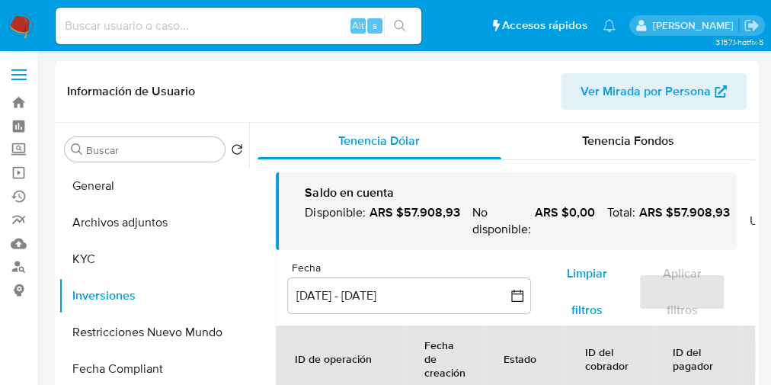
click at [650, 148] on span "Tenencia Fondos" at bounding box center [628, 141] width 92 height 18
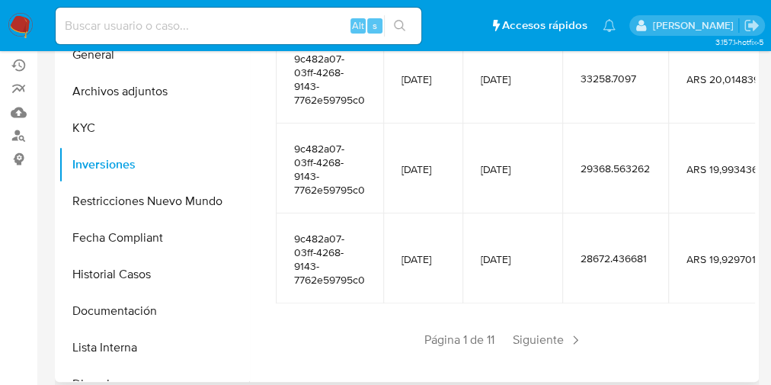
scroll to position [183, 0]
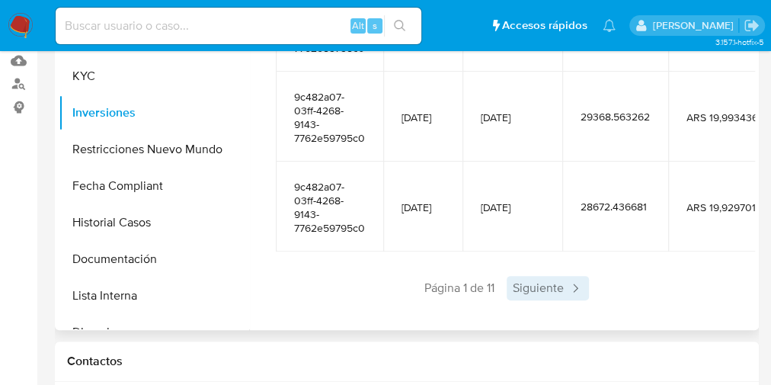
click at [569, 280] on icon at bounding box center [575, 287] width 15 height 15
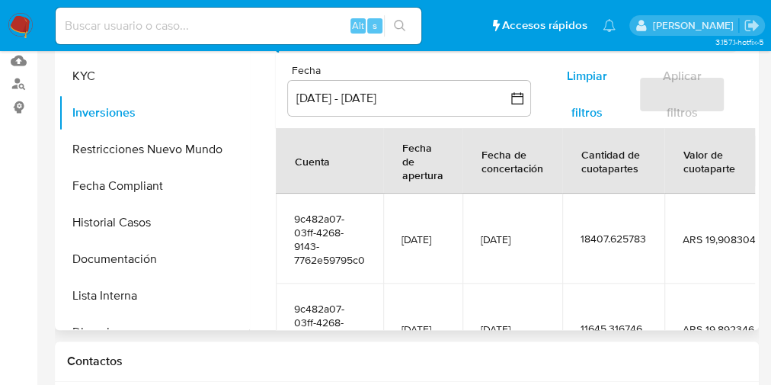
scroll to position [0, 0]
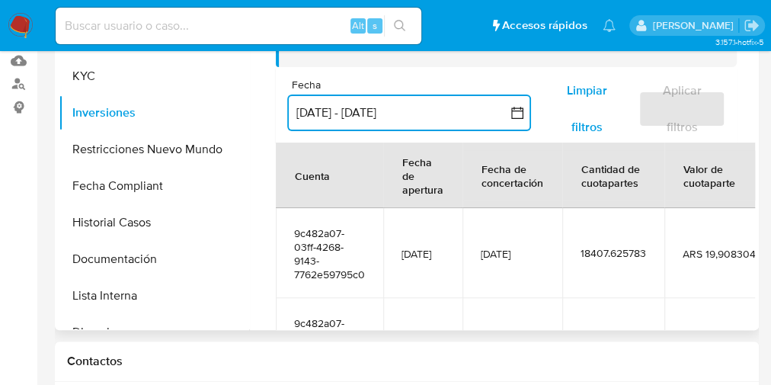
click at [443, 115] on button "[DATE] - [DATE]" at bounding box center [409, 112] width 244 height 37
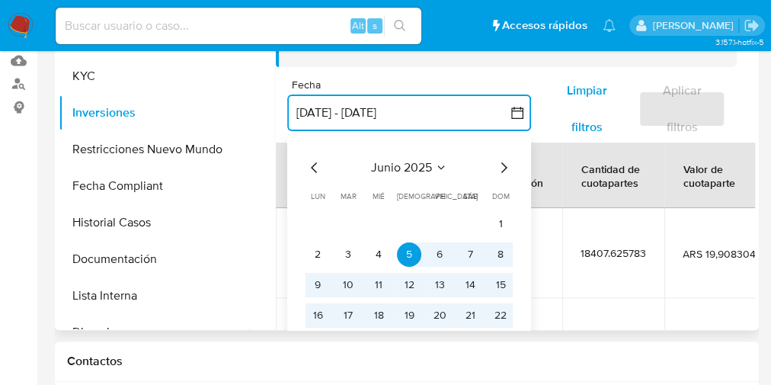
click at [496, 166] on icon "Mes siguiente" at bounding box center [503, 167] width 18 height 18
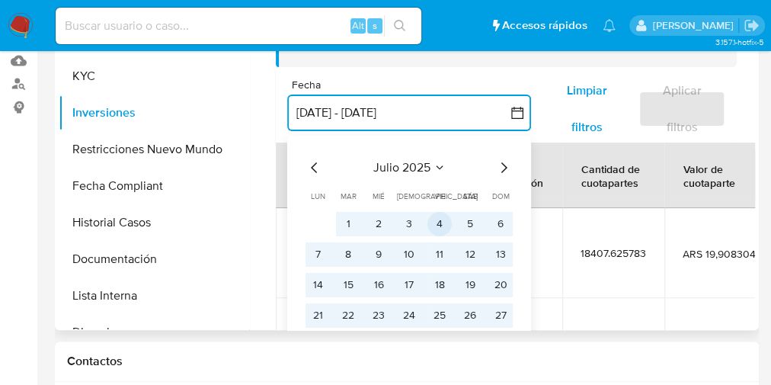
click at [438, 229] on button "4" at bounding box center [439, 223] width 24 height 24
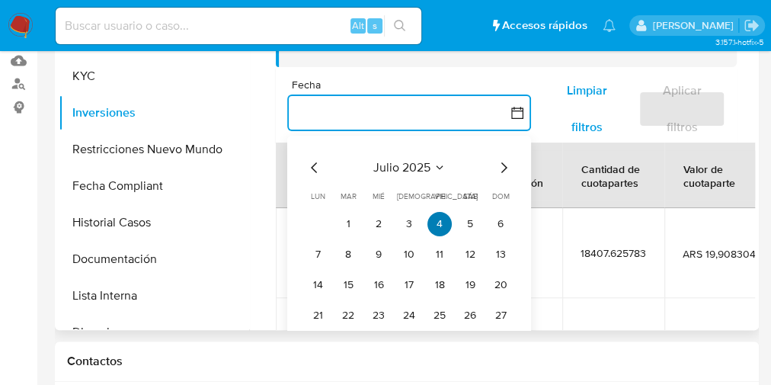
click at [444, 219] on button "4" at bounding box center [439, 223] width 24 height 24
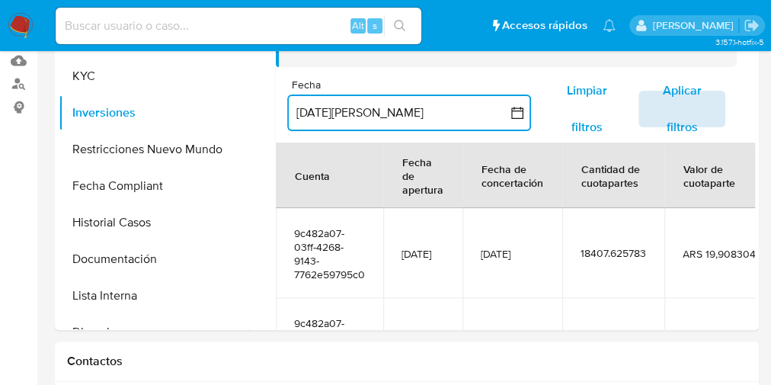
click at [695, 103] on span "Aplicar filtros" at bounding box center [681, 109] width 47 height 34
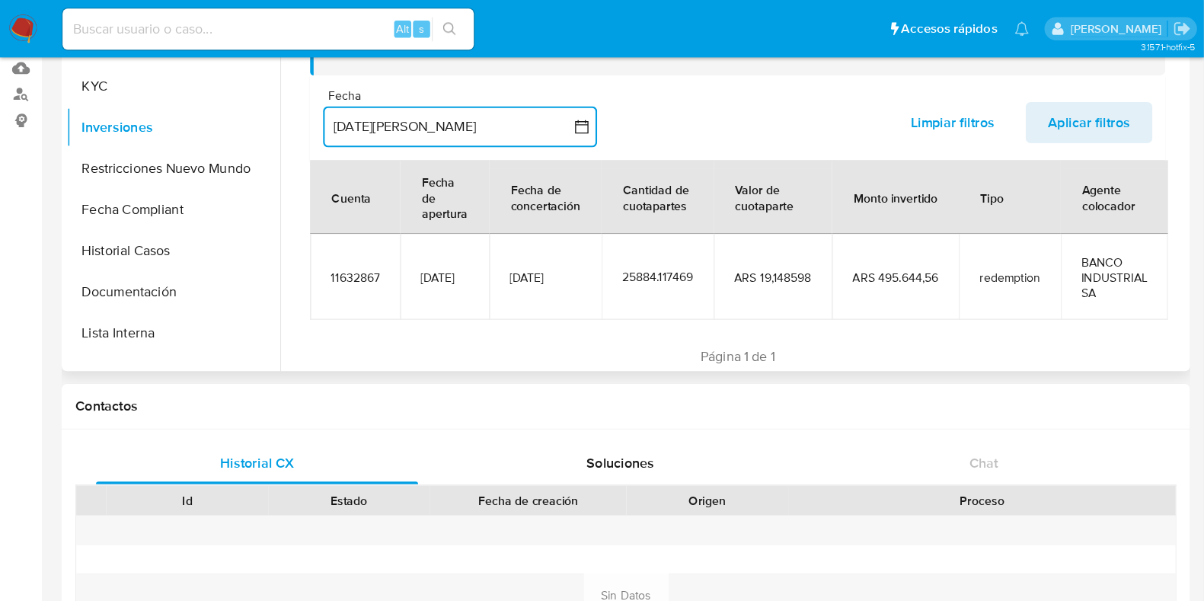
scroll to position [182, 0]
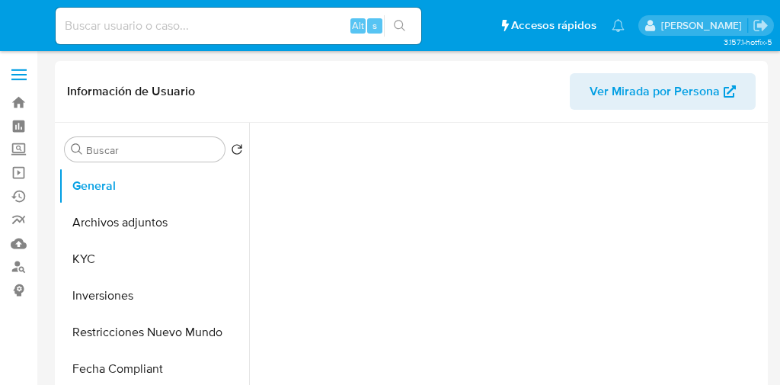
select select "10"
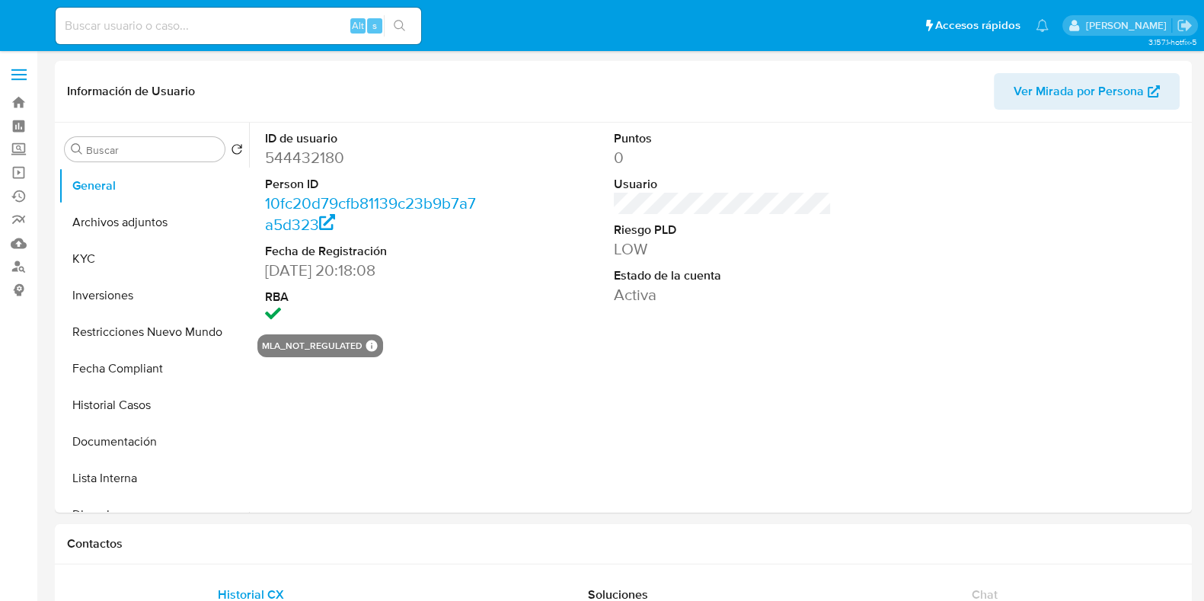
select select "10"
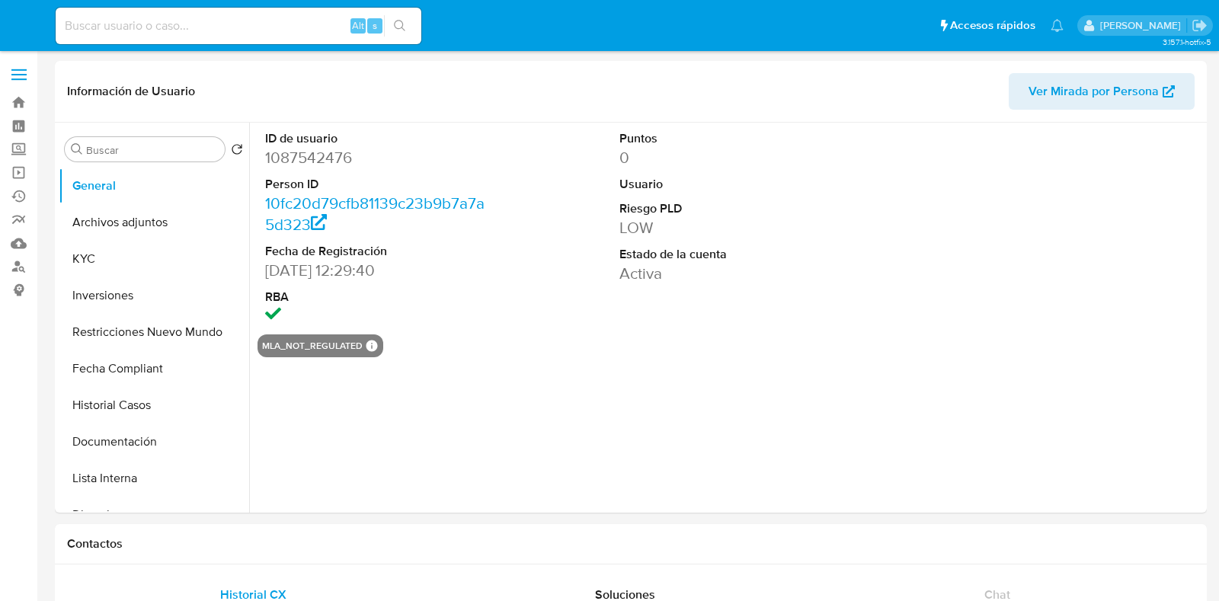
select select "10"
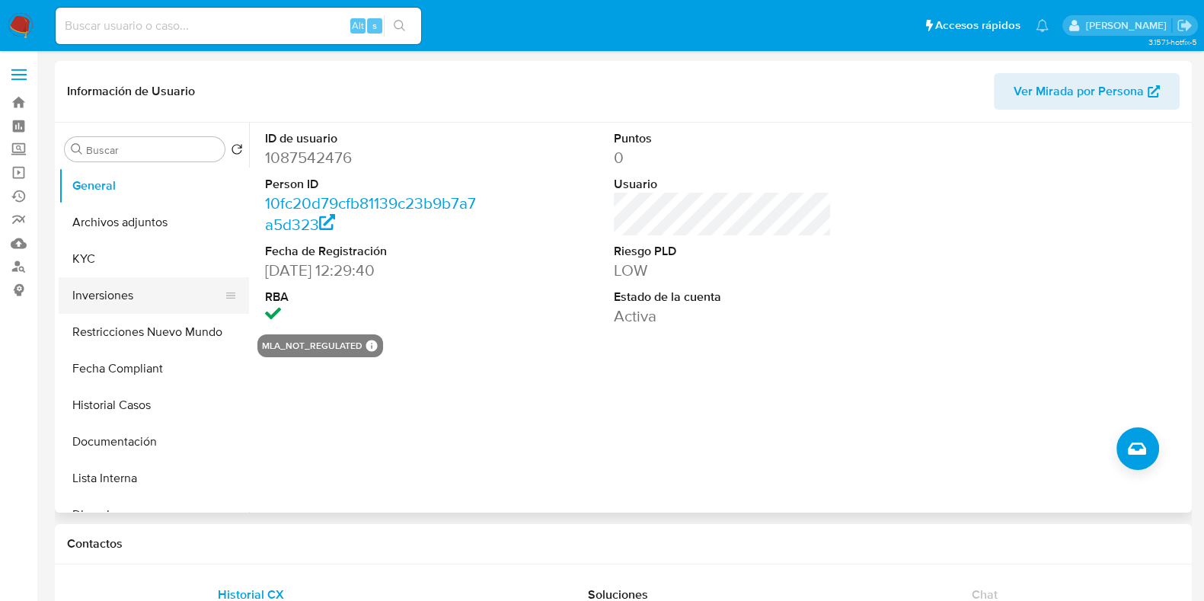
click at [134, 299] on button "Inversiones" at bounding box center [148, 295] width 178 height 37
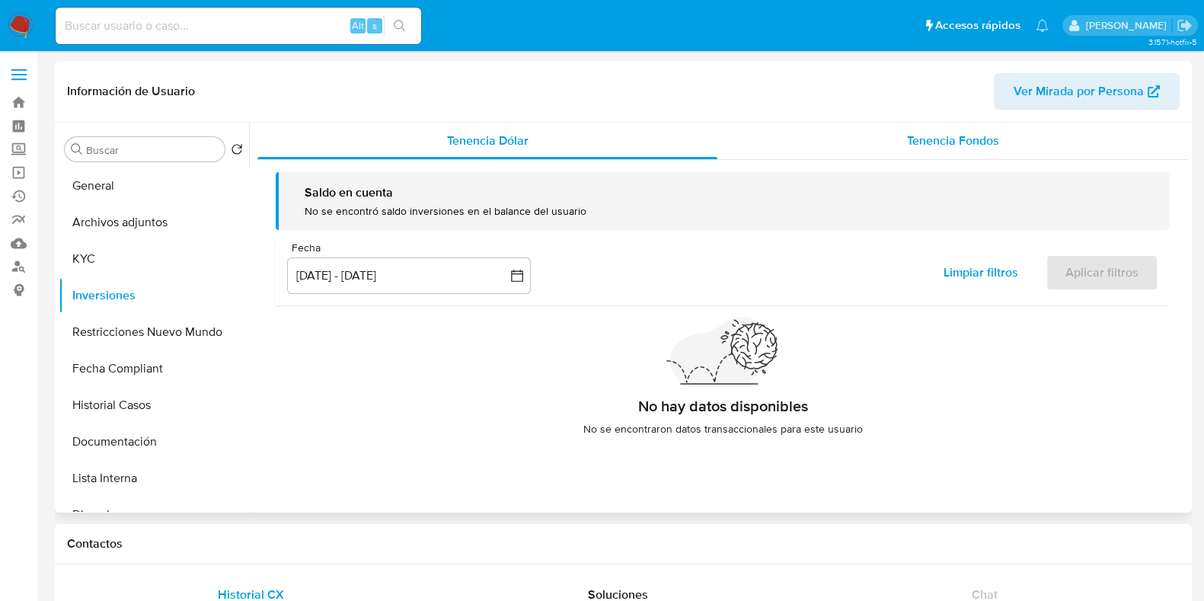
click at [932, 132] on span "Tenencia Fondos" at bounding box center [953, 141] width 92 height 18
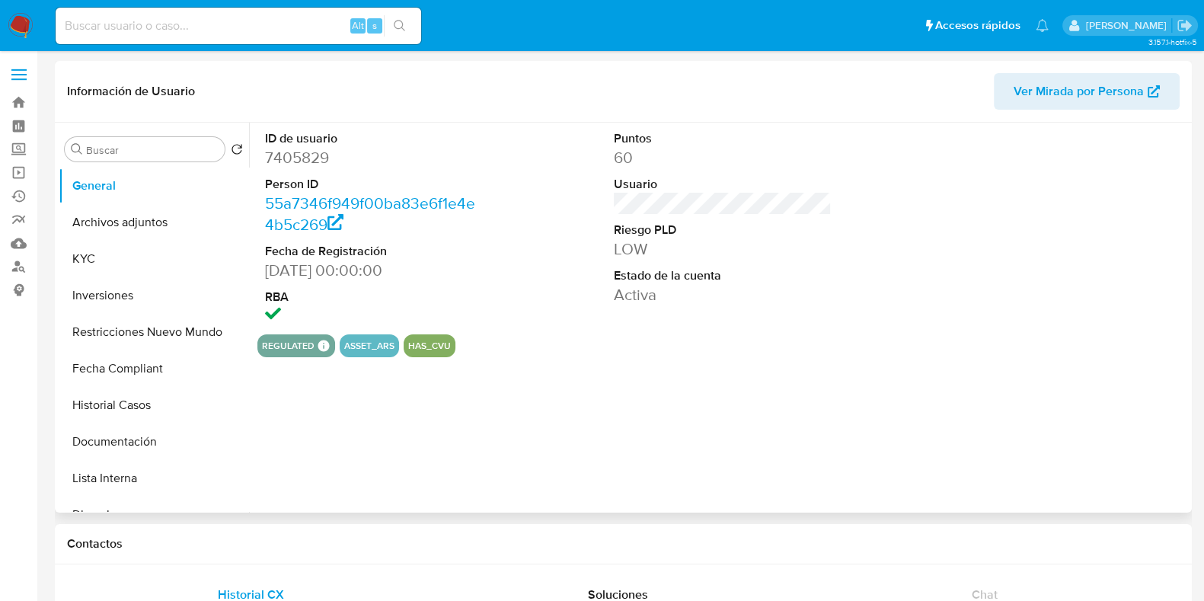
select select "10"
click at [90, 301] on button "Inversiones" at bounding box center [148, 295] width 178 height 37
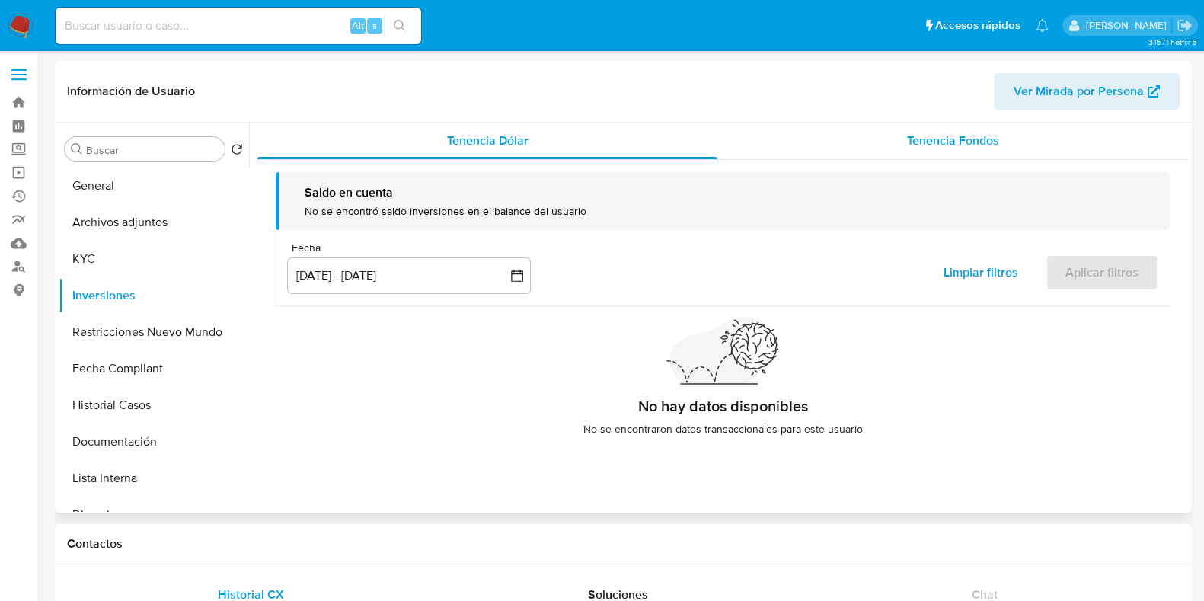
click at [924, 156] on div "Tenencia Fondos" at bounding box center [953, 141] width 471 height 37
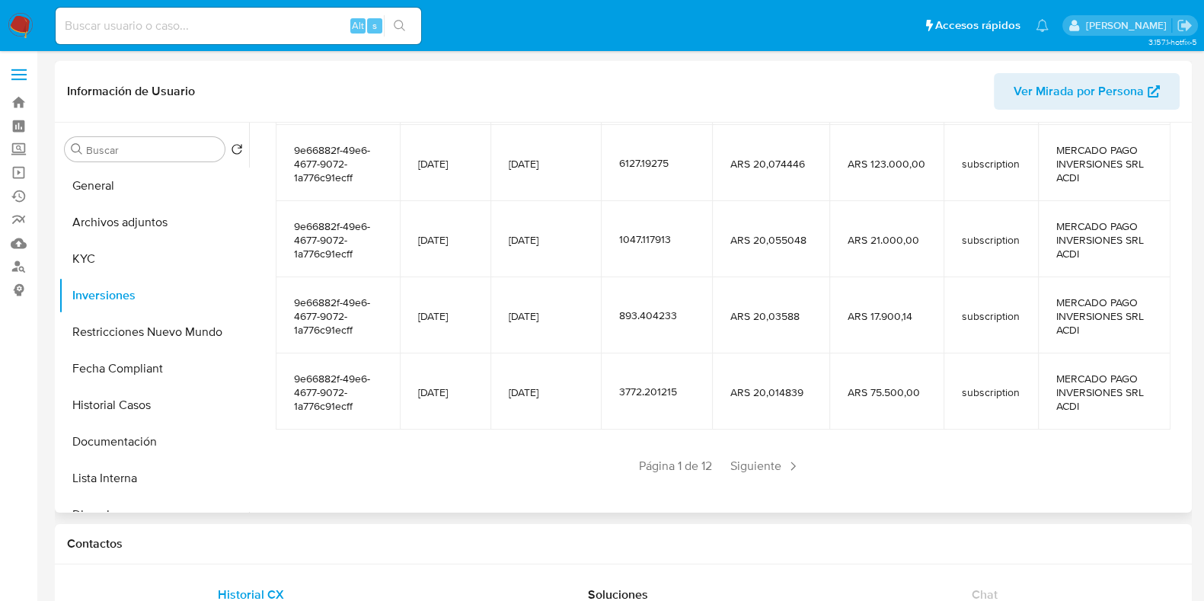
scroll to position [337, 0]
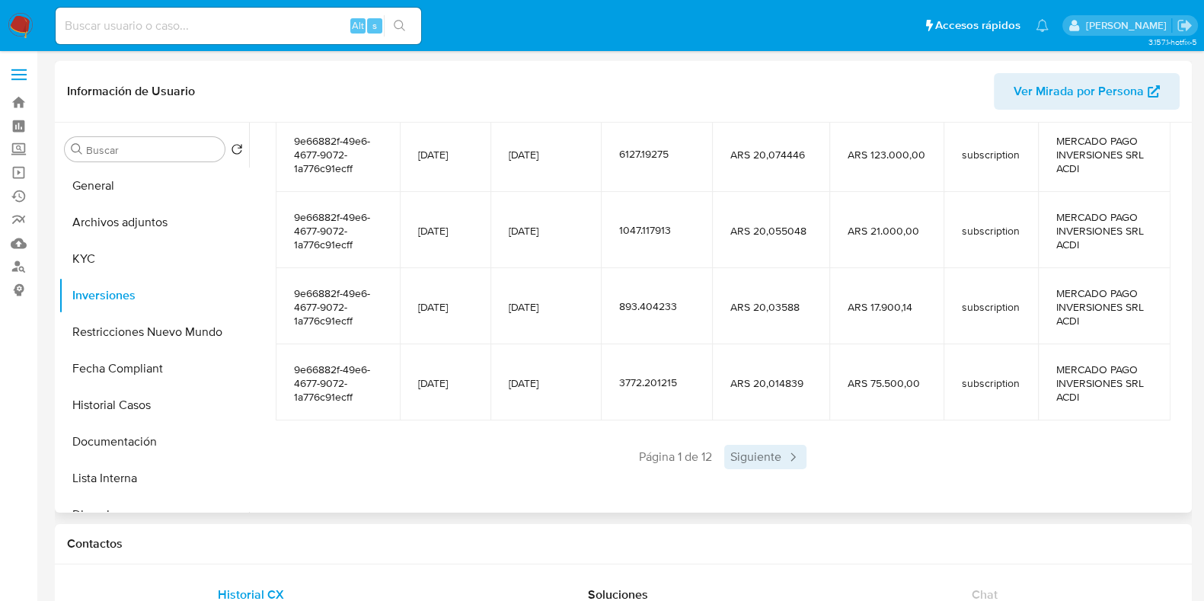
click at [778, 459] on span "Siguiente" at bounding box center [766, 457] width 82 height 24
click at [778, 459] on span "Siguiente" at bounding box center [810, 457] width 82 height 24
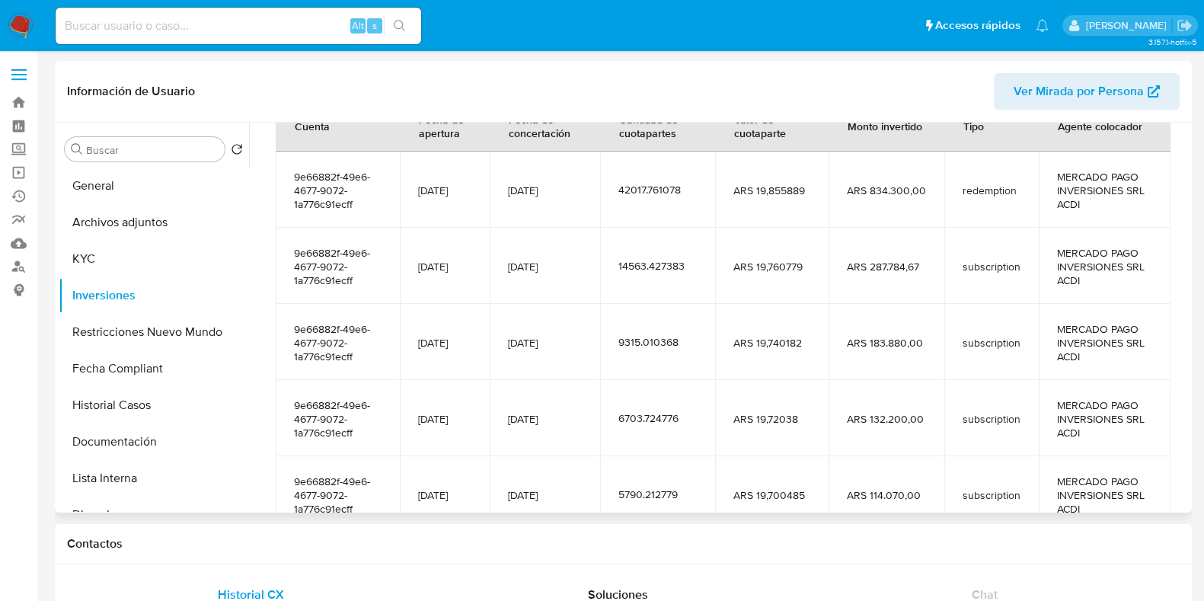
scroll to position [0, 0]
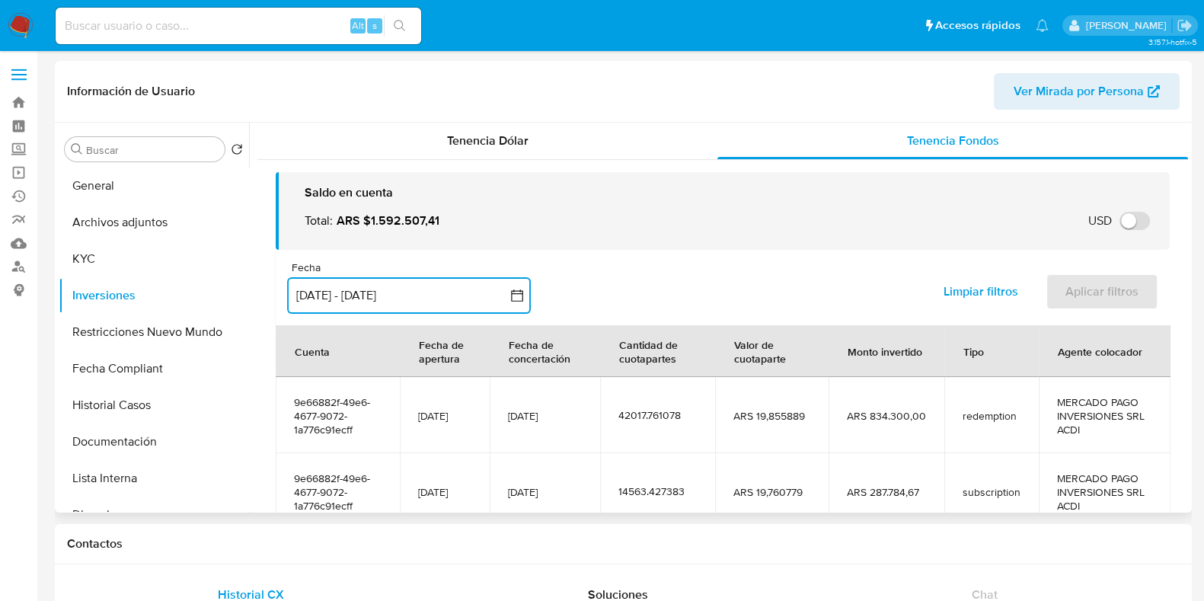
click at [426, 305] on button "5 jun 2025 - 2 sep 2025" at bounding box center [409, 295] width 244 height 37
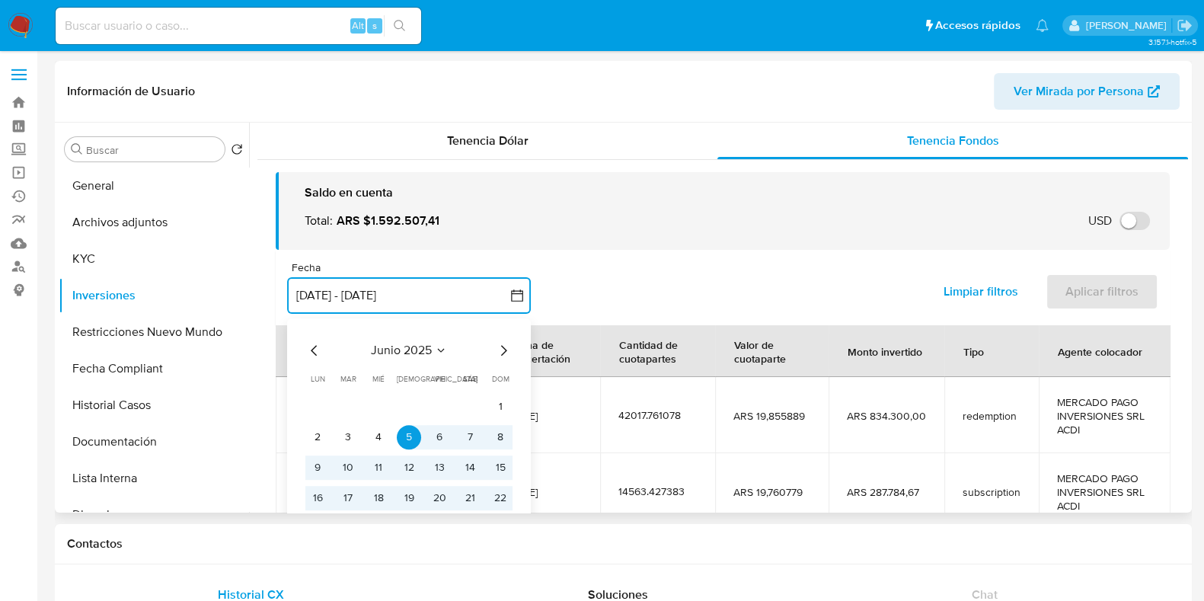
click at [508, 356] on icon "Mes siguiente" at bounding box center [503, 350] width 18 height 18
click at [507, 356] on icon "Mes siguiente" at bounding box center [503, 350] width 18 height 18
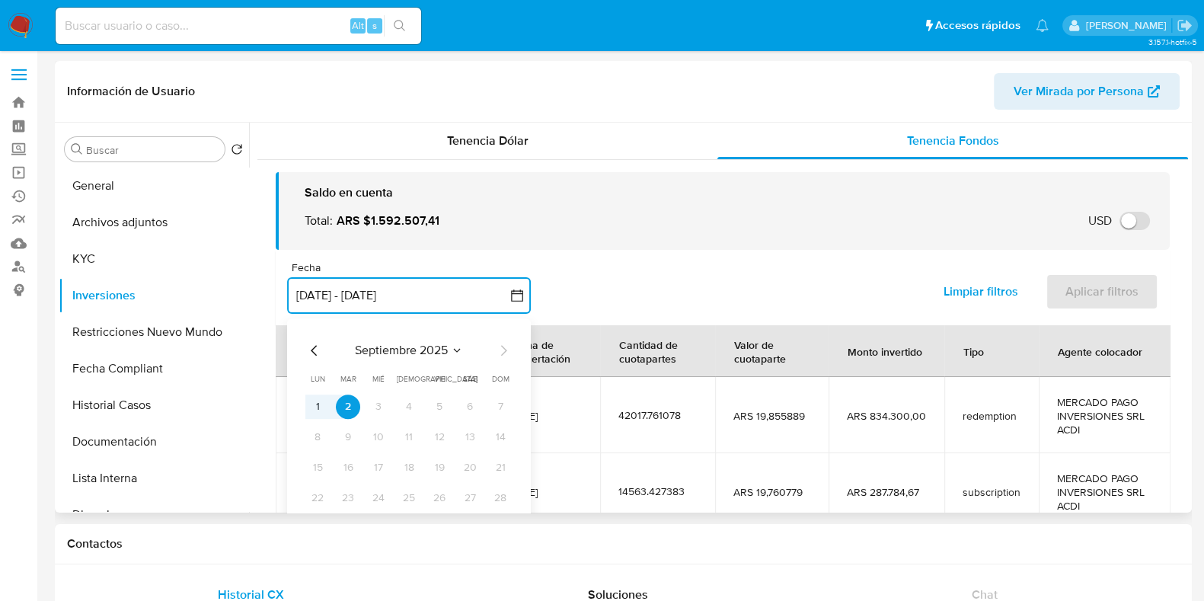
click at [301, 355] on div "septiembre 2025 septiembre 2025 lun lunes mar martes mié miércoles jue jueves v…" at bounding box center [409, 438] width 244 height 241
click at [314, 350] on icon "Mes anterior" at bounding box center [314, 350] width 18 height 18
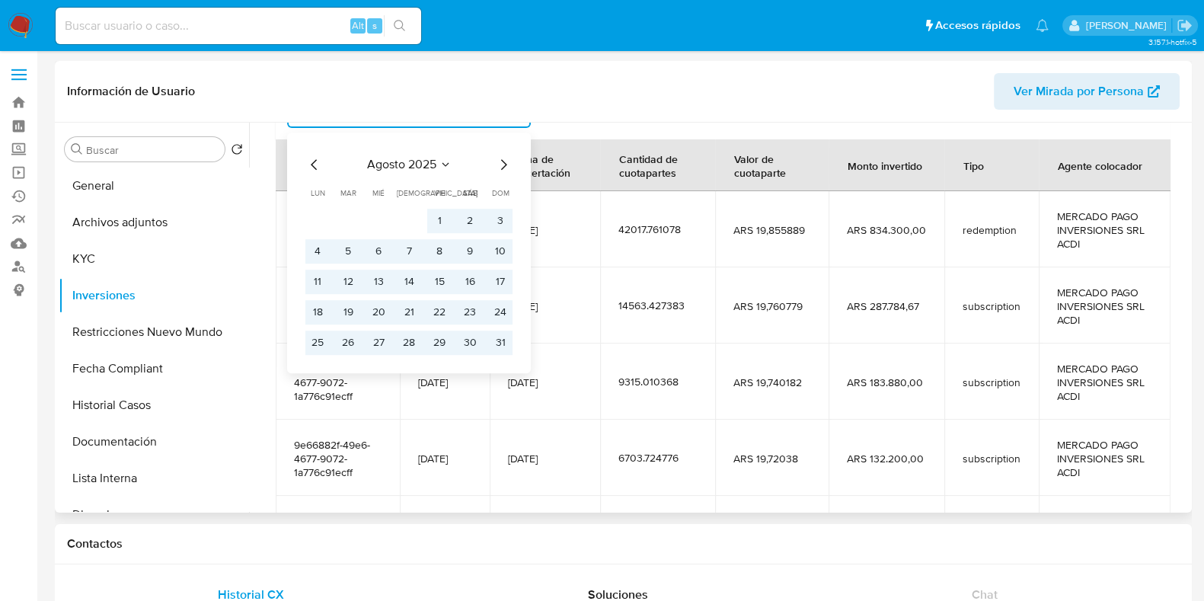
scroll to position [190, 0]
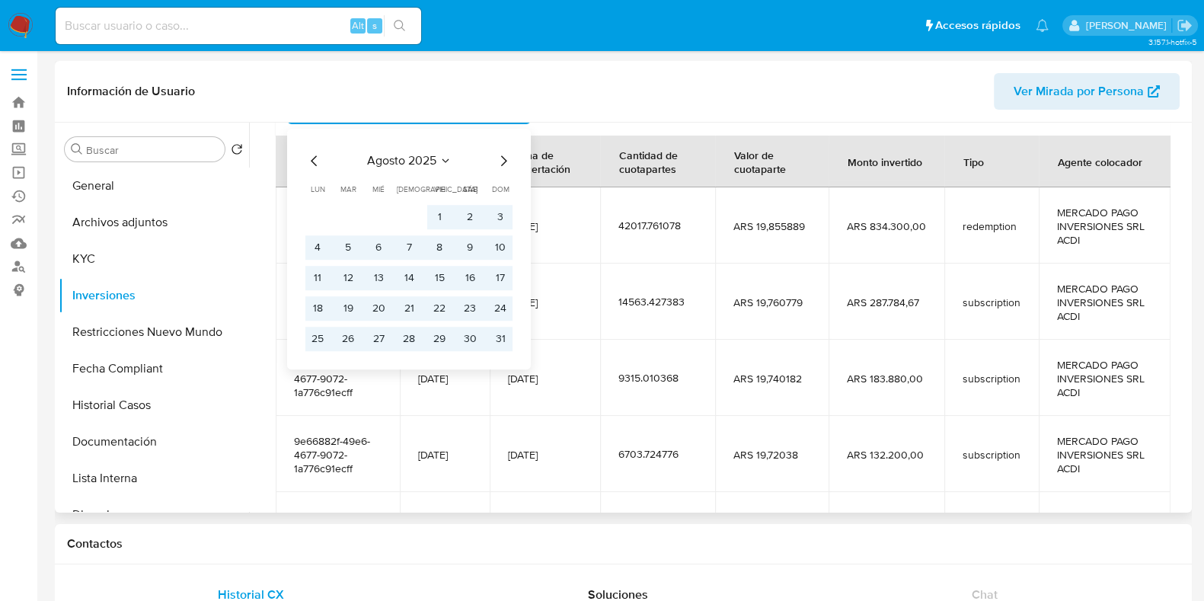
click at [302, 165] on div "agosto 2025 agosto 2025 lun lunes mar martes mié miércoles jue jueves vie viern…" at bounding box center [409, 249] width 244 height 241
click at [307, 165] on icon "Mes anterior" at bounding box center [314, 161] width 18 height 18
click at [380, 341] on button "30" at bounding box center [378, 339] width 24 height 24
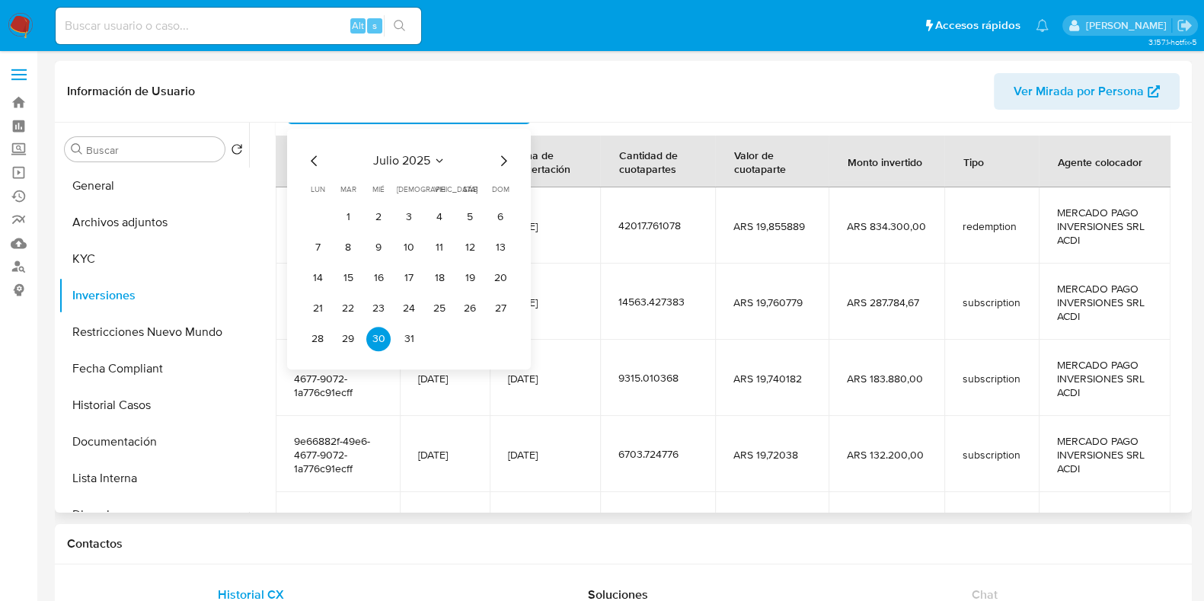
drag, startPoint x: 305, startPoint y: 168, endPoint x: 312, endPoint y: 169, distance: 7.8
click at [311, 169] on div "julio 2025 julio 2025 lun lunes mar martes mié miércoles jue jueves vie viernes…" at bounding box center [408, 252] width 207 height 200
click at [313, 168] on icon "Mes anterior" at bounding box center [314, 161] width 18 height 18
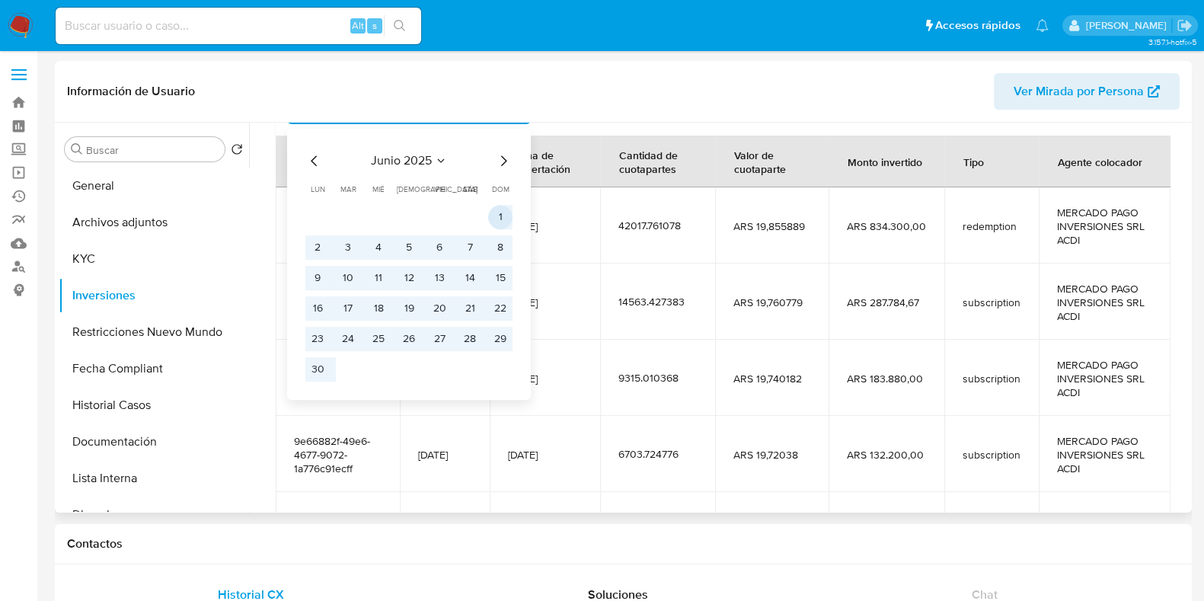
click at [507, 221] on button "1" at bounding box center [500, 217] width 24 height 24
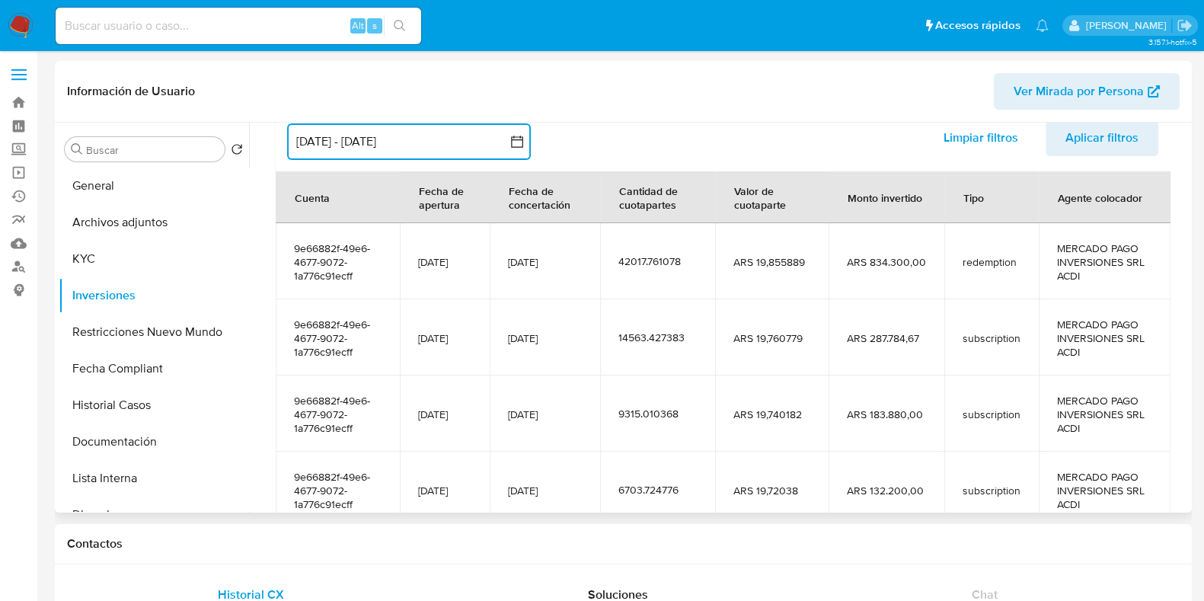
click at [428, 146] on button "1 jun 2025 - 30 jul 2025" at bounding box center [409, 141] width 244 height 37
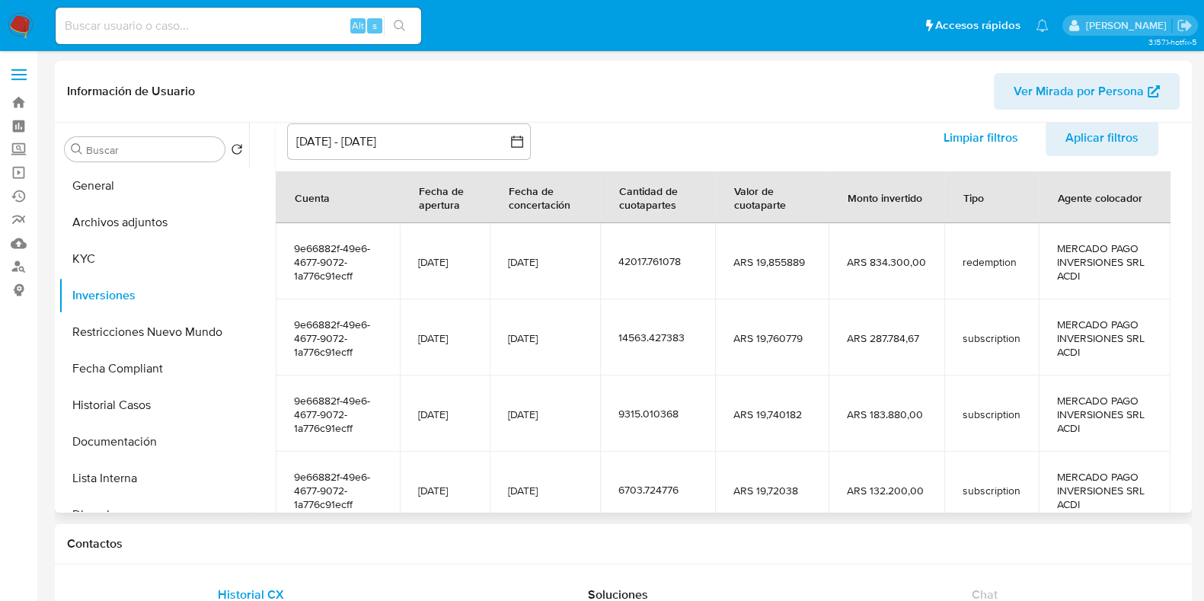
click at [657, 143] on div "Fecha inputDatePicker 1 jun 2025 - 30 jul 2025 1-06-2025:30-07-2025 Limpiar fil…" at bounding box center [723, 133] width 894 height 75
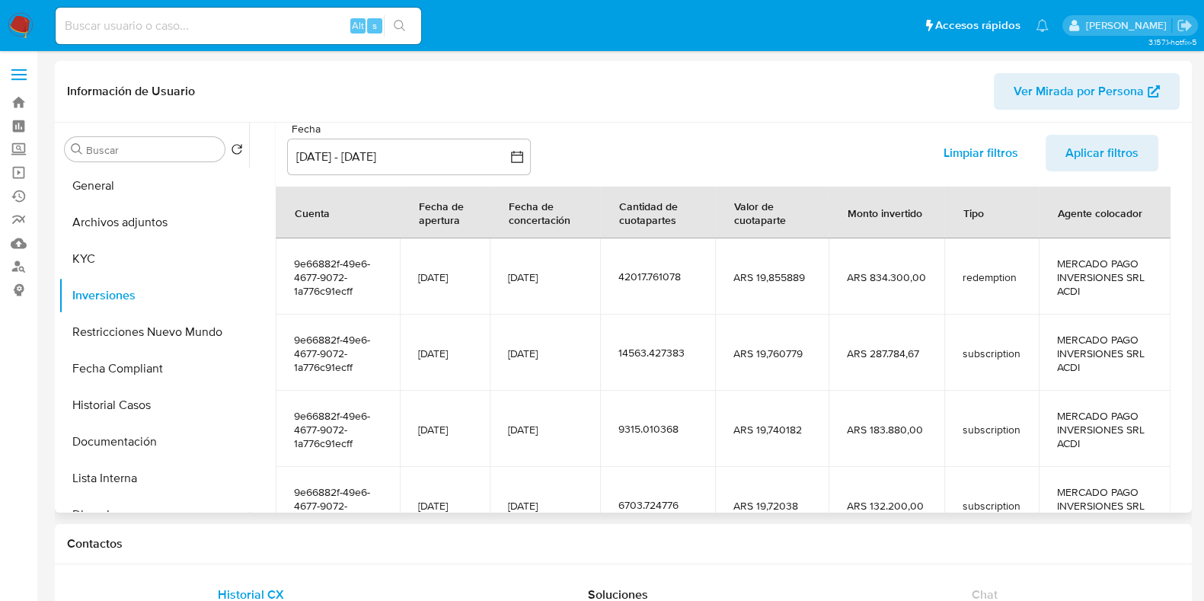
scroll to position [0, 0]
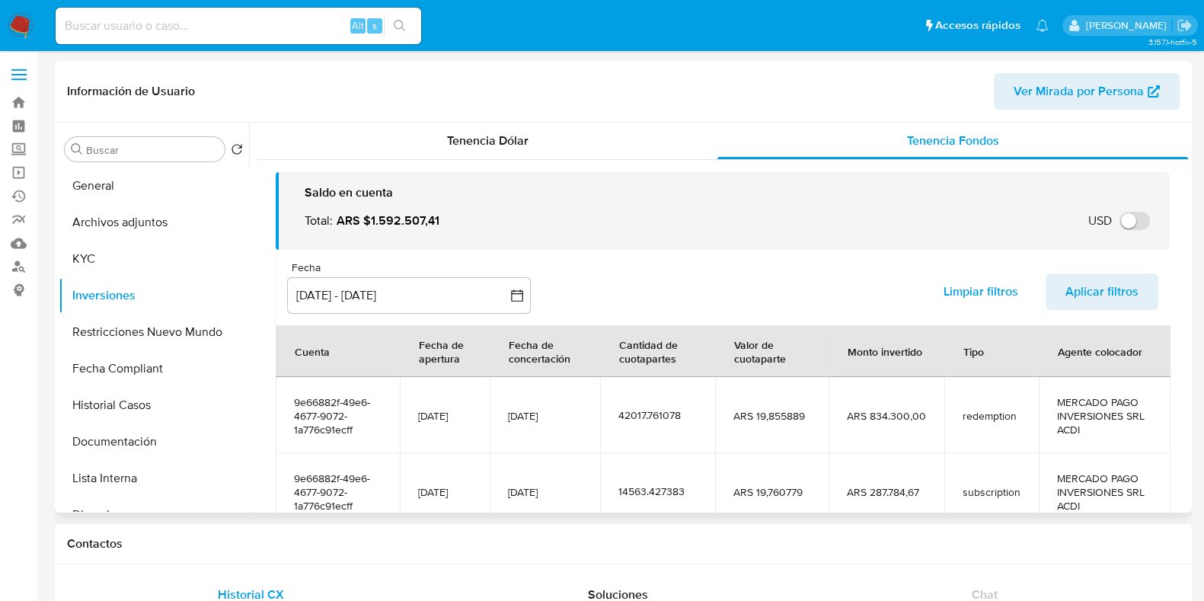
click at [1098, 286] on span "Aplicar filtros" at bounding box center [1102, 292] width 73 height 34
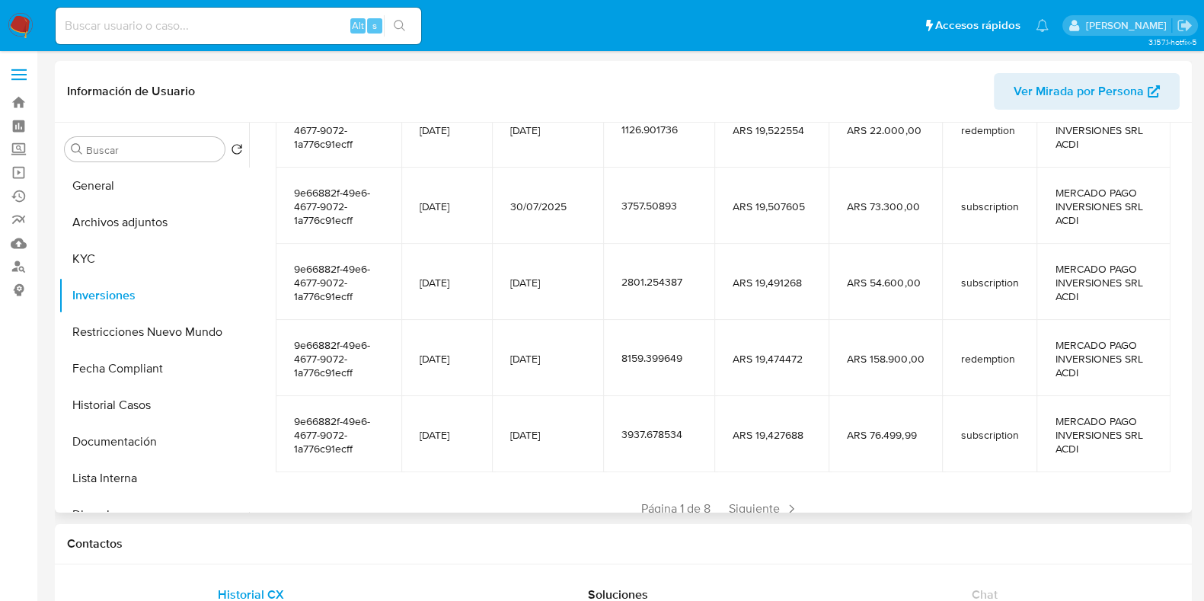
scroll to position [337, 0]
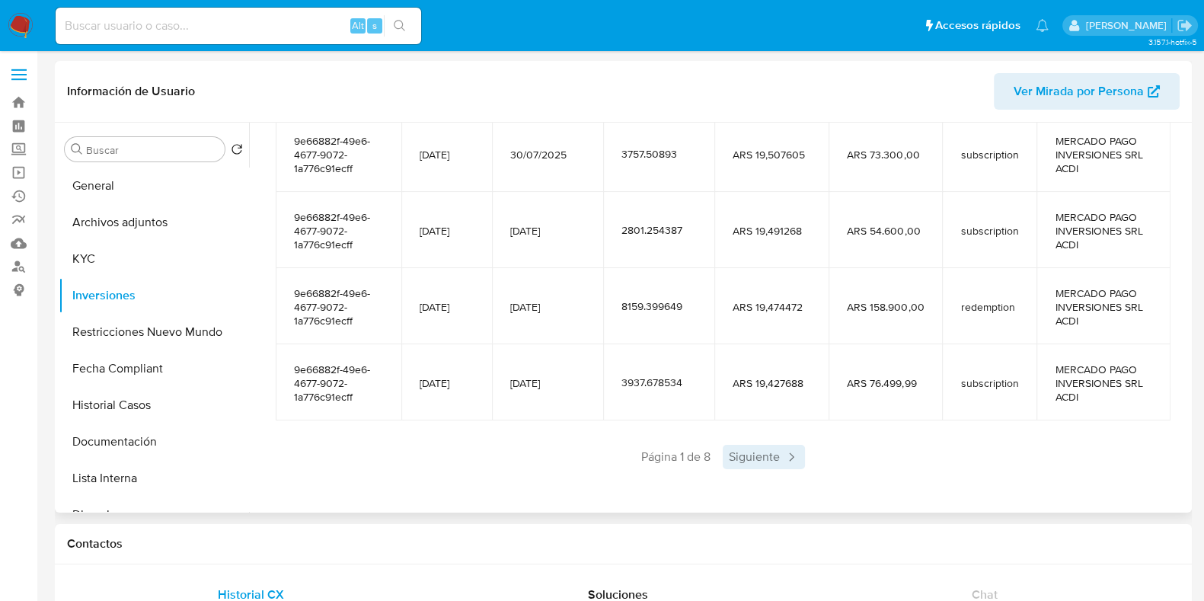
click at [791, 463] on icon at bounding box center [791, 456] width 15 height 15
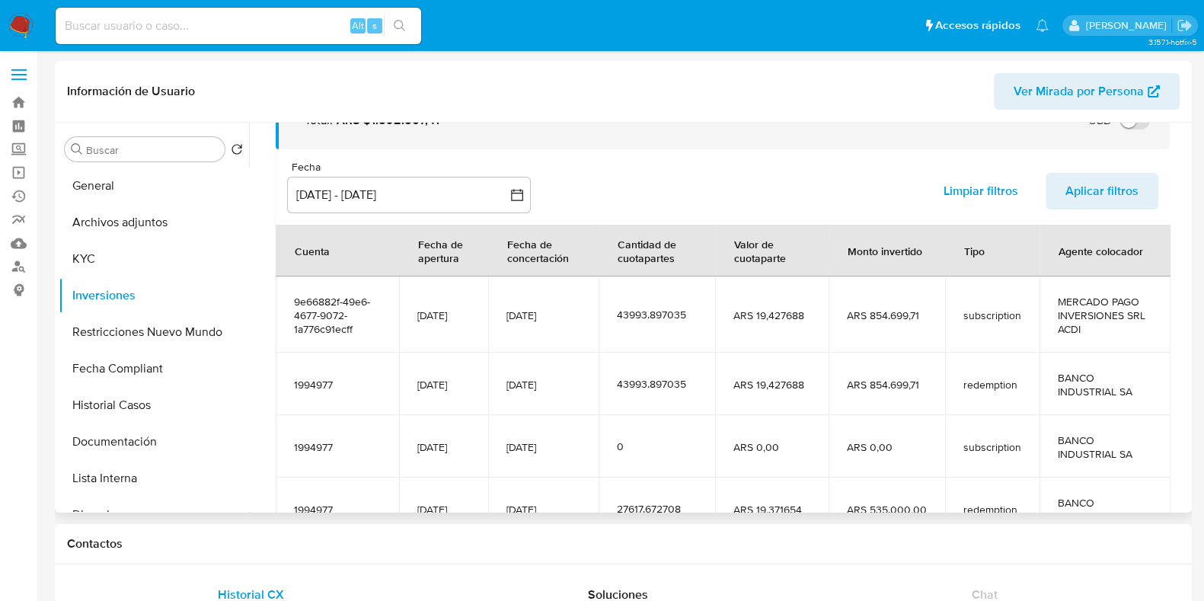
scroll to position [283, 0]
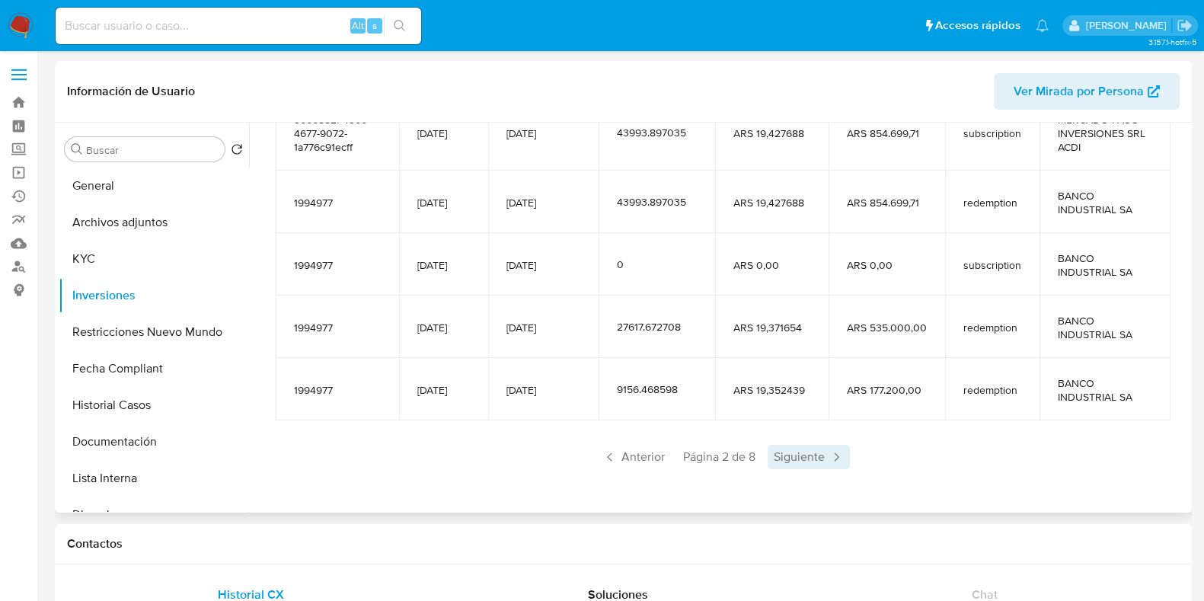
click at [791, 463] on span "Siguiente" at bounding box center [809, 457] width 82 height 24
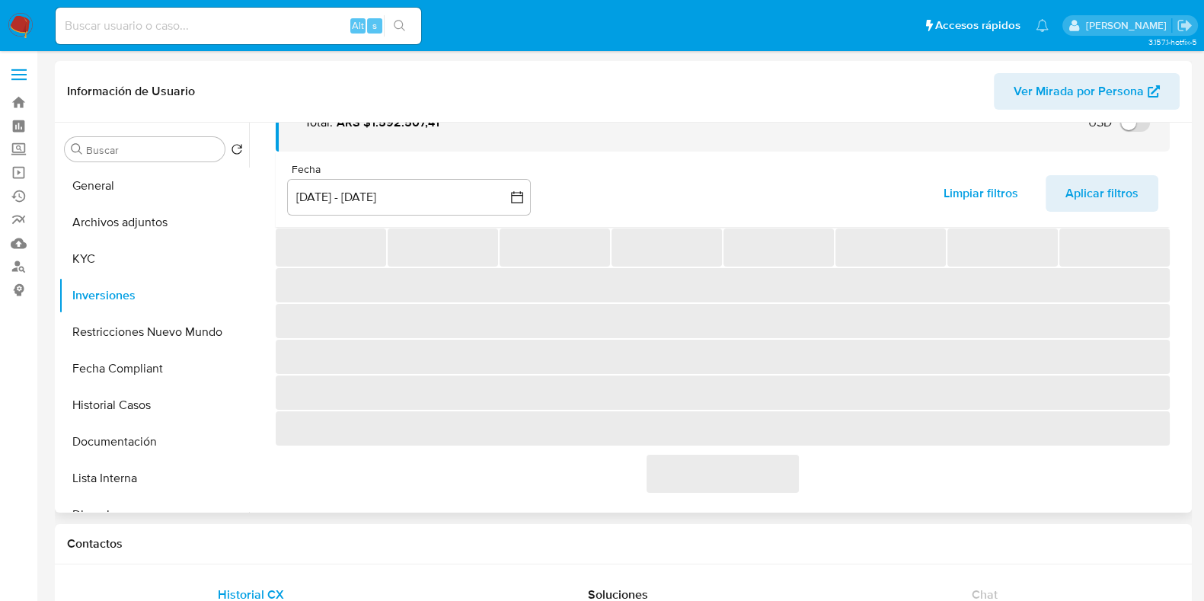
scroll to position [269, 0]
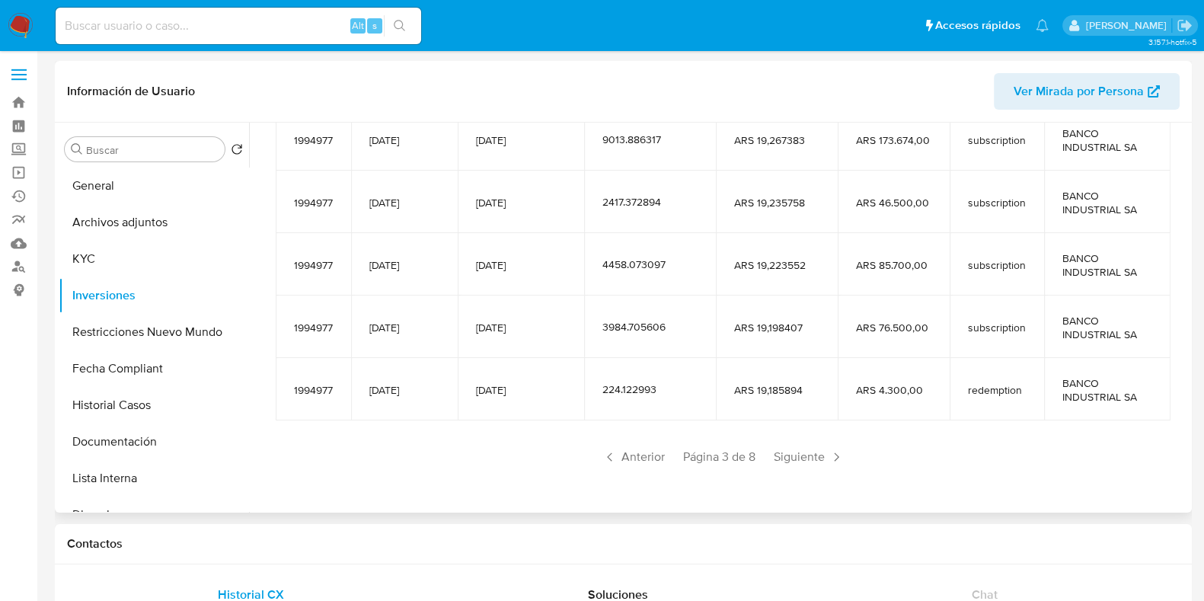
click at [791, 463] on span "Siguiente" at bounding box center [809, 457] width 82 height 24
click at [626, 465] on span "Anterior" at bounding box center [634, 457] width 75 height 24
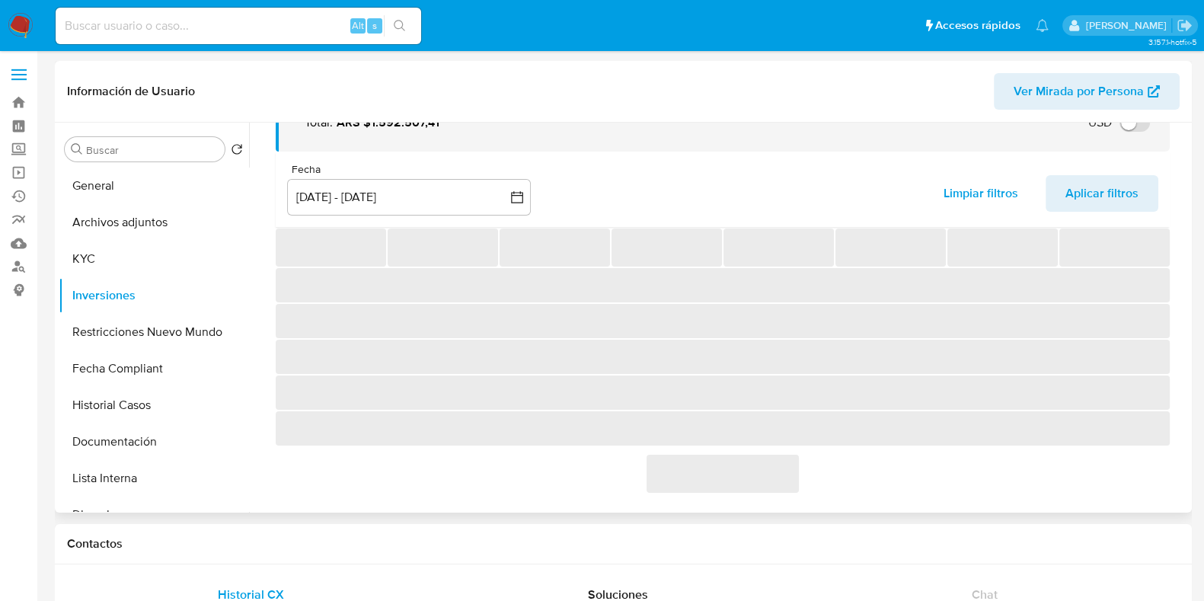
scroll to position [101, 0]
click at [626, 465] on div "‌" at bounding box center [723, 473] width 894 height 40
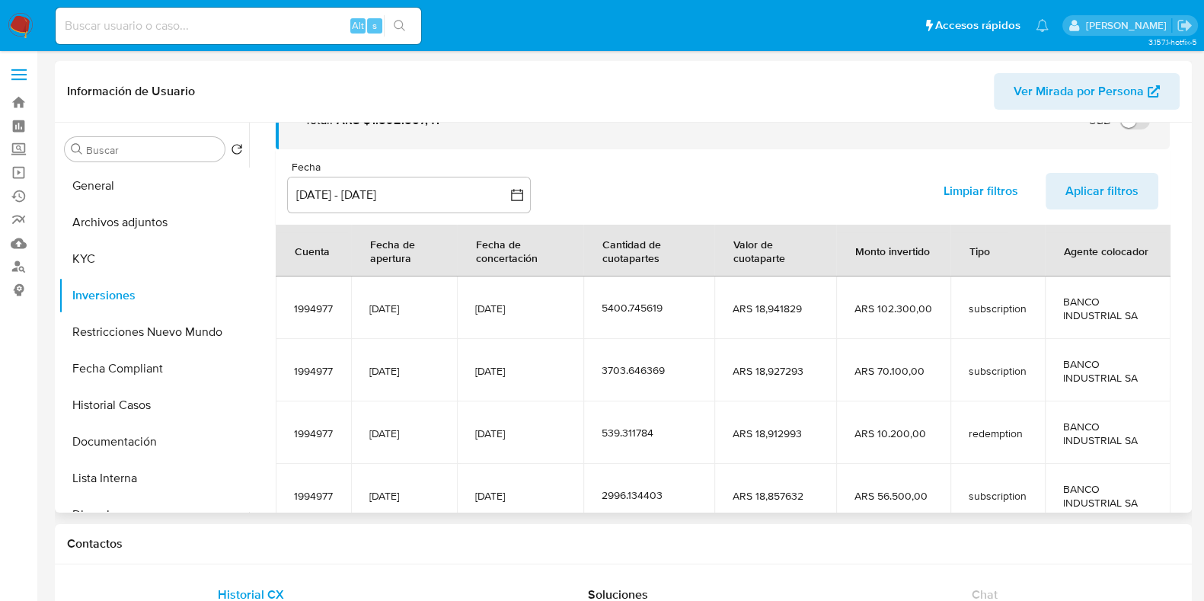
click at [851, 426] on td "ARS 10.200,00" at bounding box center [893, 432] width 114 height 62
click at [914, 403] on td "ARS 10.200,00" at bounding box center [893, 432] width 114 height 62
click at [877, 398] on td "ARS 70.100,00" at bounding box center [893, 370] width 114 height 62
drag, startPoint x: 872, startPoint y: 404, endPoint x: 798, endPoint y: 426, distance: 77.1
click at [836, 415] on tbody "1994977 09/03/2020 19/06/2025 5400.745619 ARS 18,941829 ARS 102.300,00 subscrip…" at bounding box center [723, 433] width 895 height 312
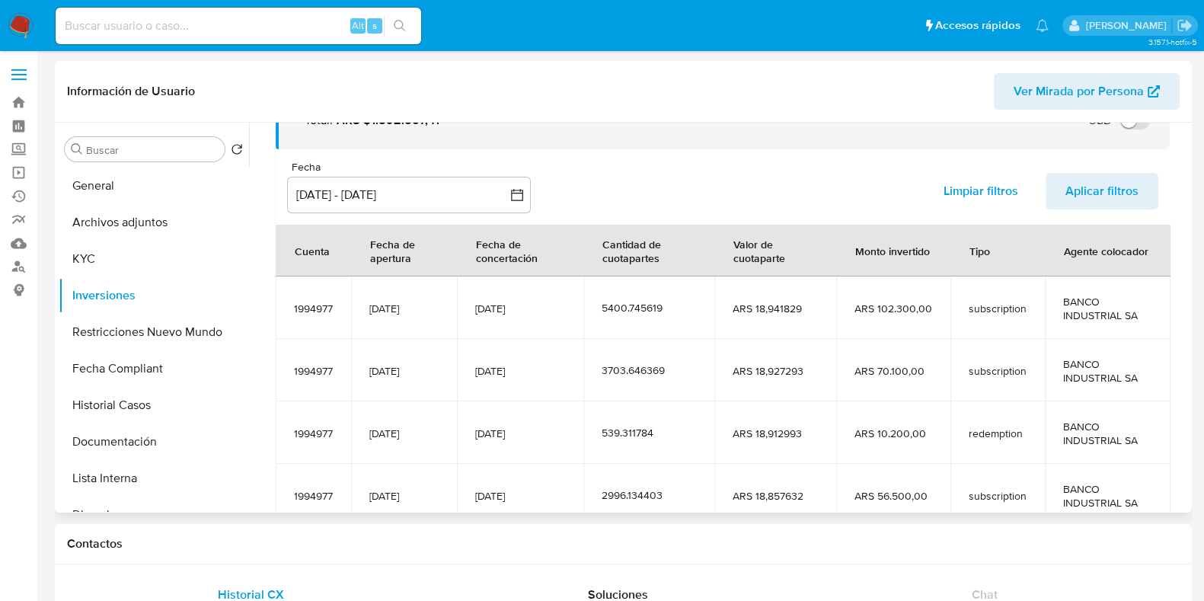
click at [815, 421] on td "ARS 18,912993" at bounding box center [776, 432] width 122 height 62
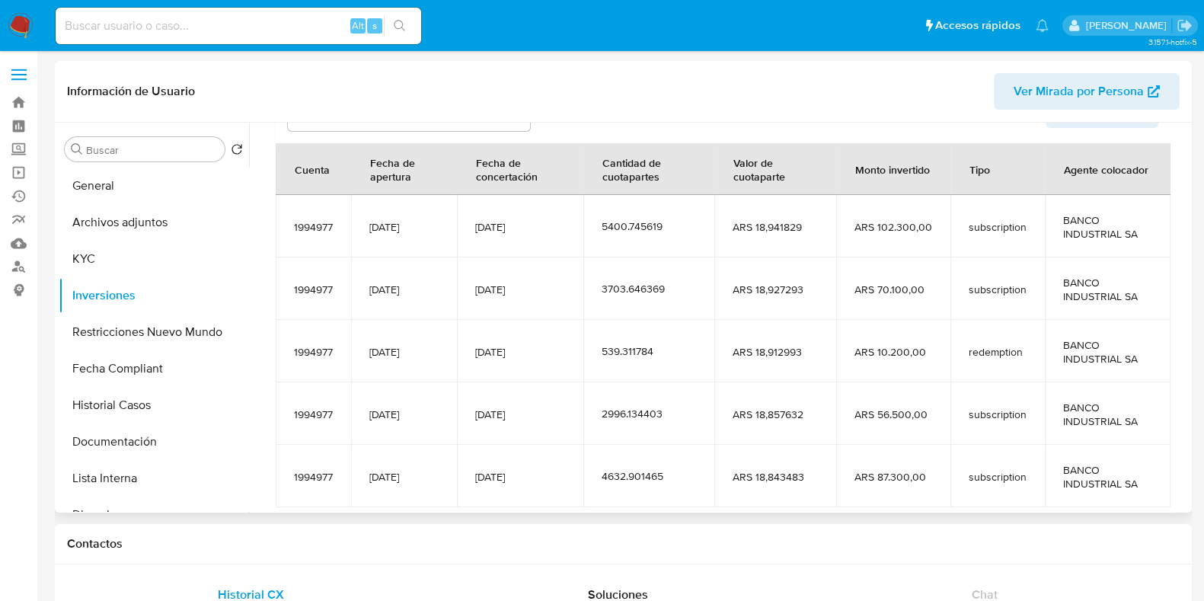
scroll to position [269, 0]
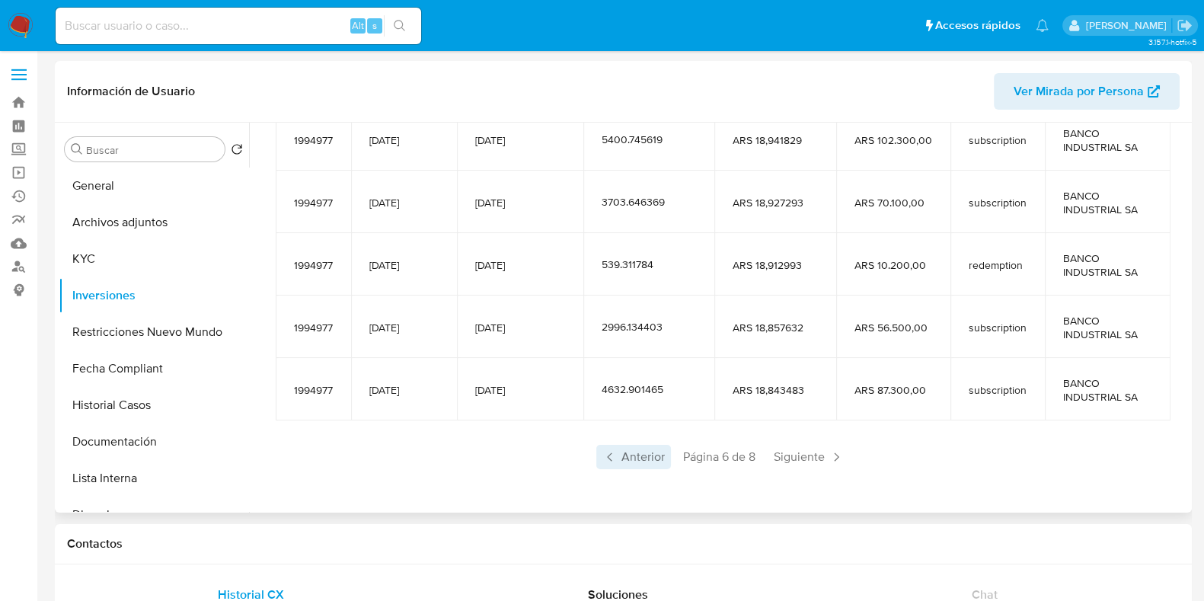
click at [603, 459] on icon at bounding box center [610, 456] width 15 height 15
click at [617, 456] on span "Anterior" at bounding box center [634, 457] width 75 height 24
click at [625, 452] on span "Anterior" at bounding box center [634, 457] width 75 height 24
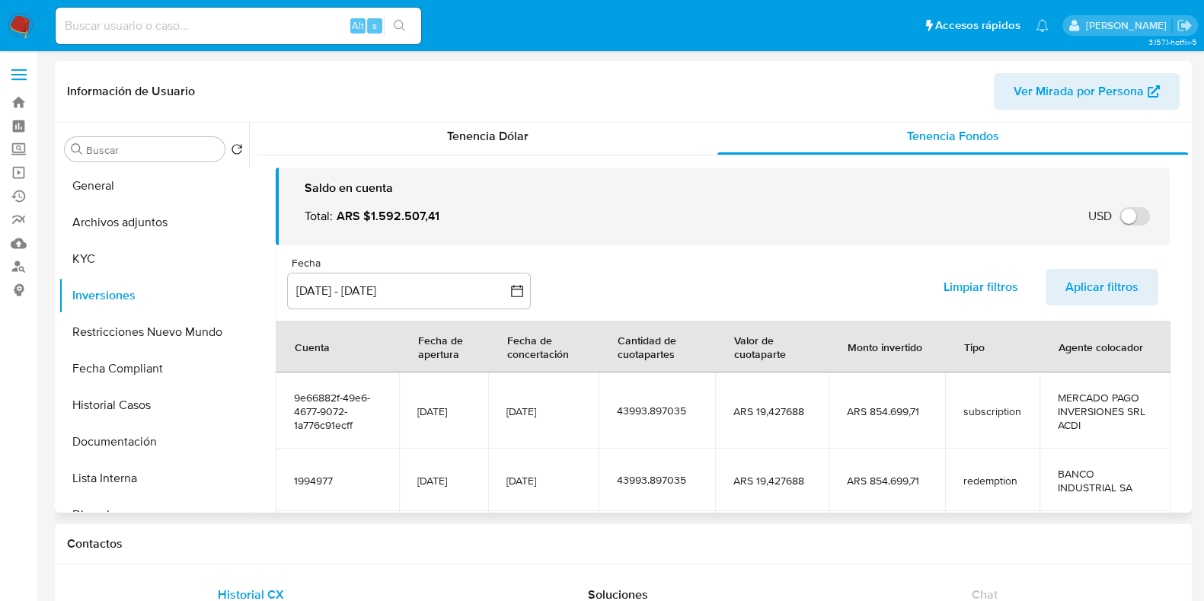
scroll to position [0, 0]
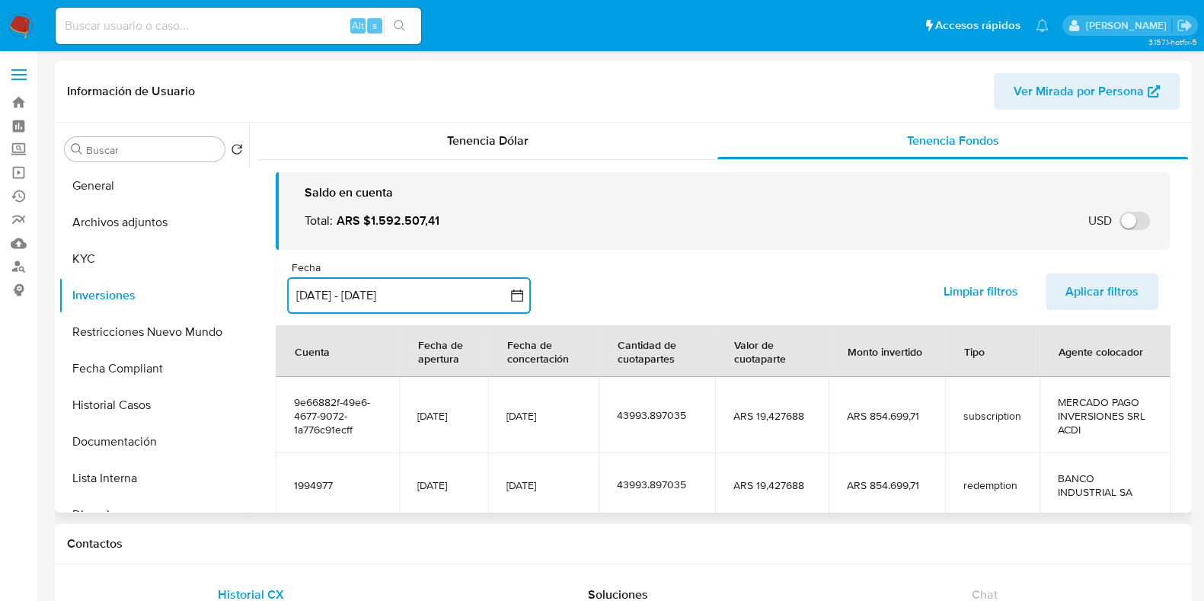
click at [329, 289] on button "1 jun 2025 - 30 jul 2025" at bounding box center [409, 295] width 244 height 37
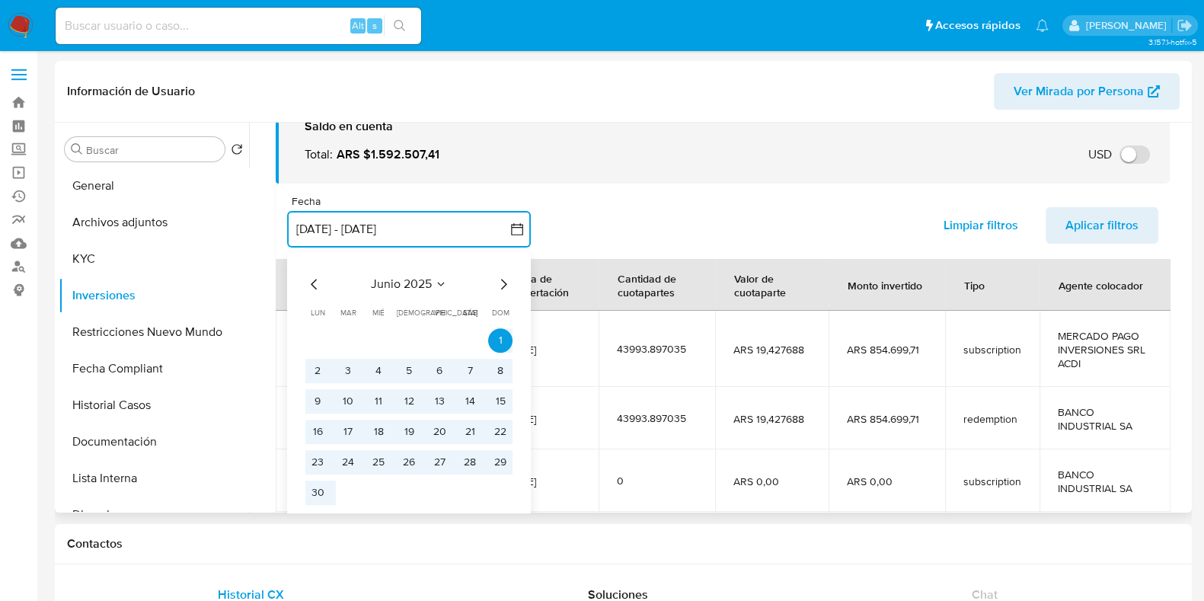
scroll to position [94, 0]
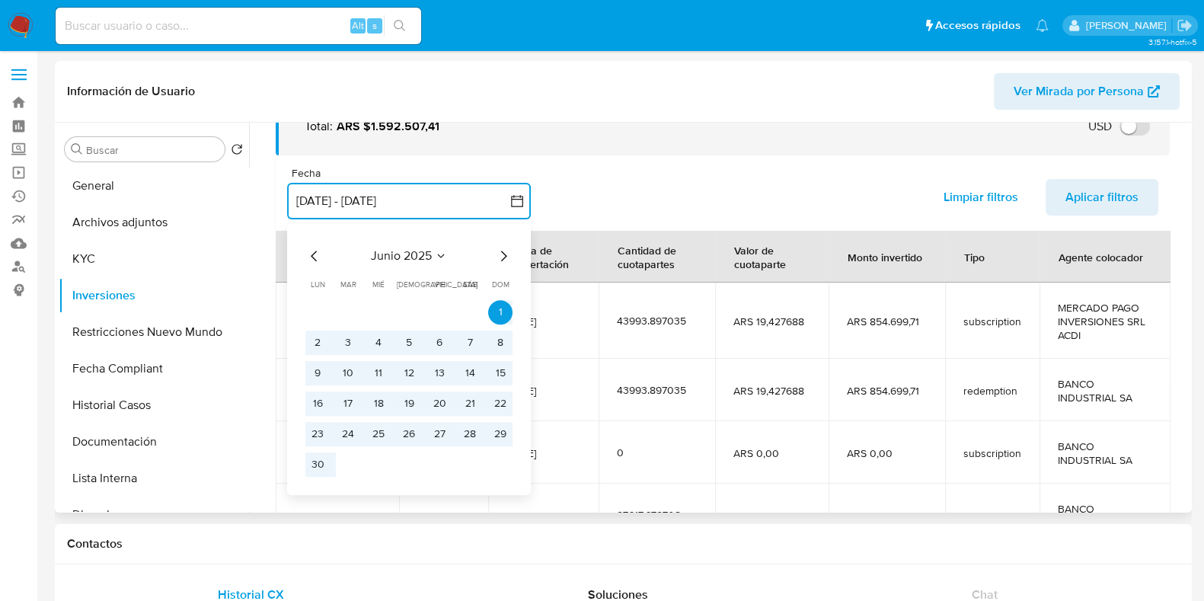
click at [507, 258] on icon "Mes siguiente" at bounding box center [503, 256] width 18 height 18
click at [442, 405] on button "25" at bounding box center [439, 404] width 24 height 24
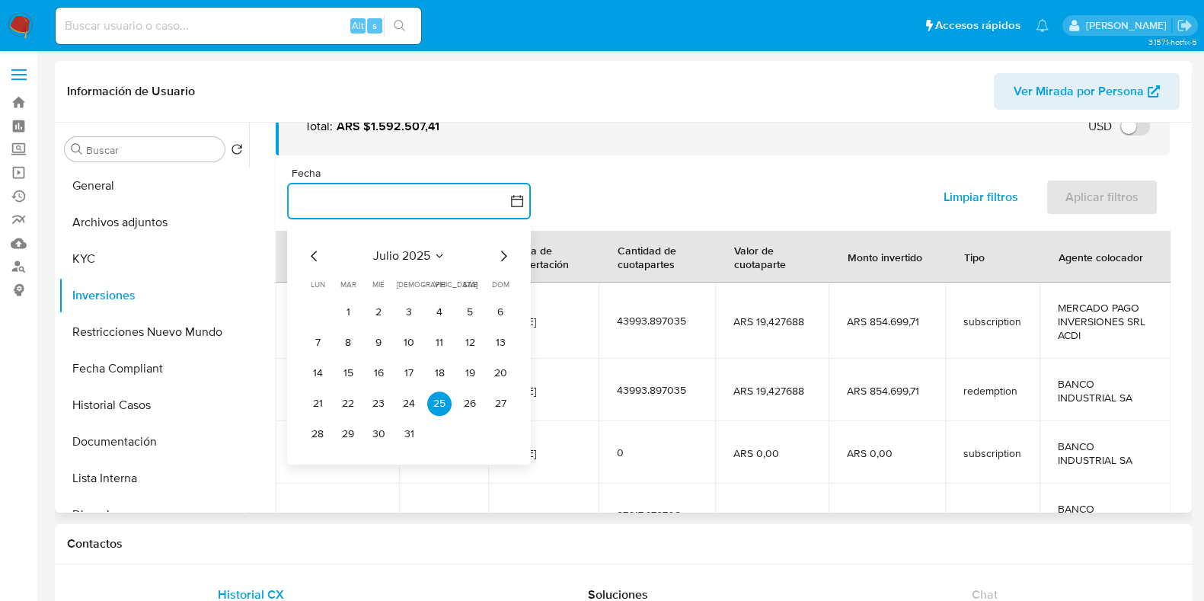
click at [505, 255] on icon "Mes siguiente" at bounding box center [504, 256] width 6 height 11
click at [305, 257] on div "agosto 2025 agosto 2025 lun lunes mar martes mié miércoles jue jueves vie viern…" at bounding box center [409, 344] width 244 height 241
click at [318, 253] on icon "Mes anterior" at bounding box center [314, 256] width 18 height 18
click at [410, 438] on button "31" at bounding box center [409, 434] width 24 height 24
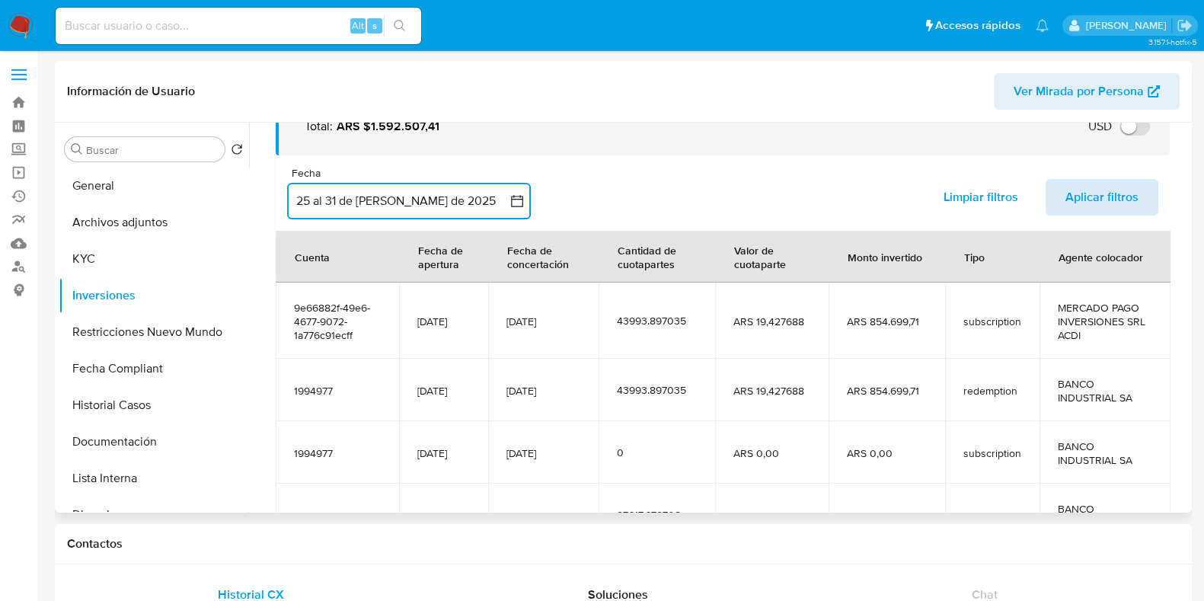
click at [1101, 210] on span "Aplicar filtros" at bounding box center [1102, 198] width 73 height 34
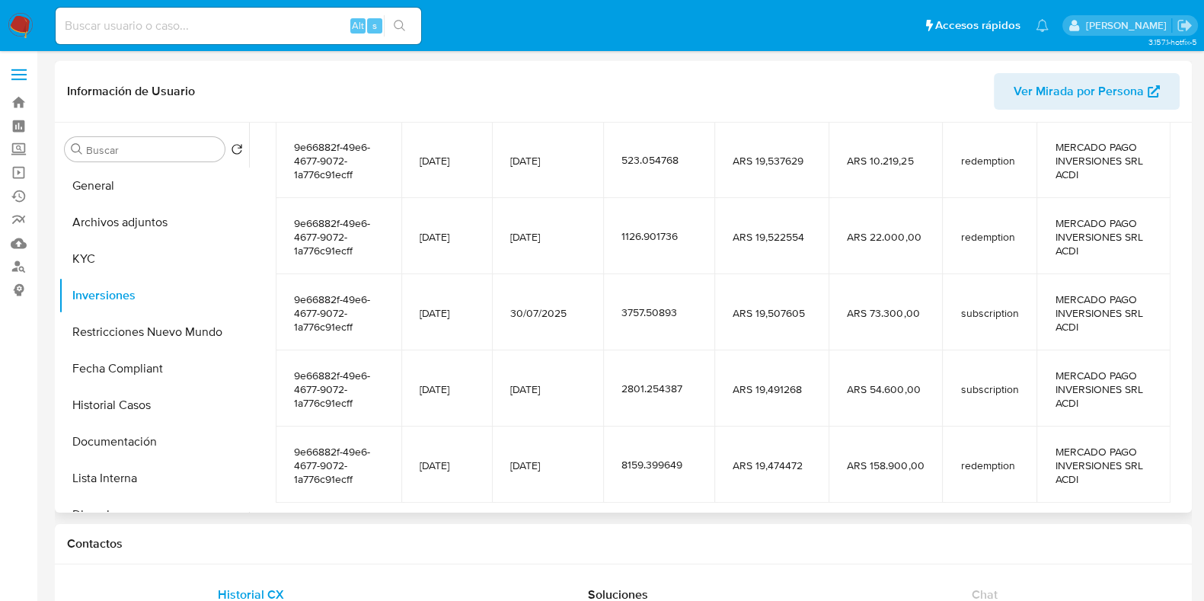
scroll to position [147, 0]
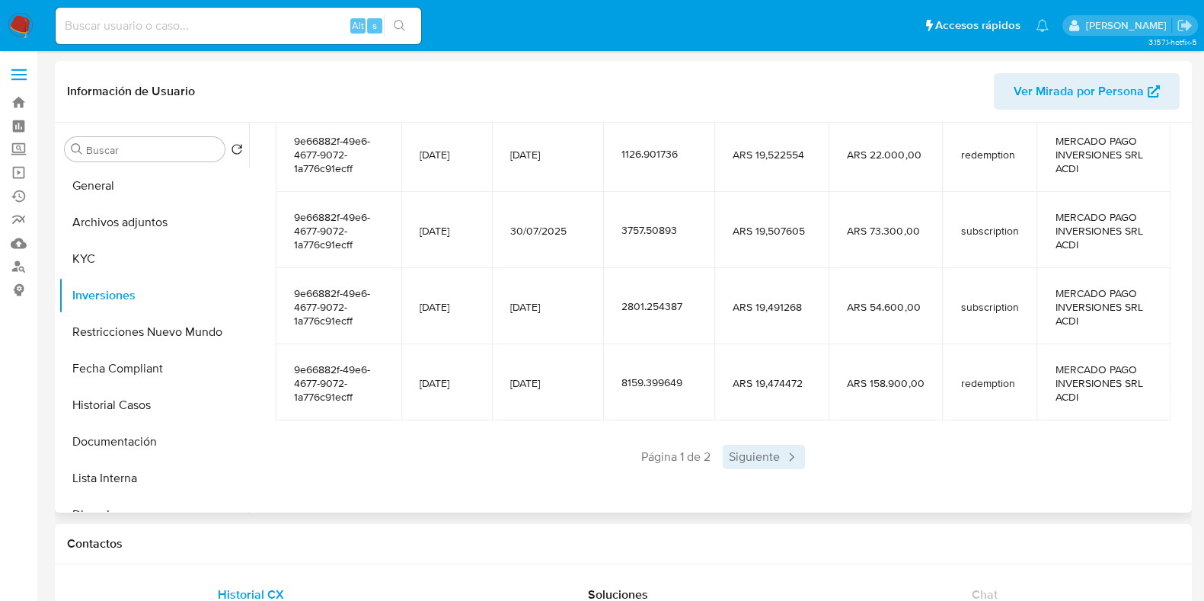
click at [765, 461] on span "Siguiente" at bounding box center [764, 457] width 82 height 24
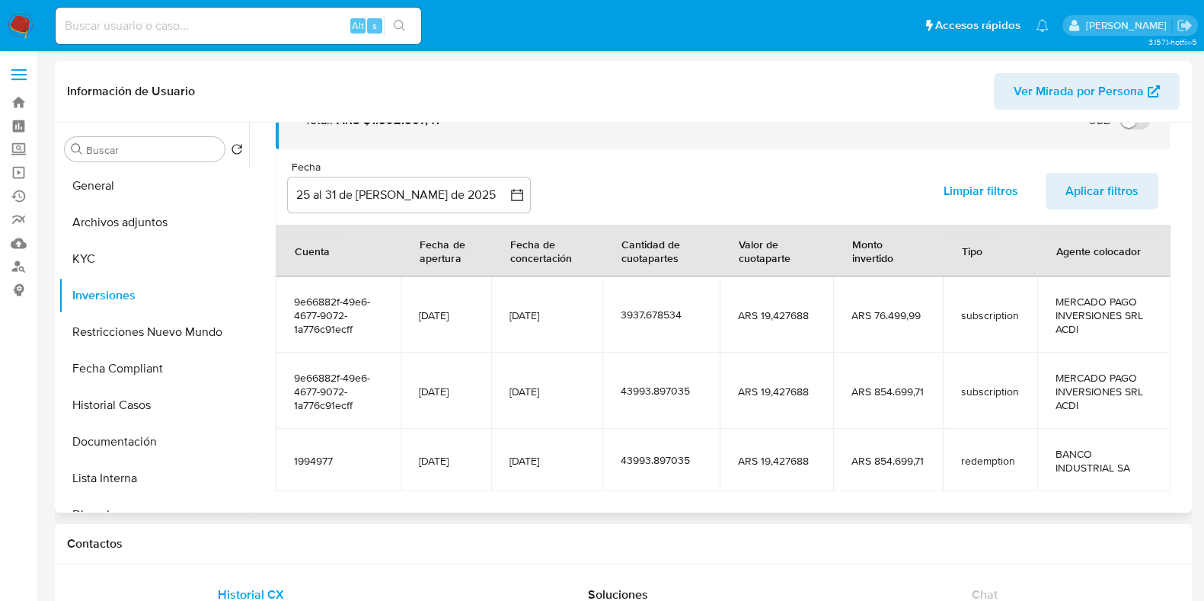
scroll to position [171, 0]
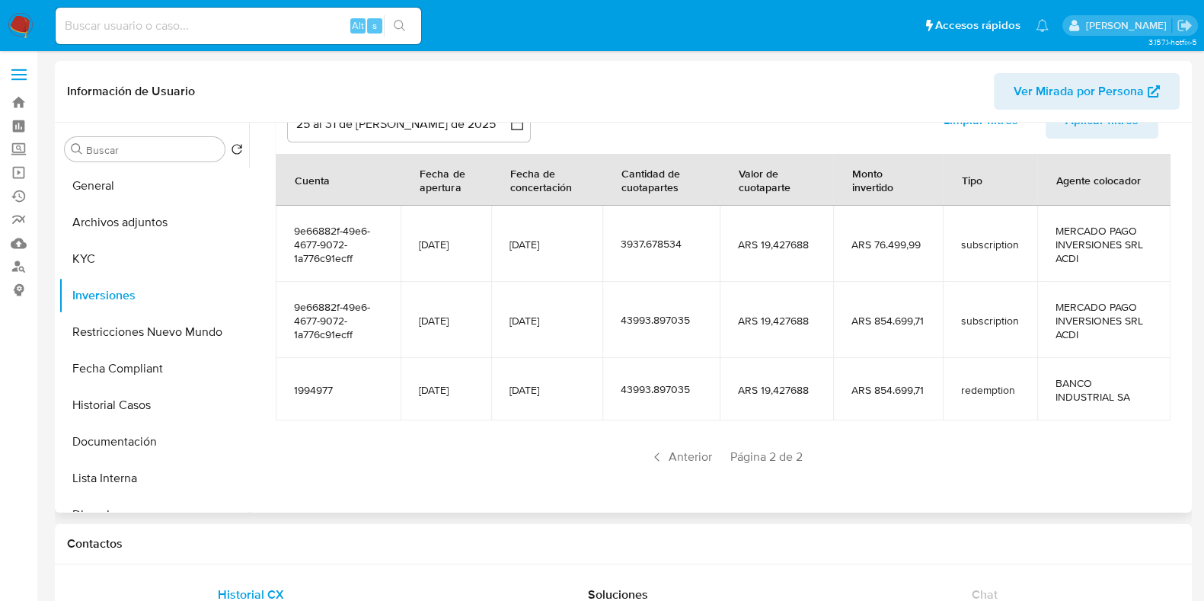
drag, startPoint x: 883, startPoint y: 322, endPoint x: 933, endPoint y: 314, distance: 51.0
click at [929, 315] on td "ARS 854.699,71" at bounding box center [888, 320] width 110 height 76
click at [680, 459] on span "Anterior" at bounding box center [681, 457] width 75 height 24
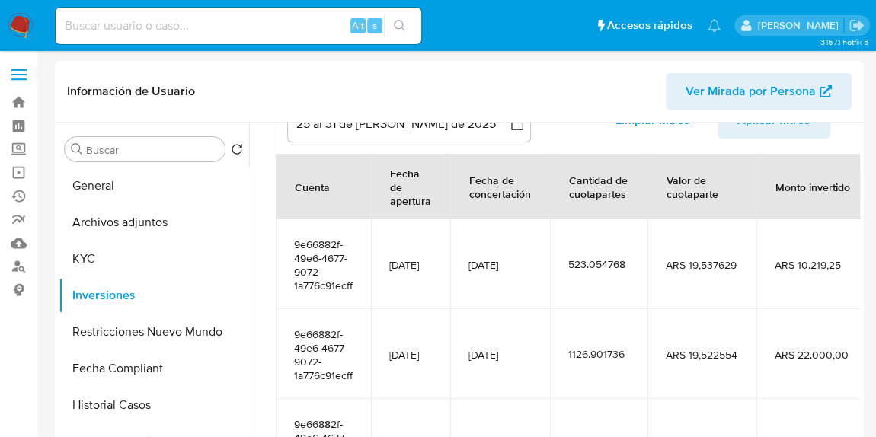
scroll to position [172, 0]
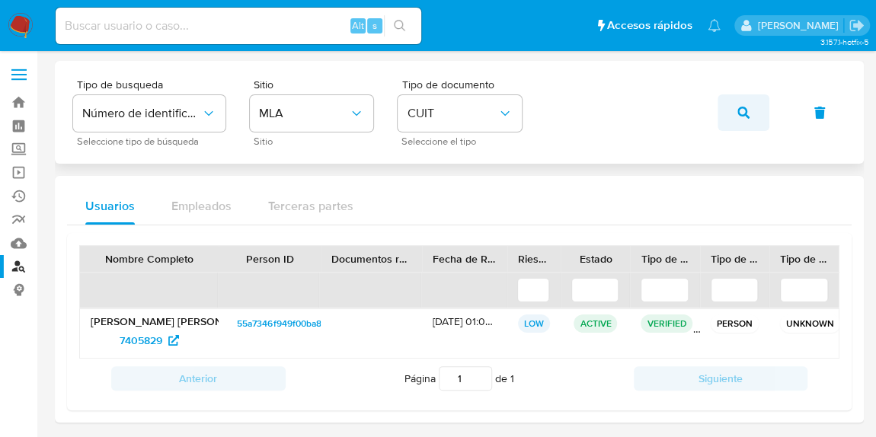
click at [756, 122] on button "button" at bounding box center [744, 112] width 52 height 37
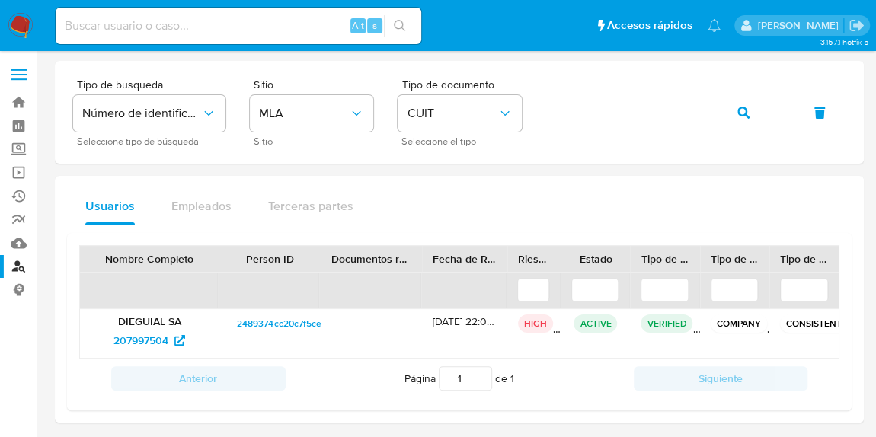
click at [185, 28] on input at bounding box center [239, 26] width 366 height 20
paste input "207997504"
type input "207997504"
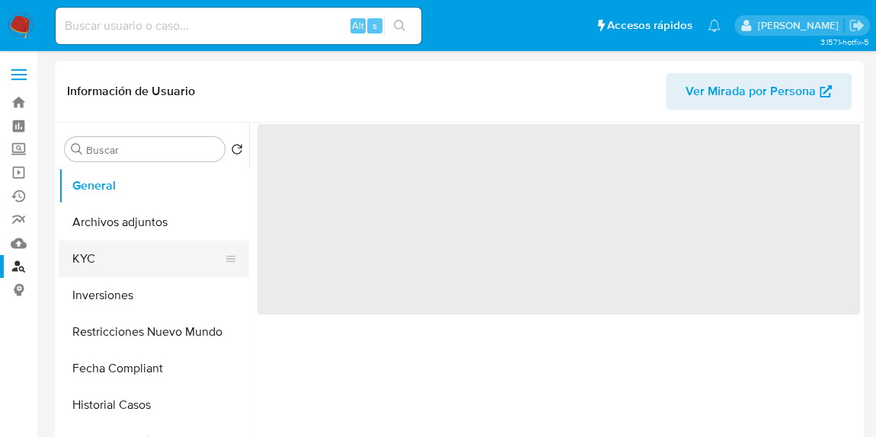
click at [86, 269] on button "KYC" at bounding box center [148, 259] width 178 height 37
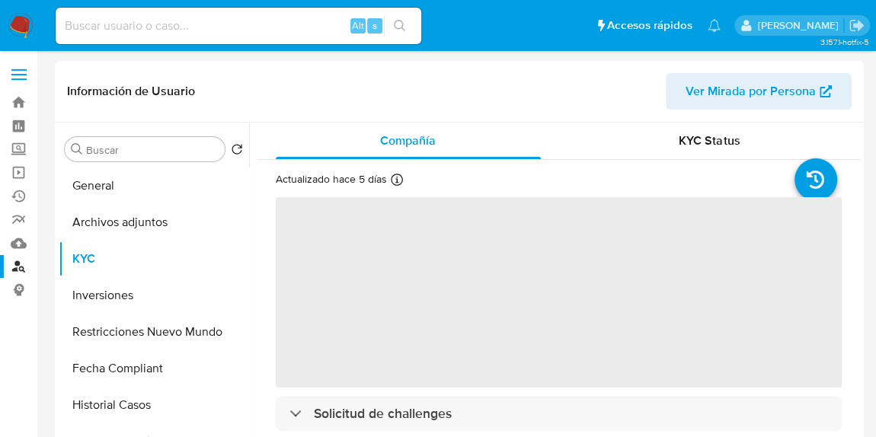
select select "10"
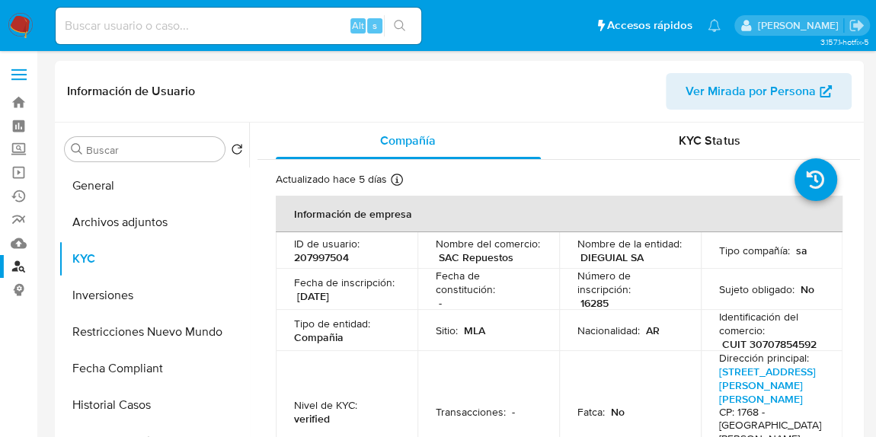
click at [192, 18] on input at bounding box center [239, 26] width 366 height 20
paste input "207997504"
type input "207997504"
click at [679, 132] on span "KYC Status" at bounding box center [709, 141] width 61 height 18
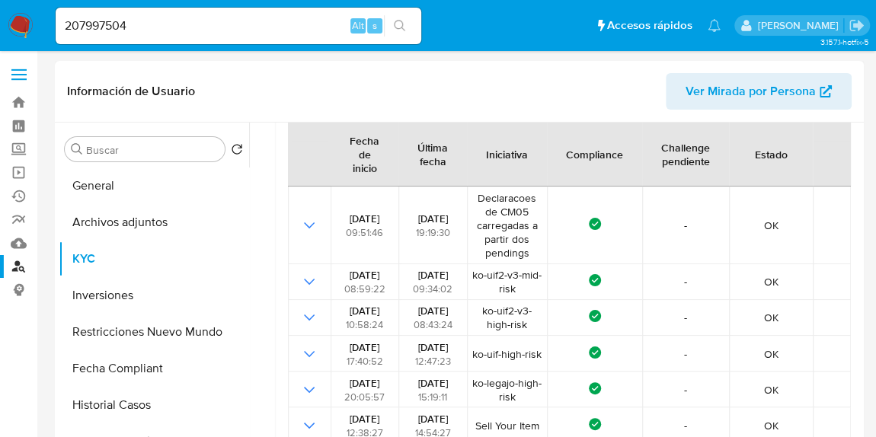
scroll to position [161, 0]
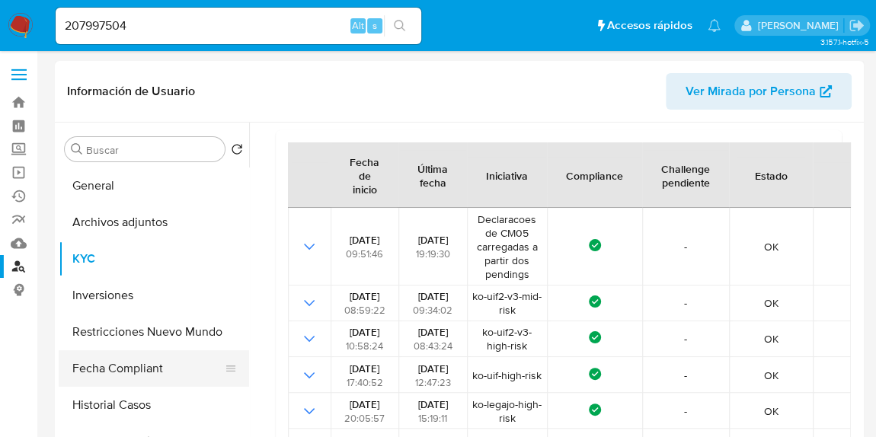
click at [136, 369] on button "Fecha Compliant" at bounding box center [148, 368] width 178 height 37
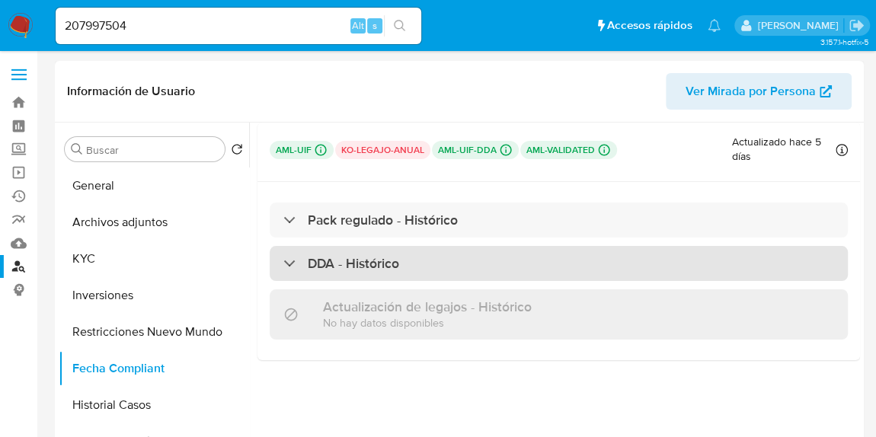
click at [385, 271] on h3 "DDA - Histórico" at bounding box center [353, 263] width 91 height 17
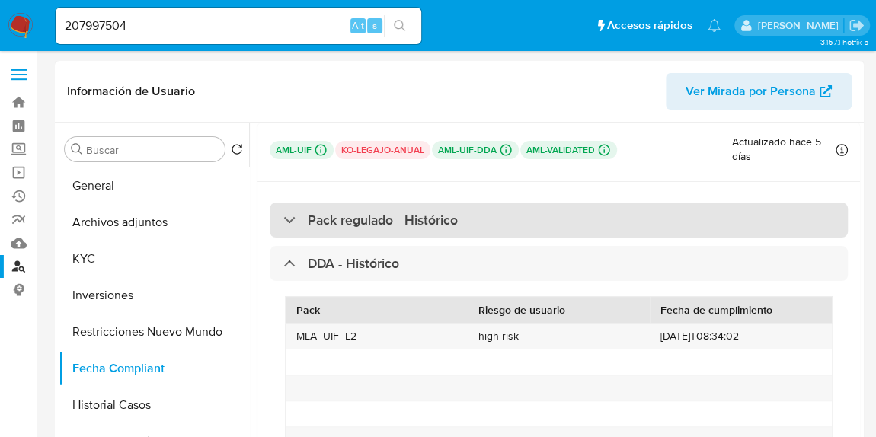
click at [469, 216] on div "Pack regulado - Histórico" at bounding box center [559, 220] width 578 height 35
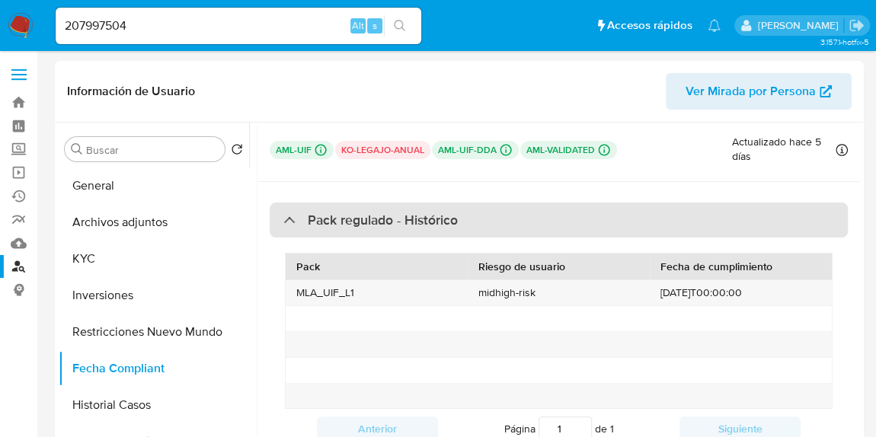
click at [469, 216] on div "Pack regulado - Histórico" at bounding box center [559, 220] width 578 height 35
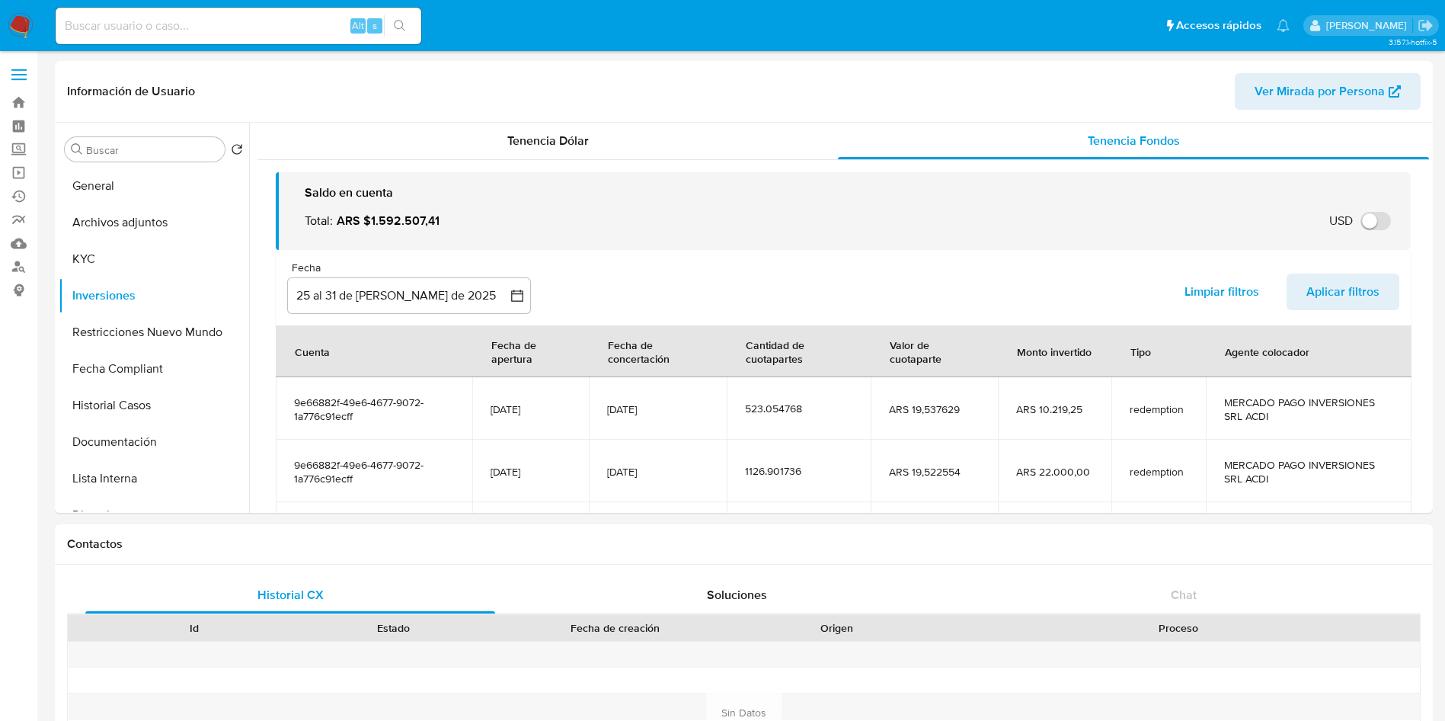
select select "10"
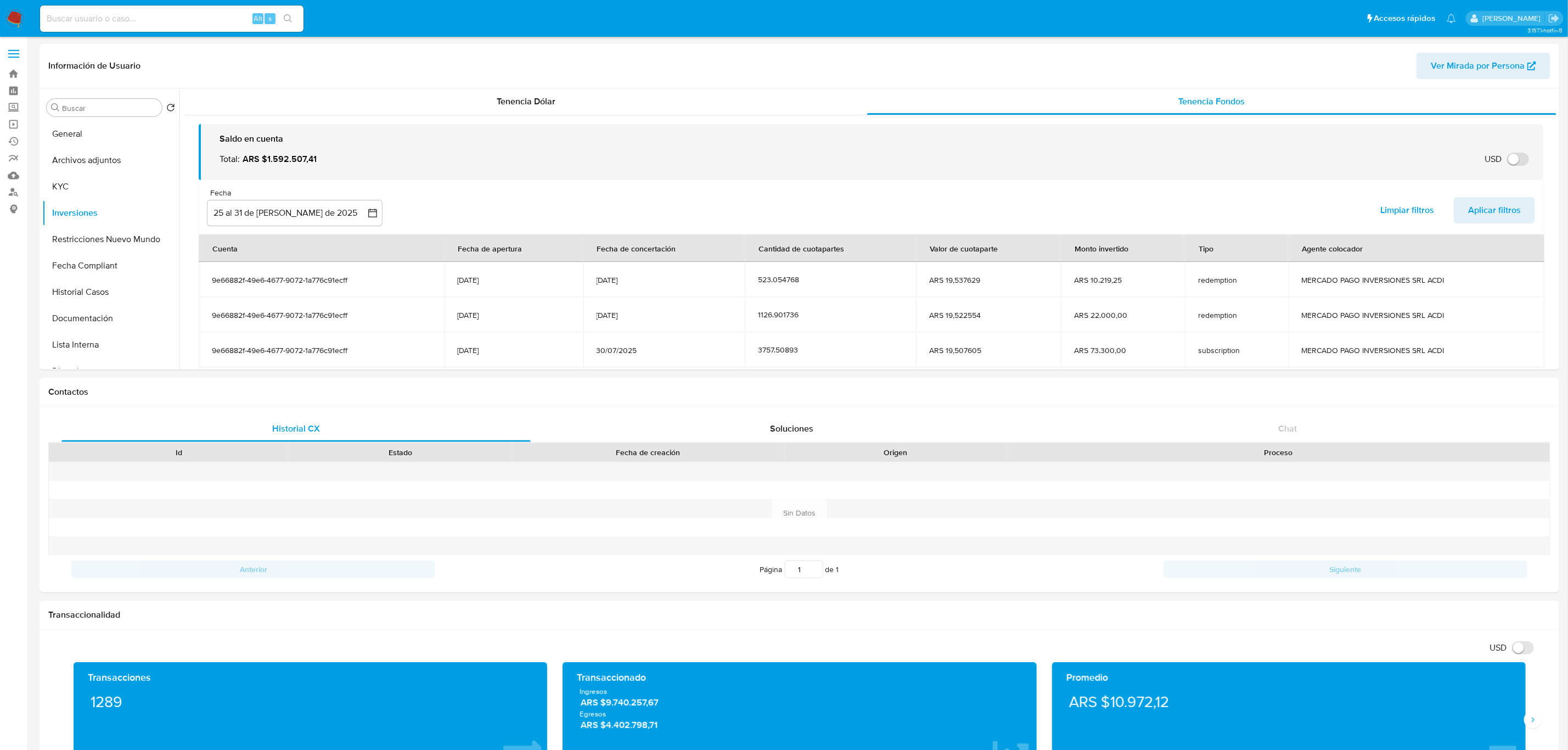
scroll to position [124, 0]
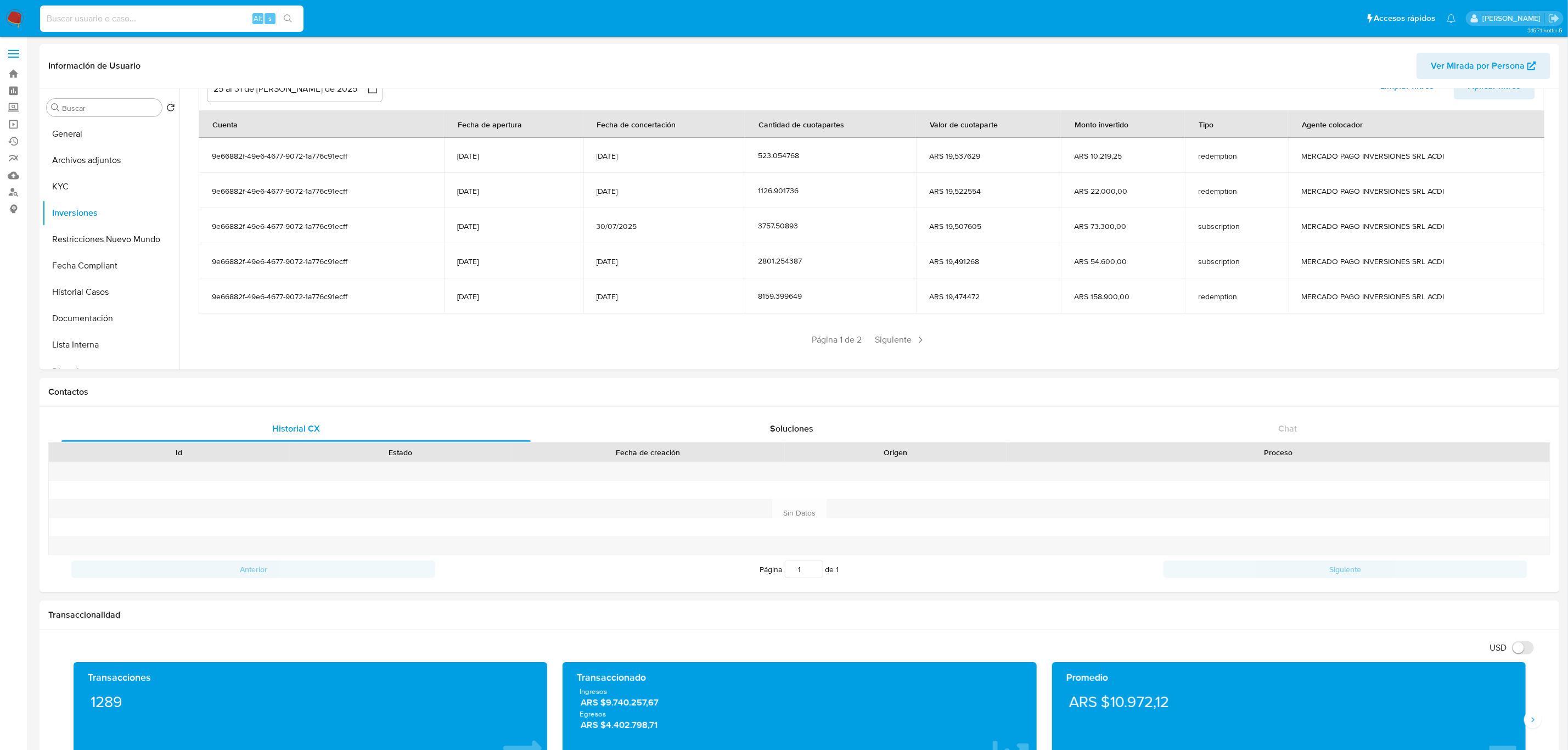
click at [150, 19] on input at bounding box center [172, 19] width 264 height 14
paste input "473332651"
type input "473332651"
click at [288, 12] on button "search-icon" at bounding box center [287, 18] width 22 height 15
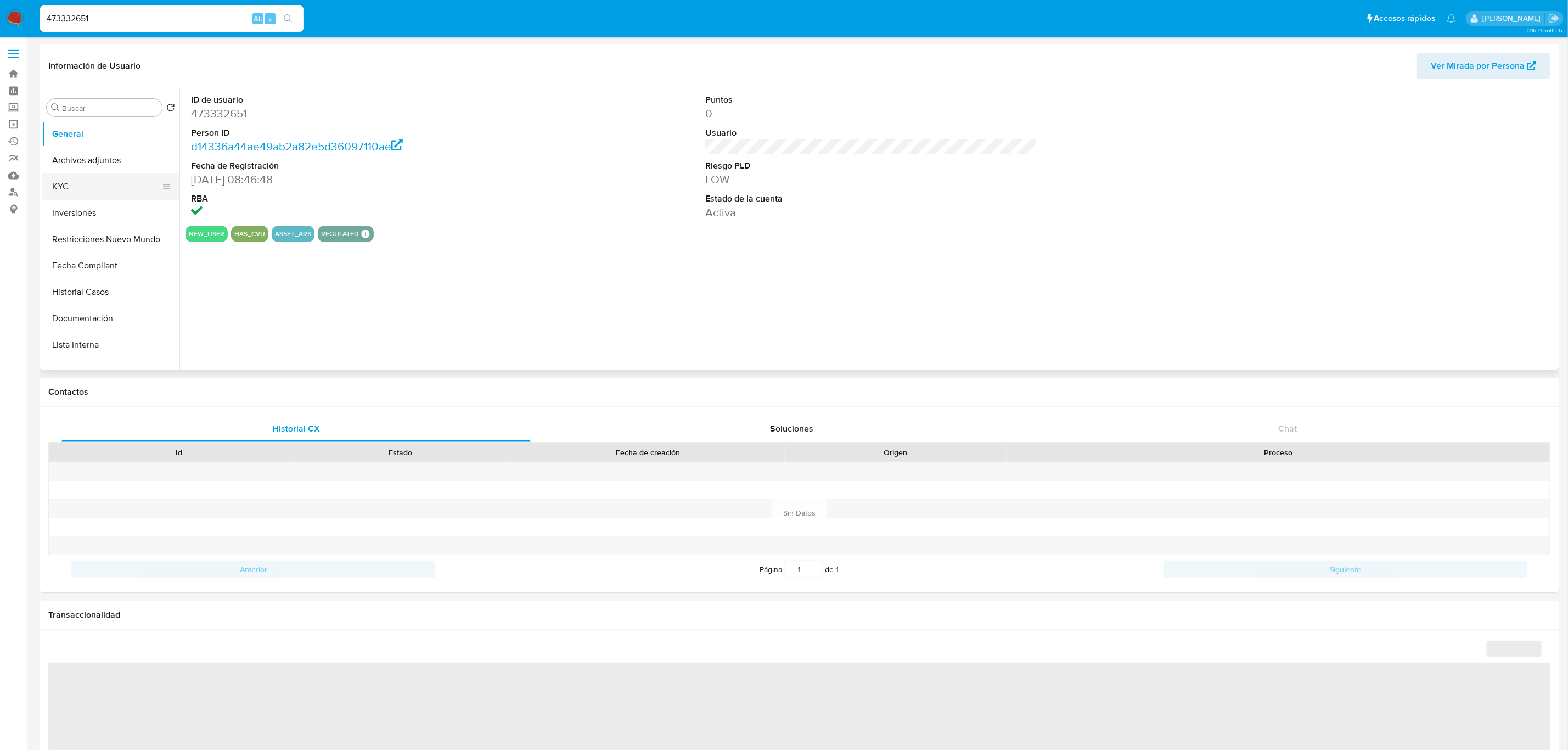
select select "10"
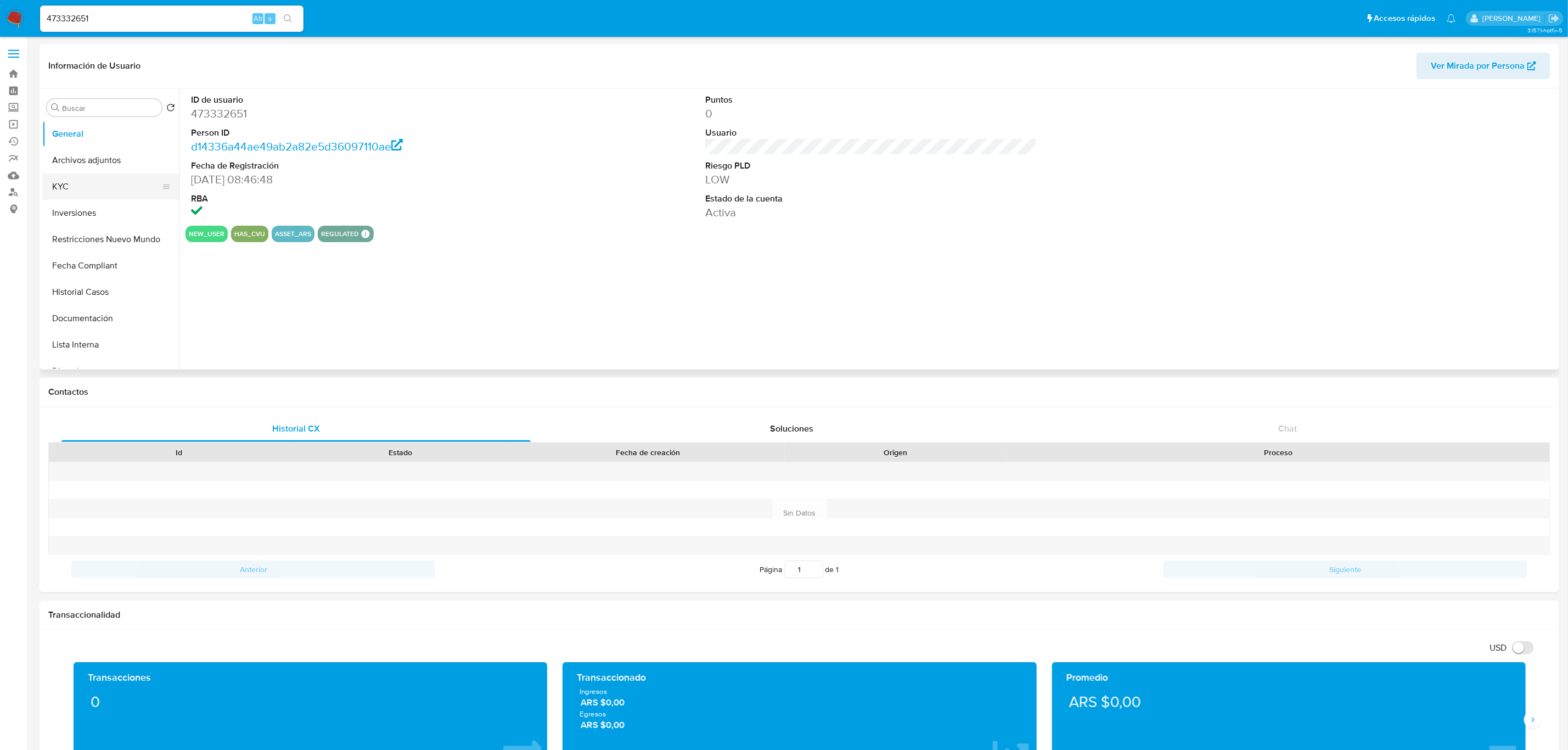
click at [94, 189] on button "KYC" at bounding box center [107, 187] width 128 height 27
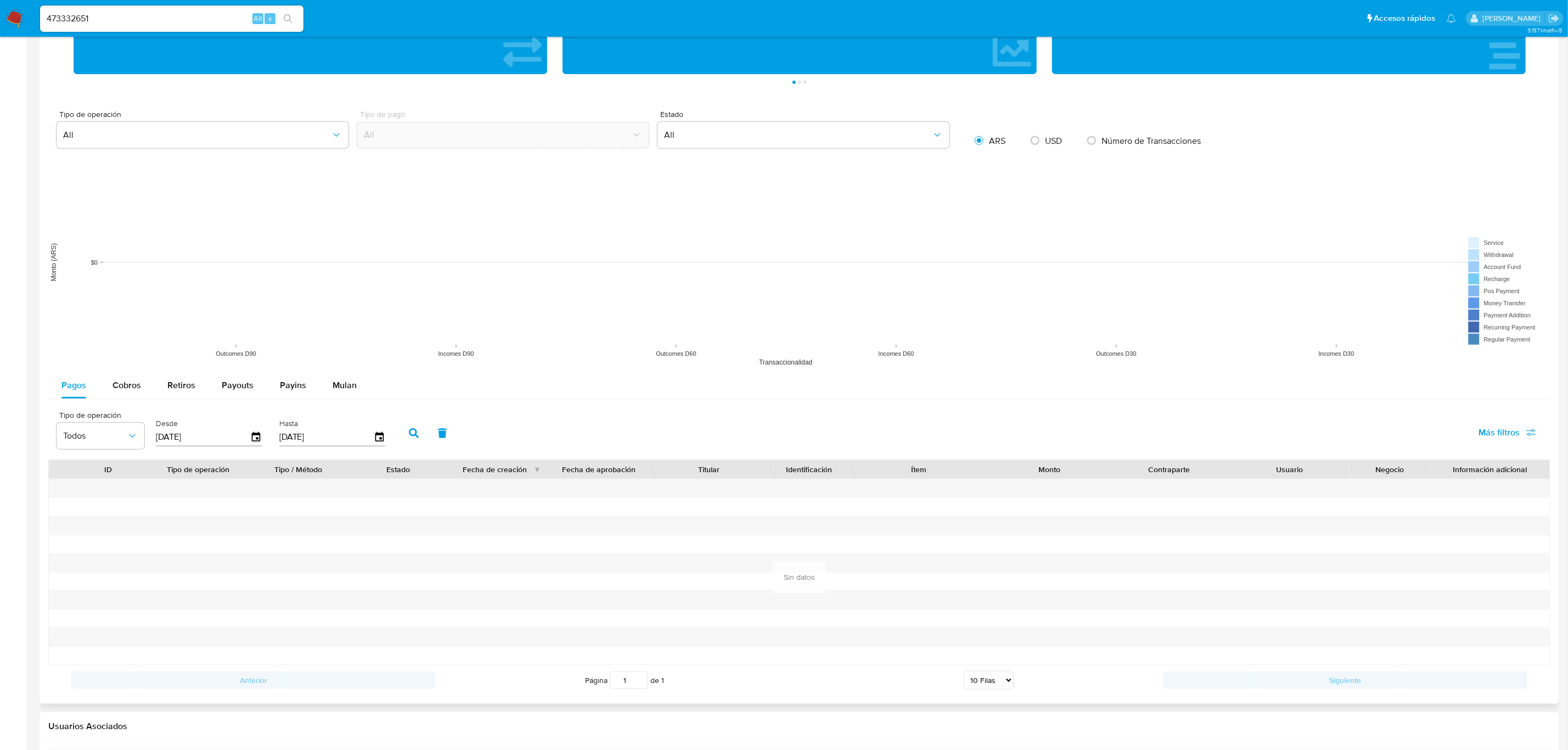
scroll to position [866, 0]
